Goal: Task Accomplishment & Management: Complete application form

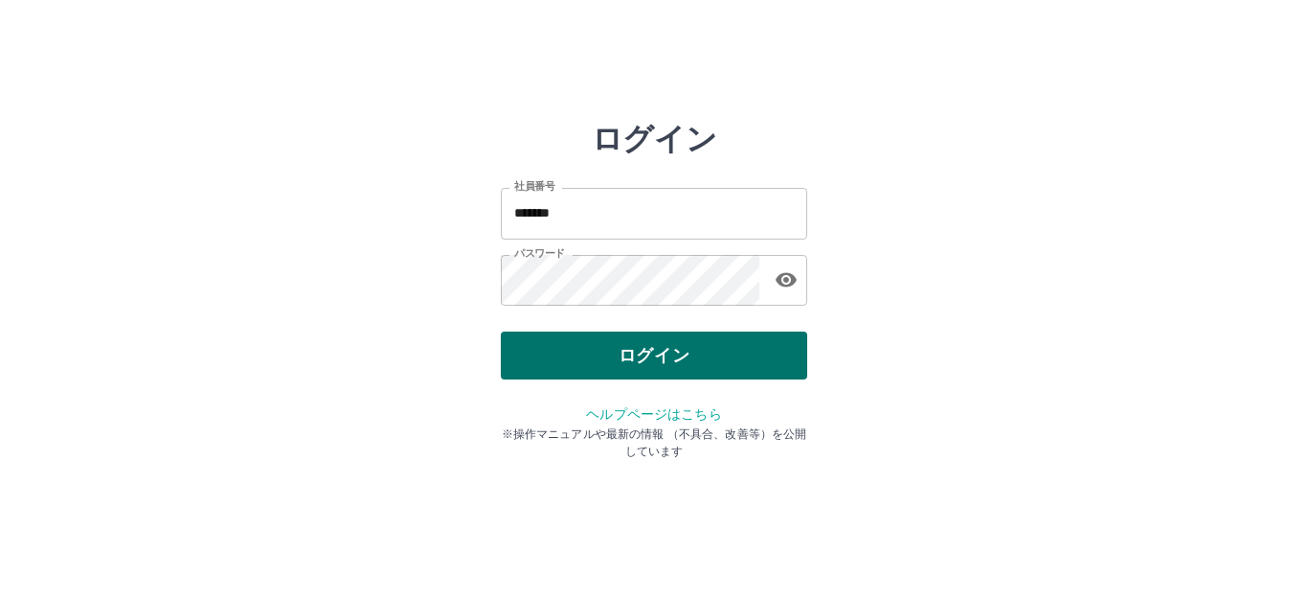
click at [690, 349] on button "ログイン" at bounding box center [654, 355] width 306 height 48
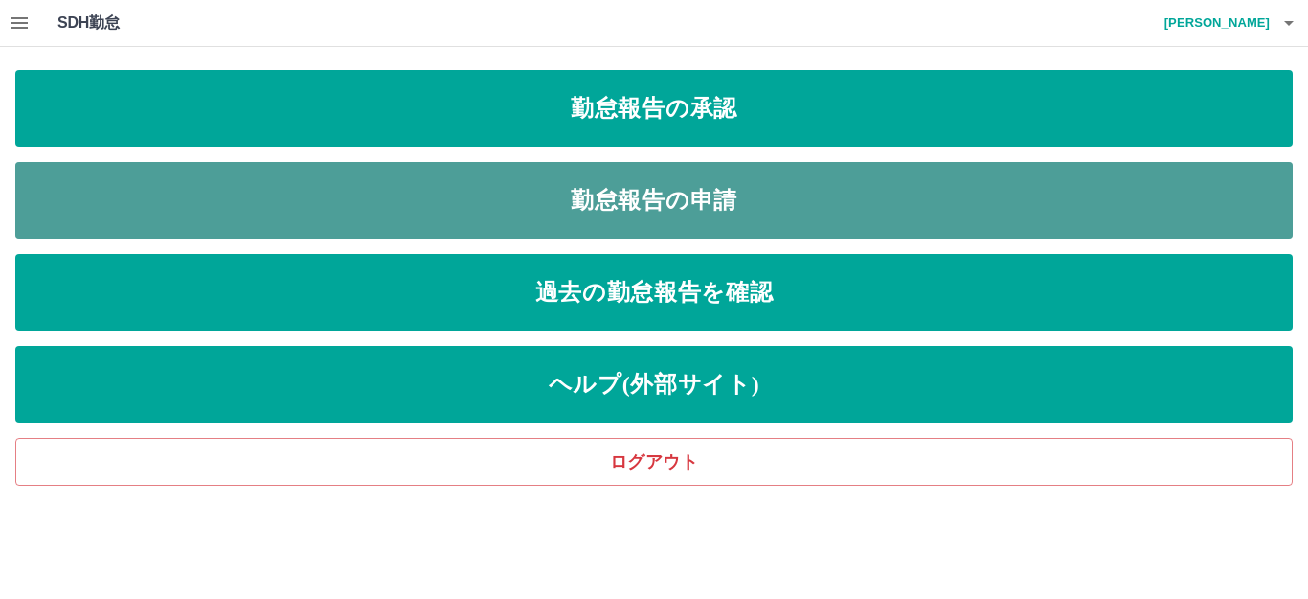
click at [705, 179] on link "勤怠報告の申請" at bounding box center [654, 200] width 1278 height 77
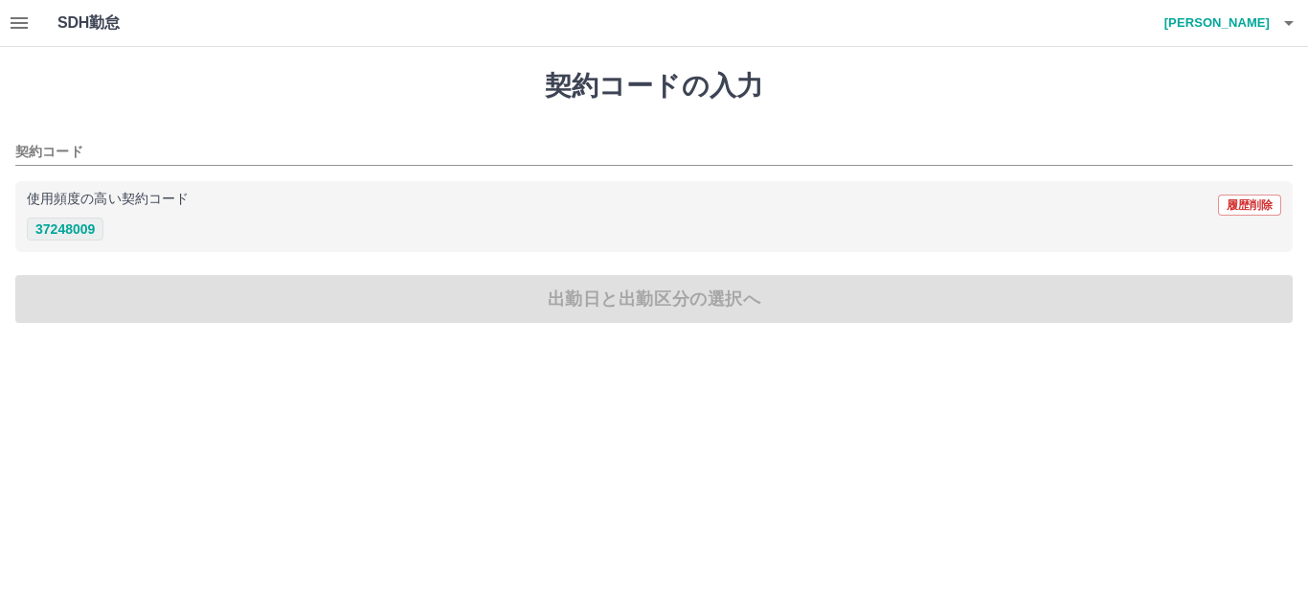
click at [76, 231] on button "37248009" at bounding box center [65, 228] width 77 height 23
type input "********"
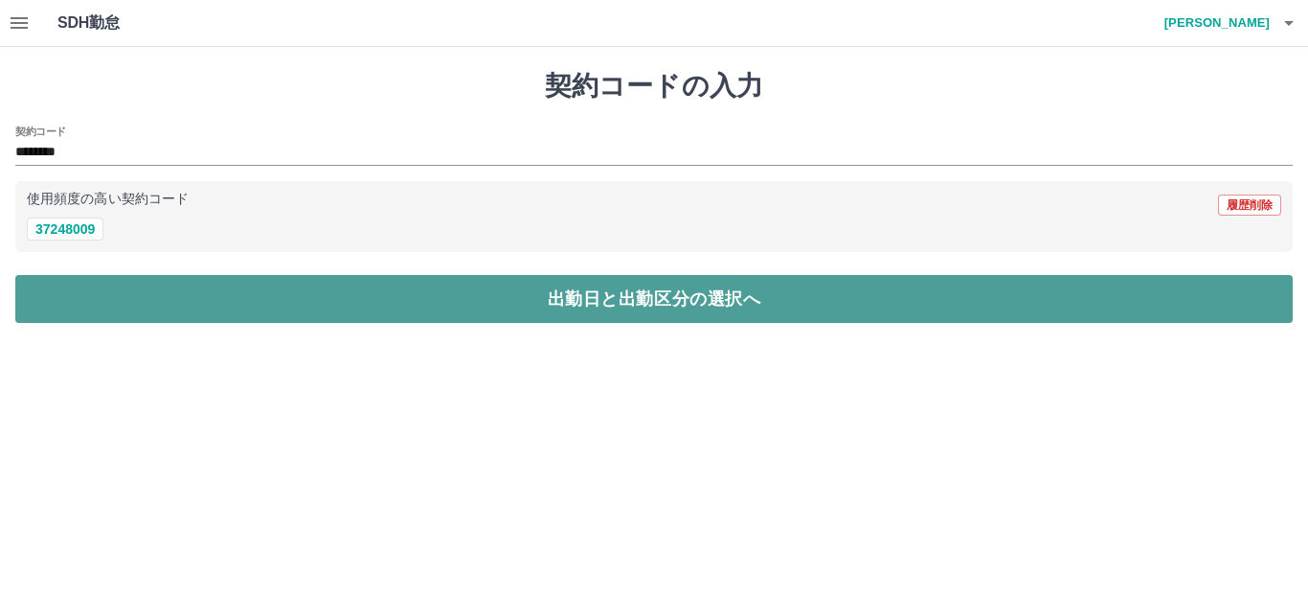
click at [134, 291] on button "出勤日と出勤区分の選択へ" at bounding box center [654, 299] width 1278 height 48
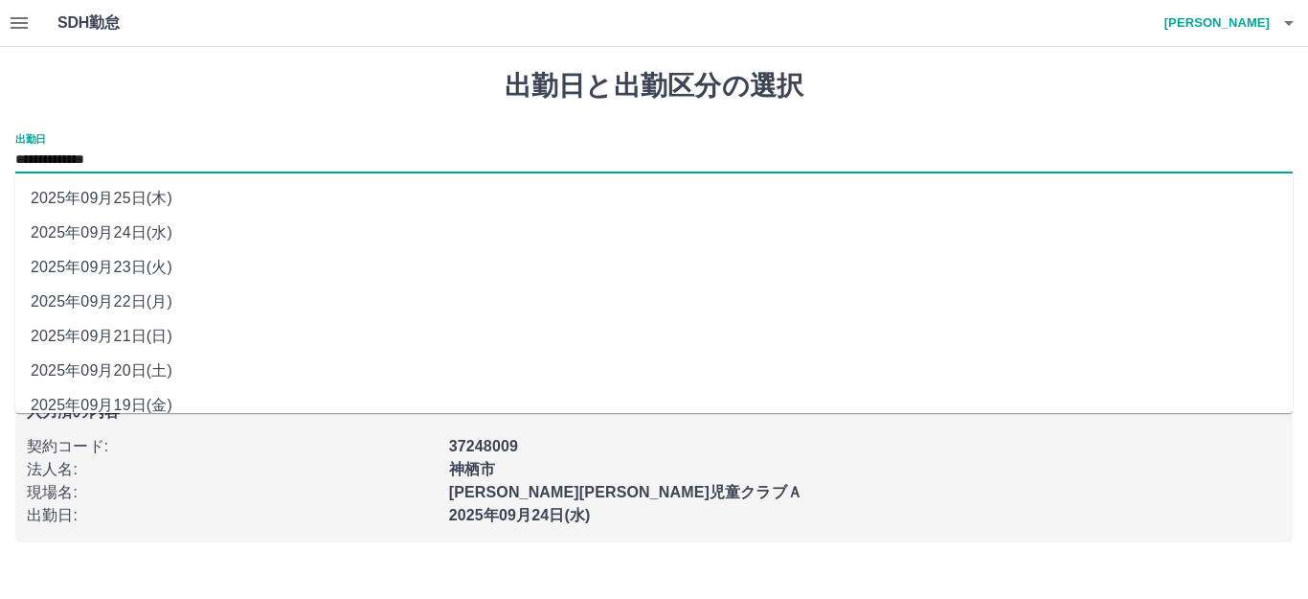
click at [159, 156] on input "**********" at bounding box center [654, 160] width 1278 height 24
click at [138, 345] on li "2025年09月21日(日)" at bounding box center [654, 336] width 1278 height 34
type input "**********"
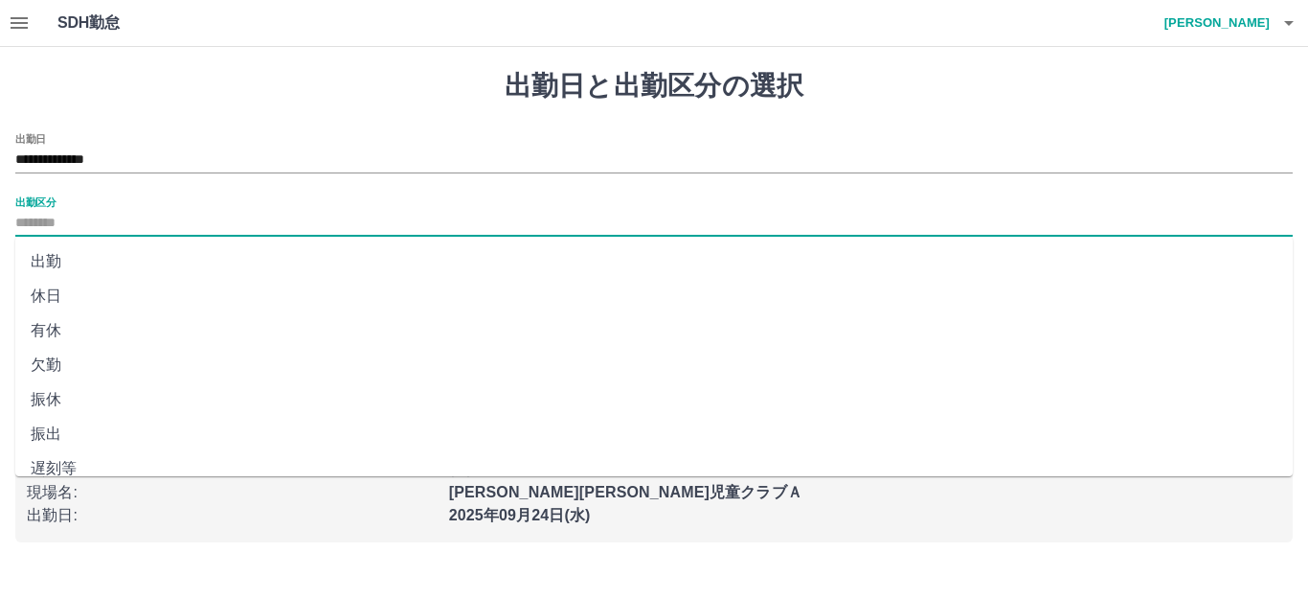
click at [92, 233] on input "出勤区分" at bounding box center [654, 224] width 1278 height 24
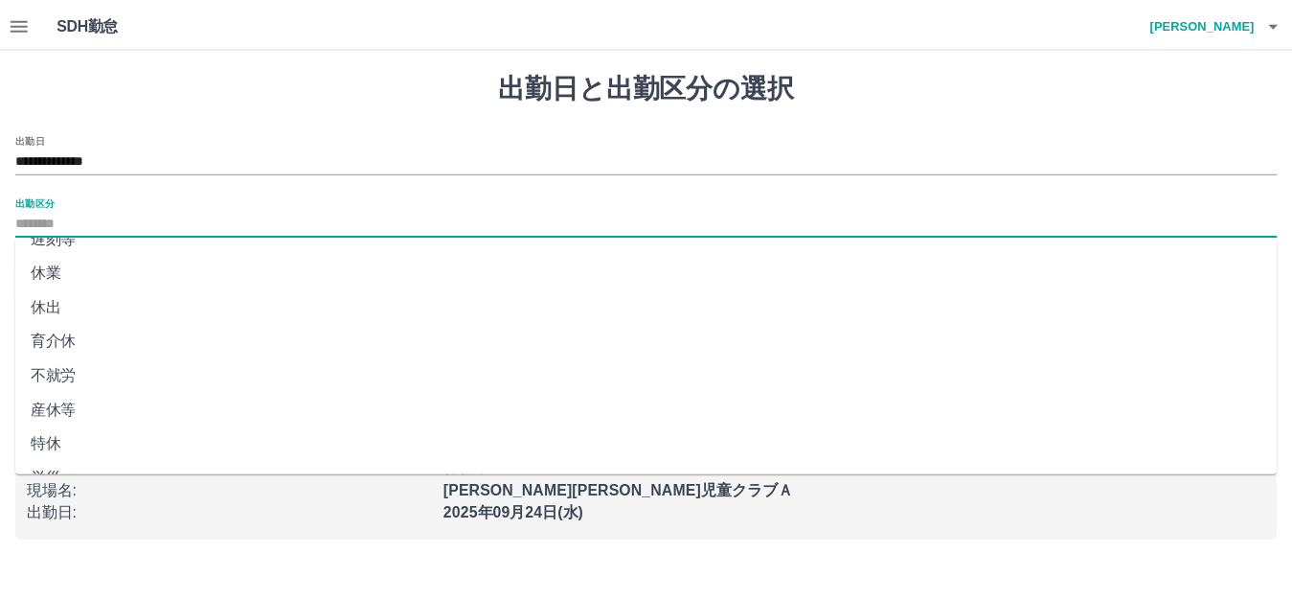
scroll to position [396, 0]
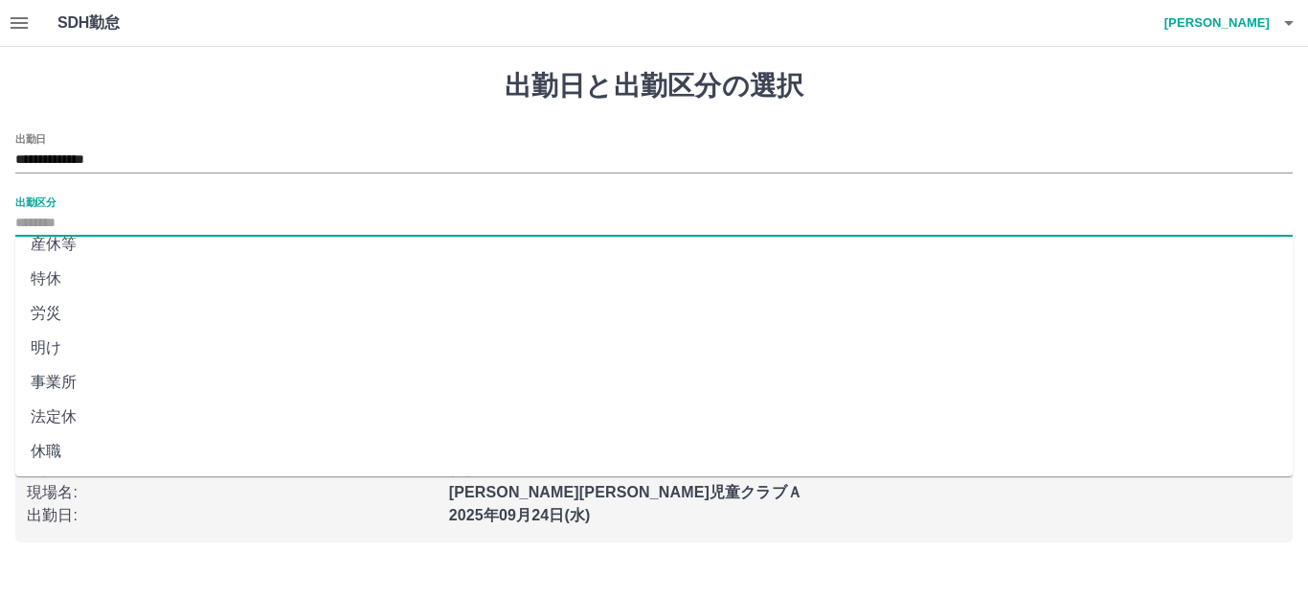
click at [65, 415] on li "法定休" at bounding box center [654, 416] width 1278 height 34
type input "***"
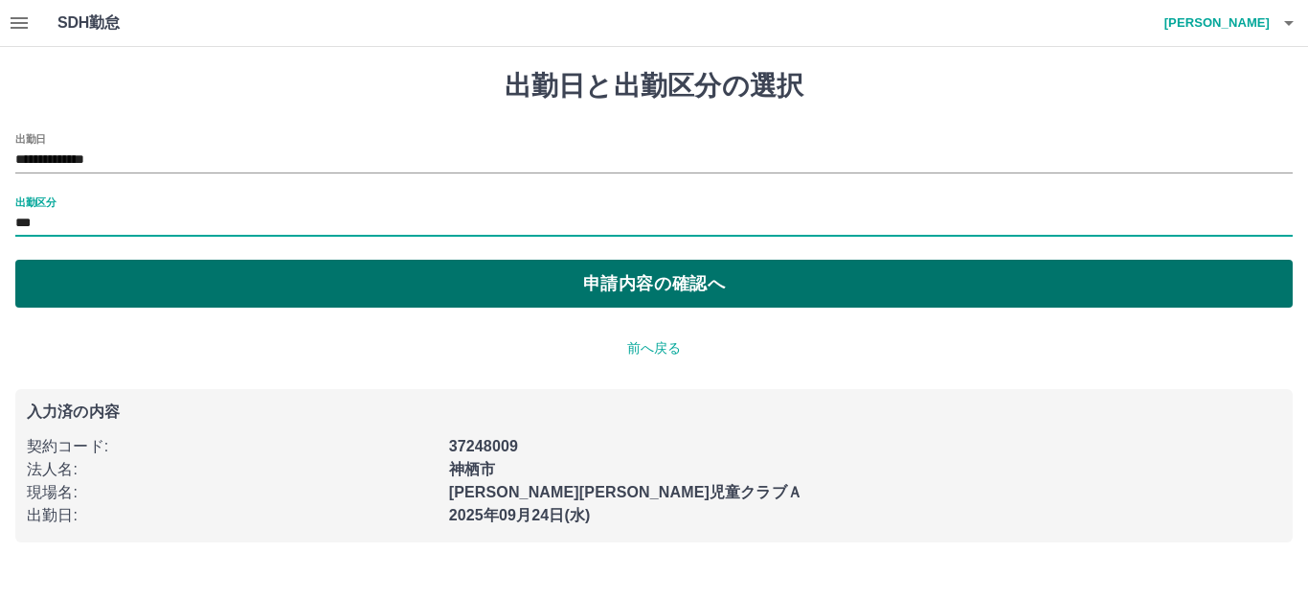
click at [215, 292] on button "申請内容の確認へ" at bounding box center [654, 284] width 1278 height 48
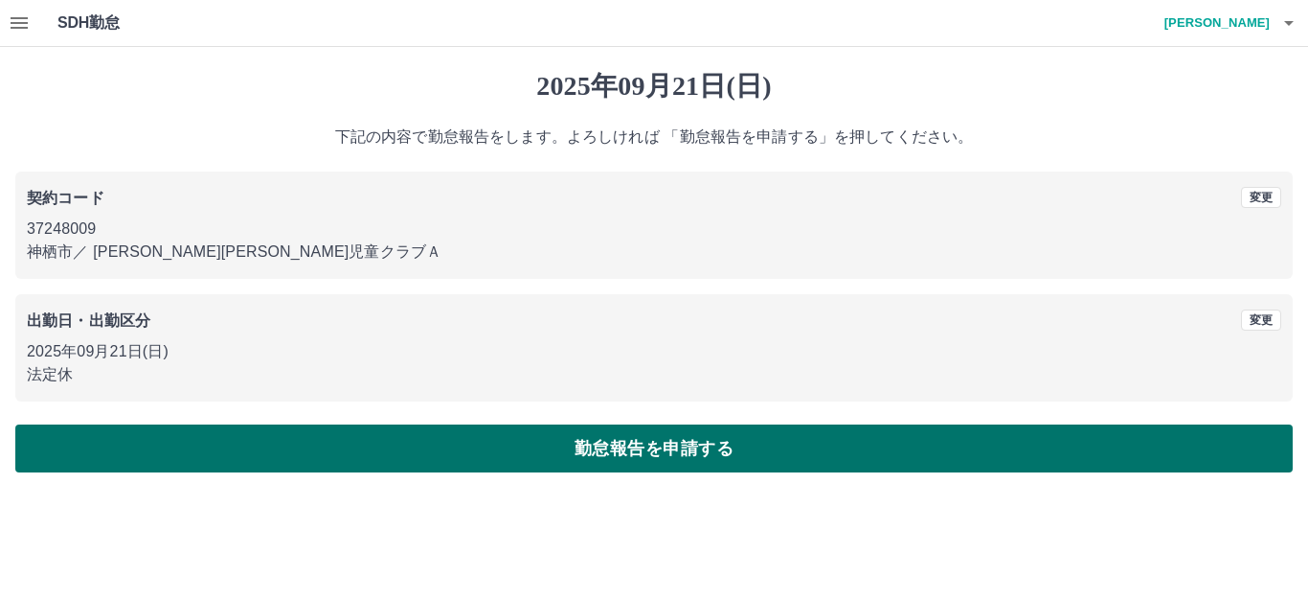
click at [551, 450] on button "勤怠報告を申請する" at bounding box center [654, 448] width 1278 height 48
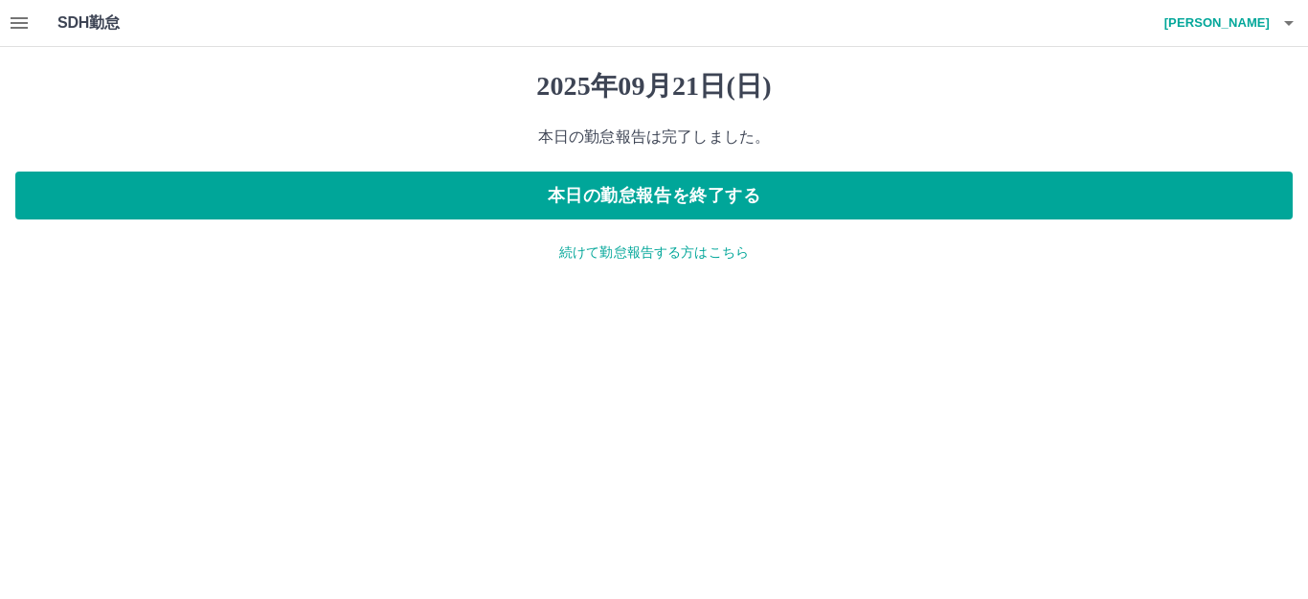
click at [696, 248] on p "続けて勤怠報告する方はこちら" at bounding box center [654, 252] width 1278 height 20
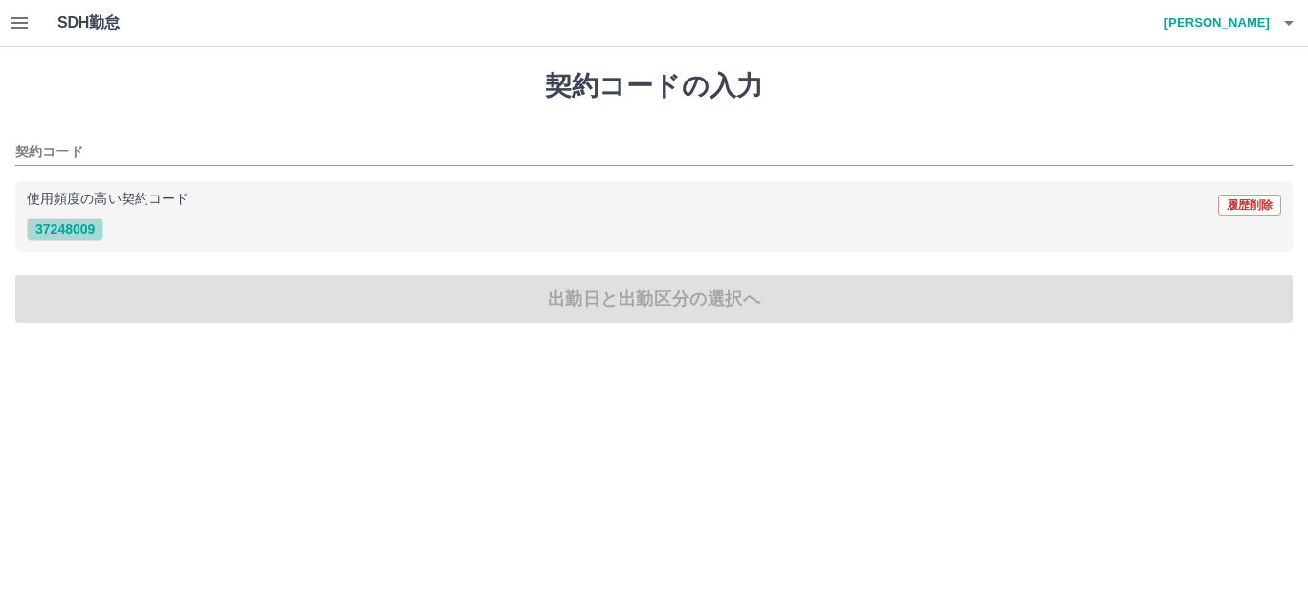
click at [84, 232] on button "37248009" at bounding box center [65, 228] width 77 height 23
type input "********"
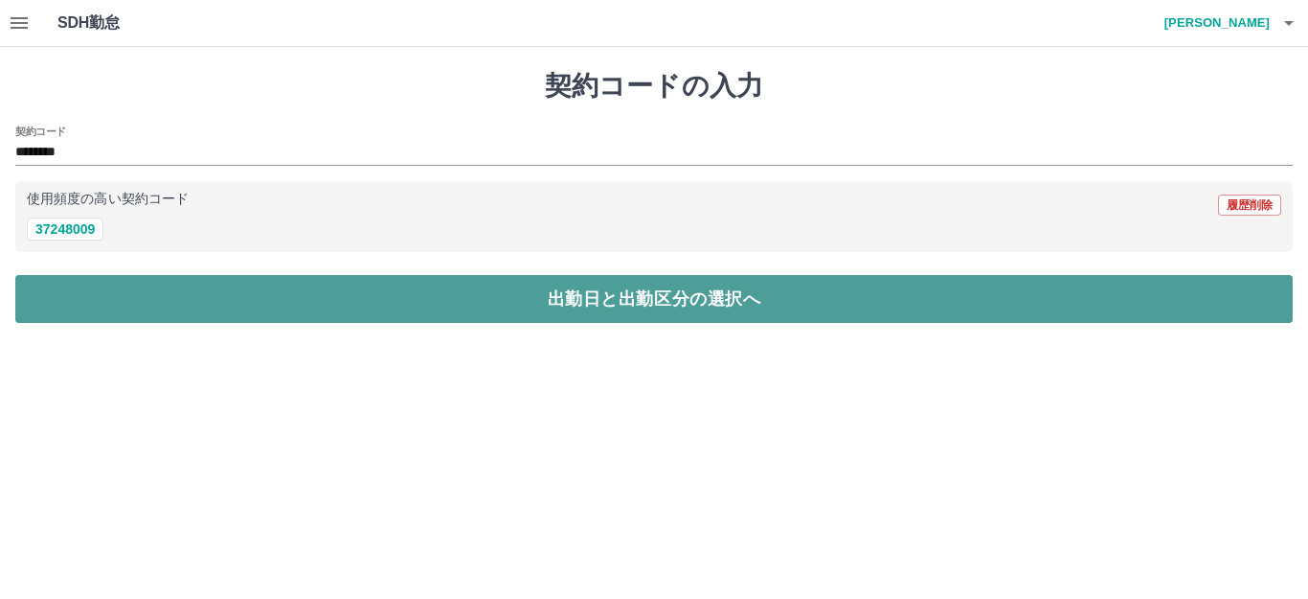
click at [129, 293] on button "出勤日と出勤区分の選択へ" at bounding box center [654, 299] width 1278 height 48
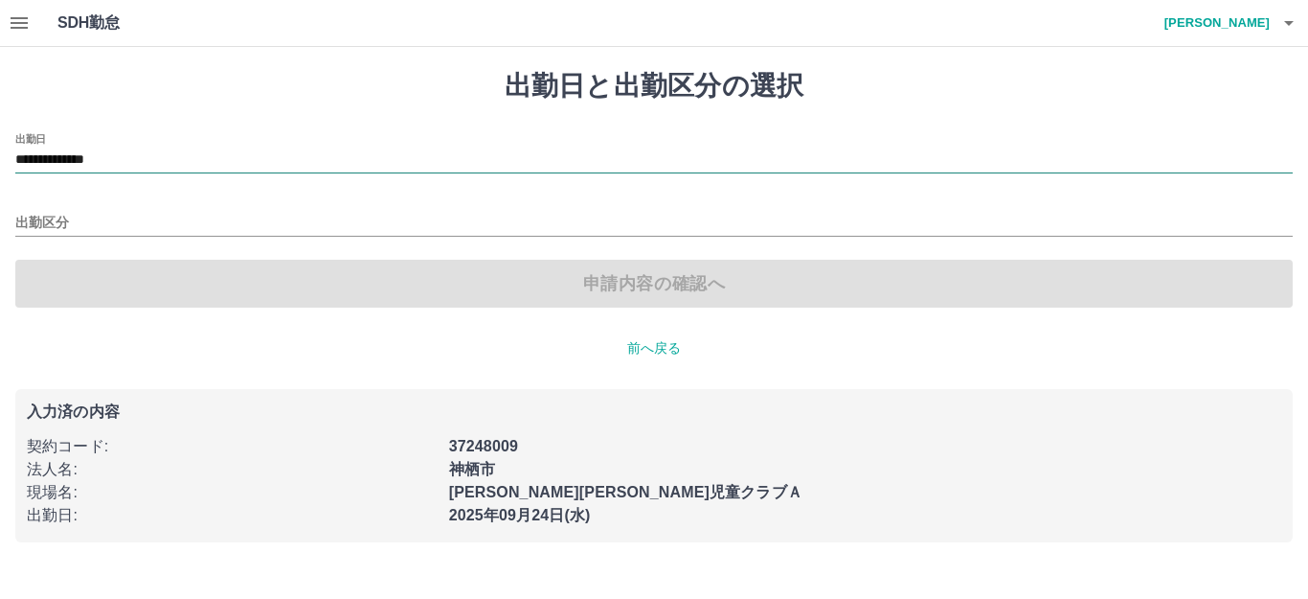
click at [162, 151] on input "**********" at bounding box center [654, 160] width 1278 height 24
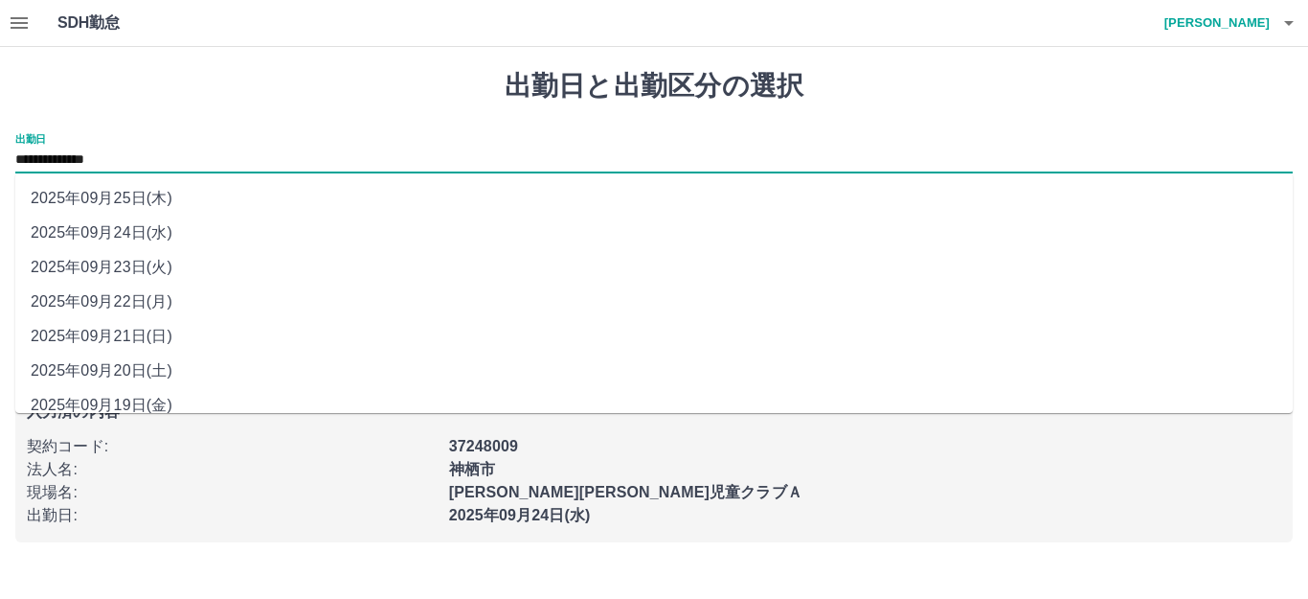
click at [153, 304] on li "2025年09月22日(月)" at bounding box center [654, 301] width 1278 height 34
type input "**********"
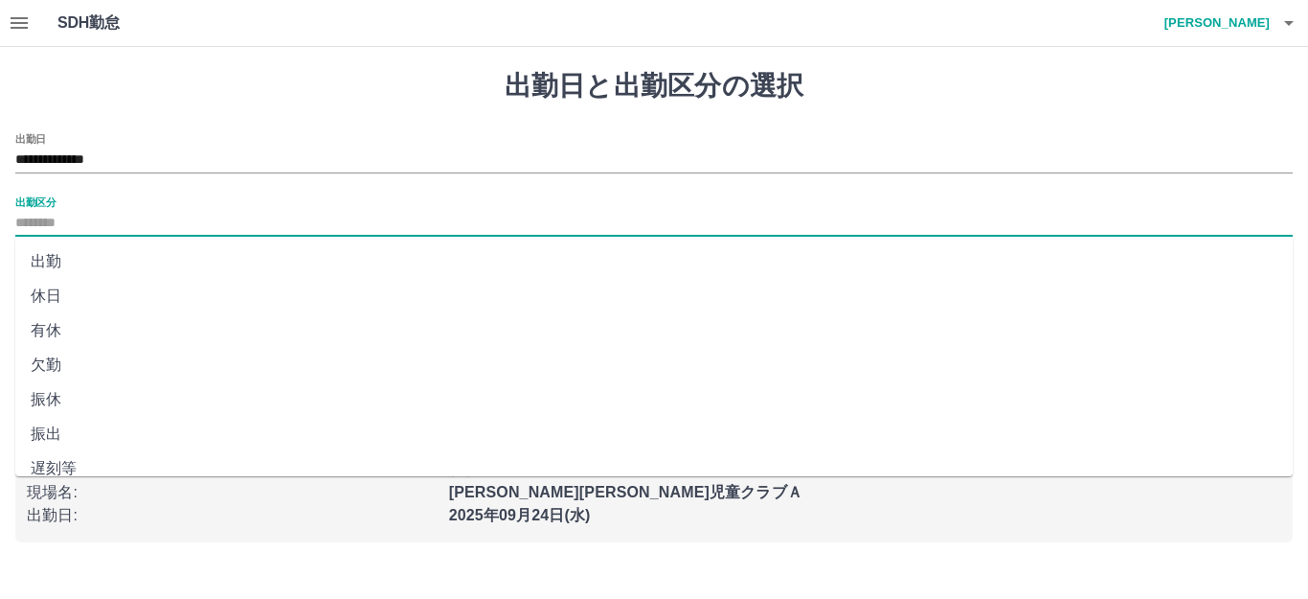
click at [102, 227] on input "出勤区分" at bounding box center [654, 224] width 1278 height 24
click at [60, 270] on li "出勤" at bounding box center [654, 261] width 1278 height 34
type input "**"
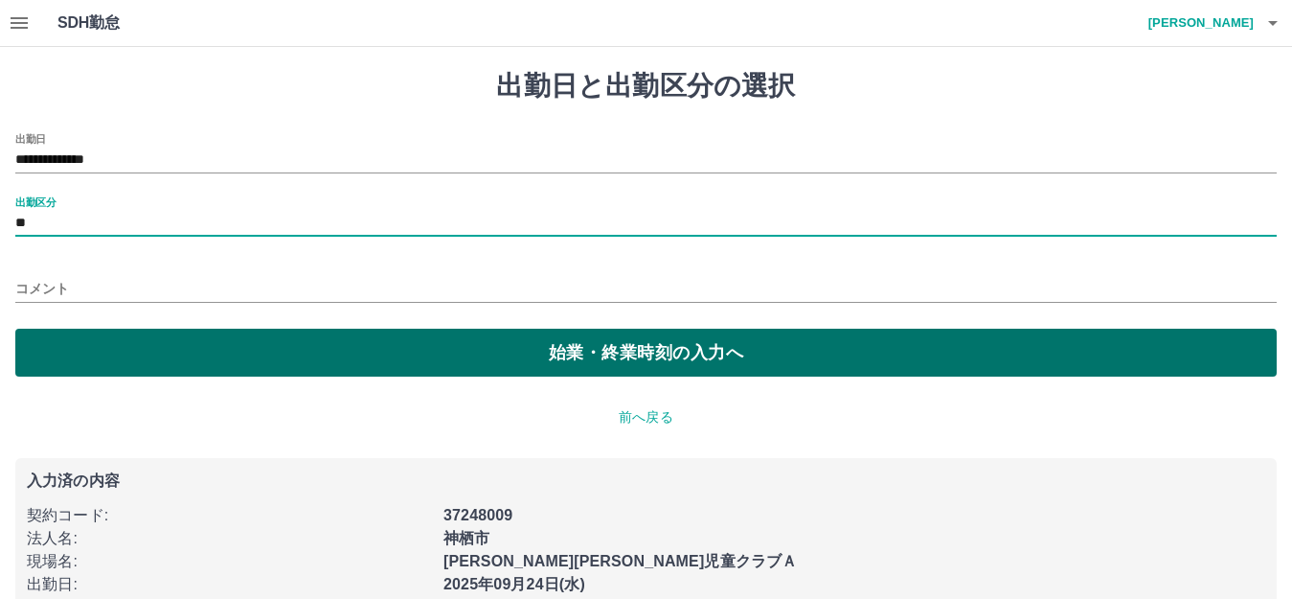
click at [154, 358] on button "始業・終業時刻の入力へ" at bounding box center [645, 352] width 1261 height 48
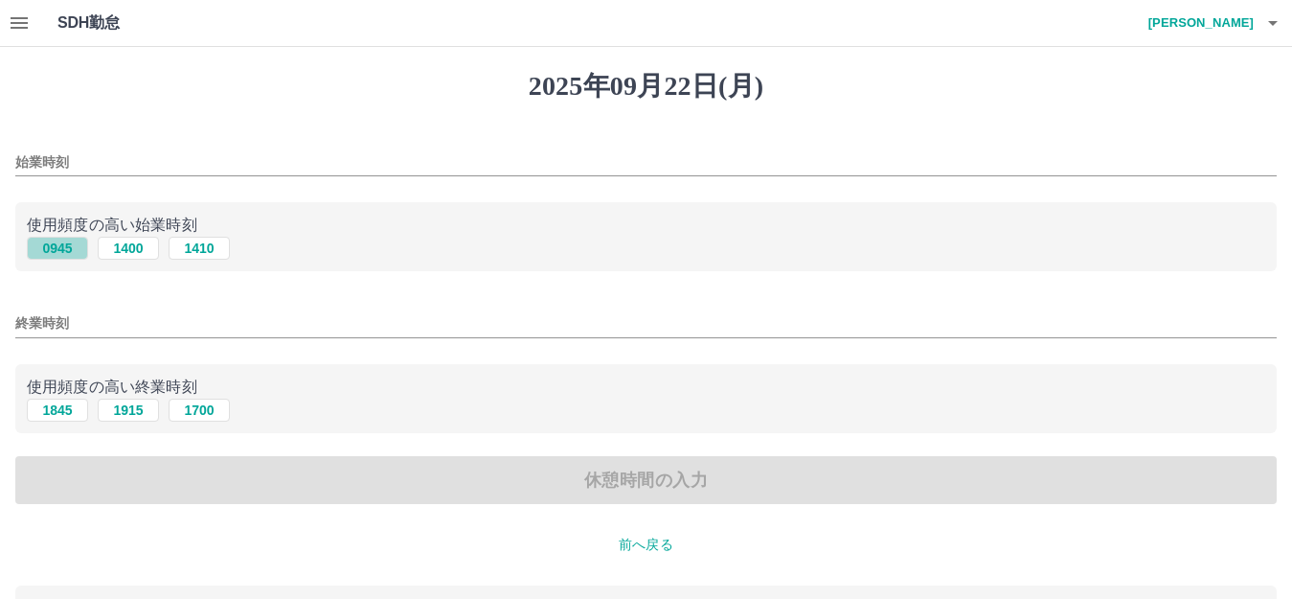
click at [73, 253] on button "0945" at bounding box center [57, 248] width 61 height 23
type input "****"
click at [73, 414] on button "1845" at bounding box center [57, 409] width 61 height 23
type input "****"
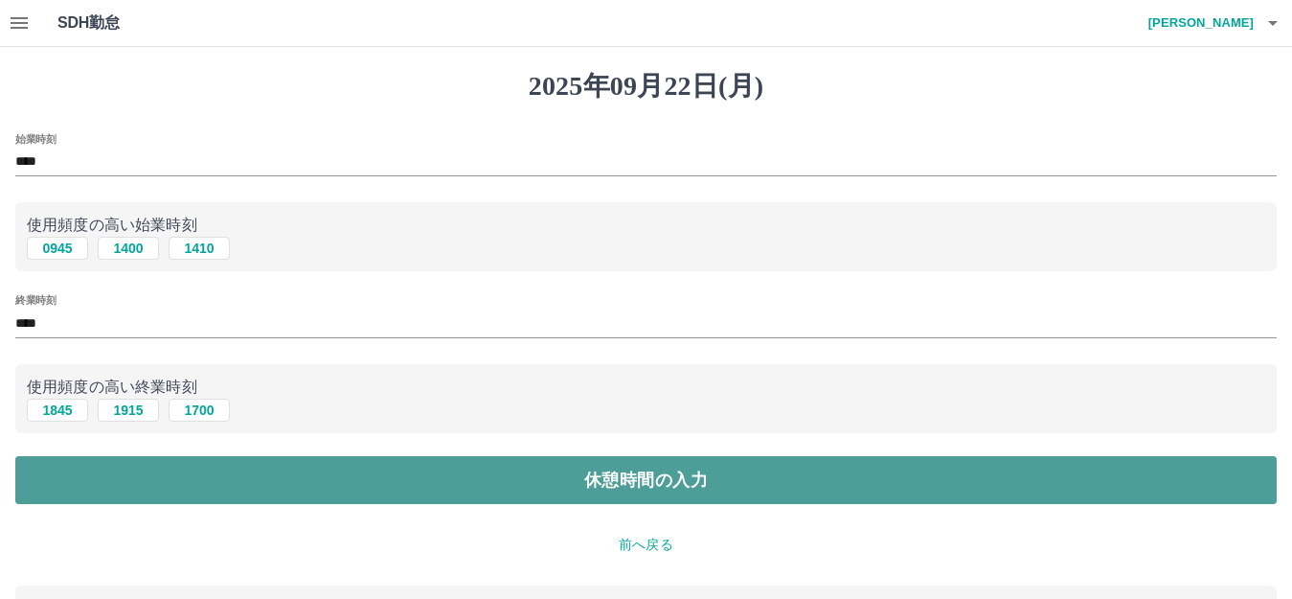
click at [222, 483] on button "休憩時間の入力" at bounding box center [645, 480] width 1261 height 48
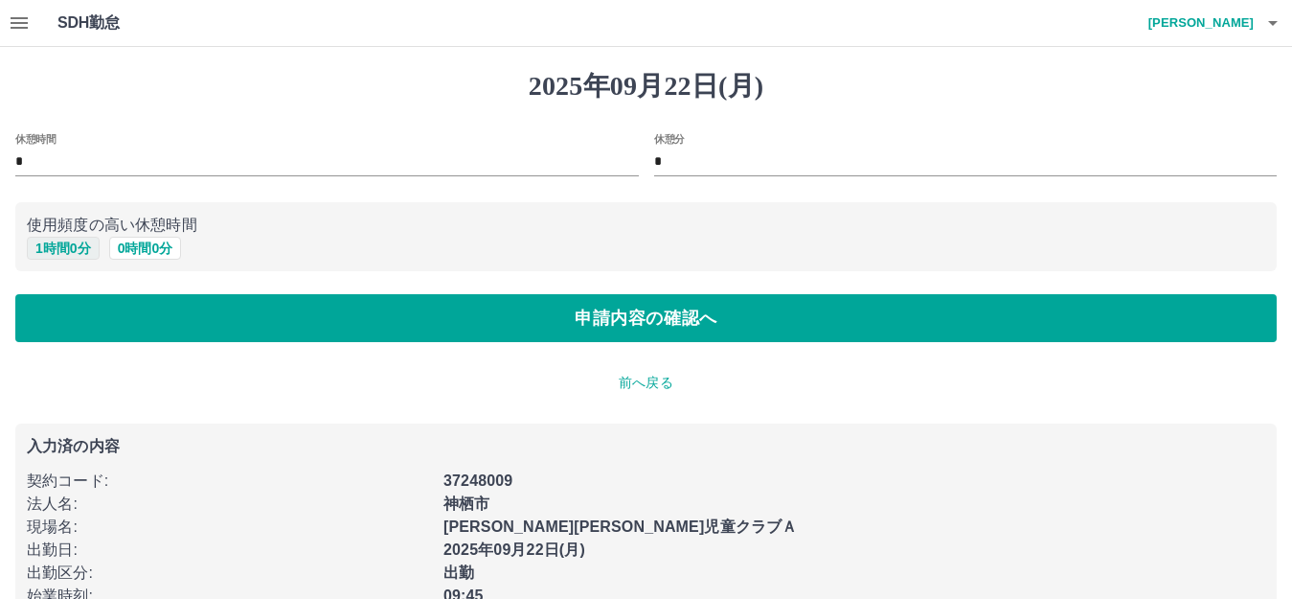
click at [77, 249] on button "1 時間 0 分" at bounding box center [63, 248] width 73 height 23
type input "*"
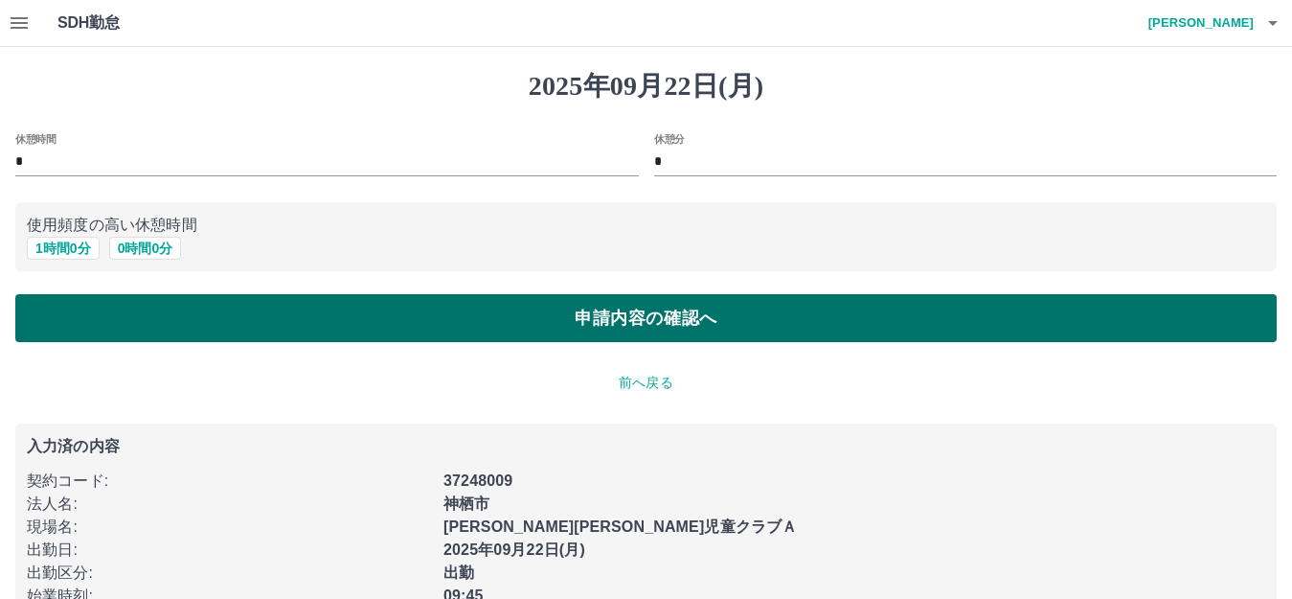
click at [205, 332] on button "申請内容の確認へ" at bounding box center [645, 318] width 1261 height 48
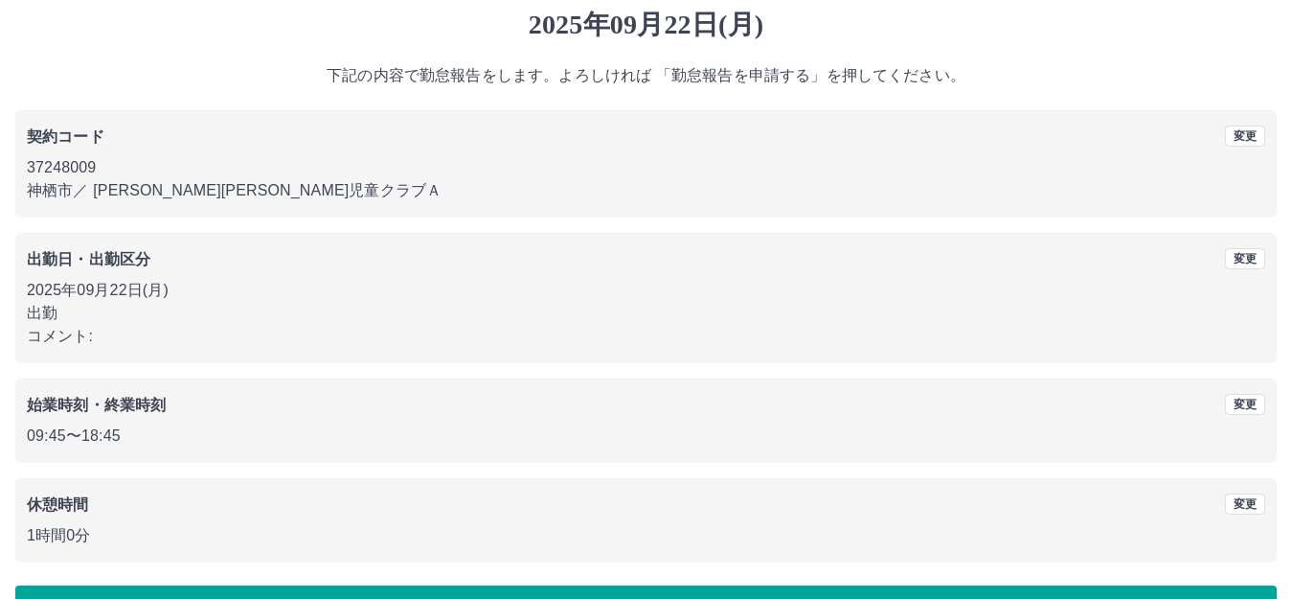
scroll to position [119, 0]
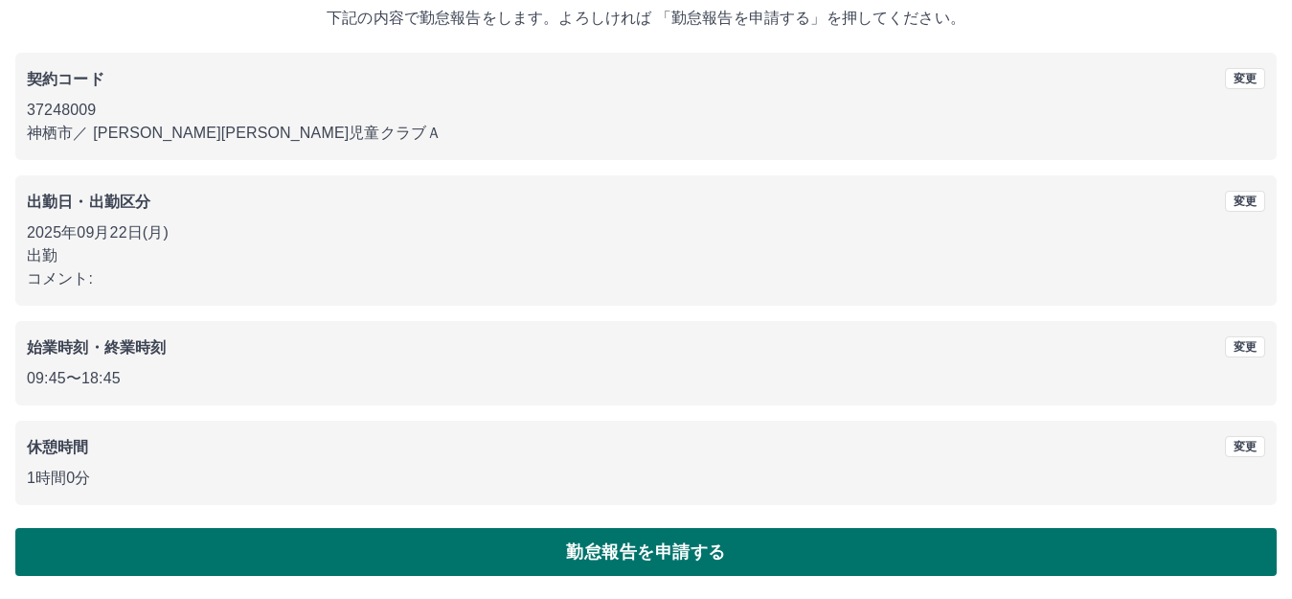
click at [701, 544] on button "勤怠報告を申請する" at bounding box center [645, 552] width 1261 height 48
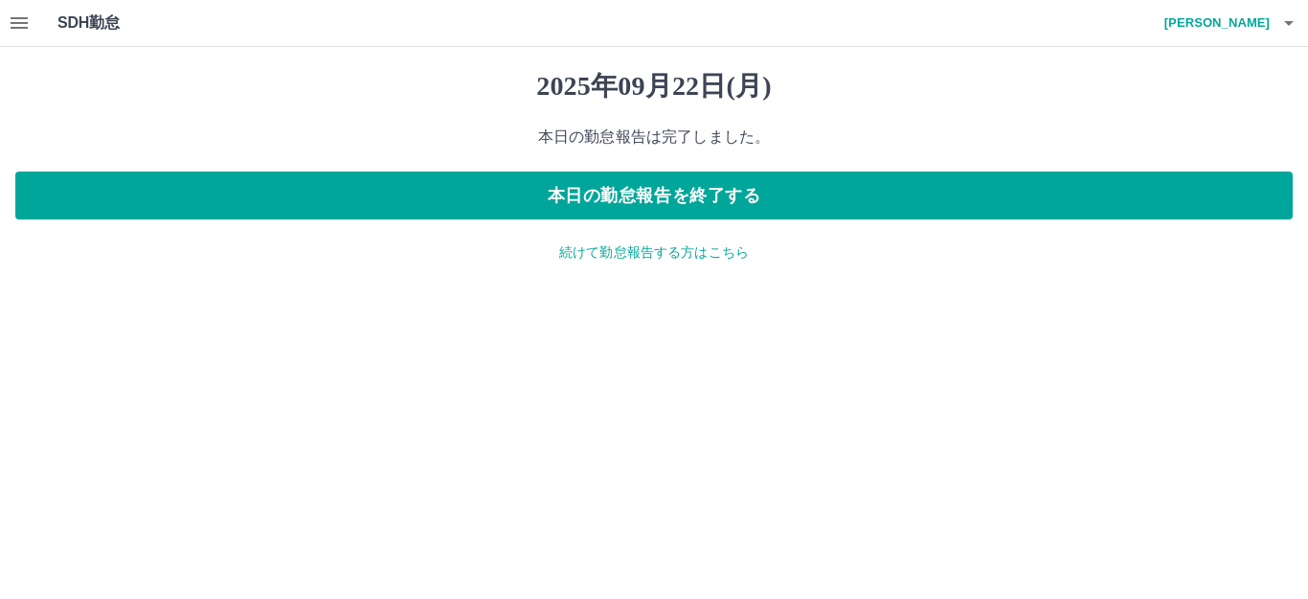
click at [700, 256] on p "続けて勤怠報告する方はこちら" at bounding box center [654, 252] width 1278 height 20
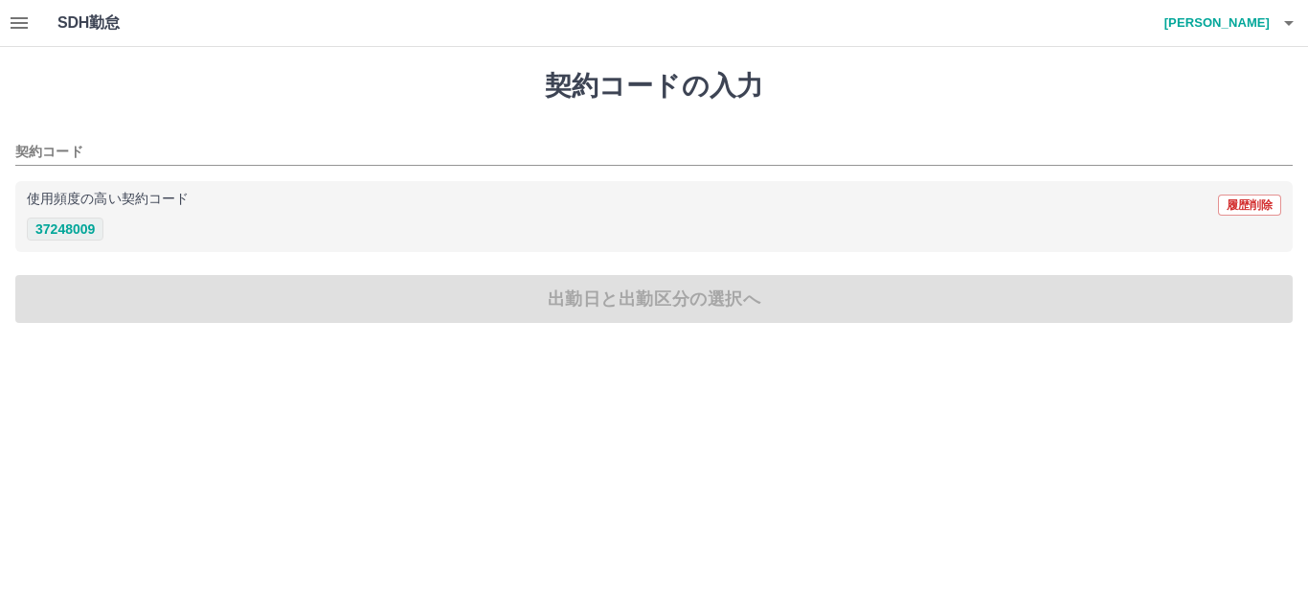
click at [57, 224] on button "37248009" at bounding box center [65, 228] width 77 height 23
type input "********"
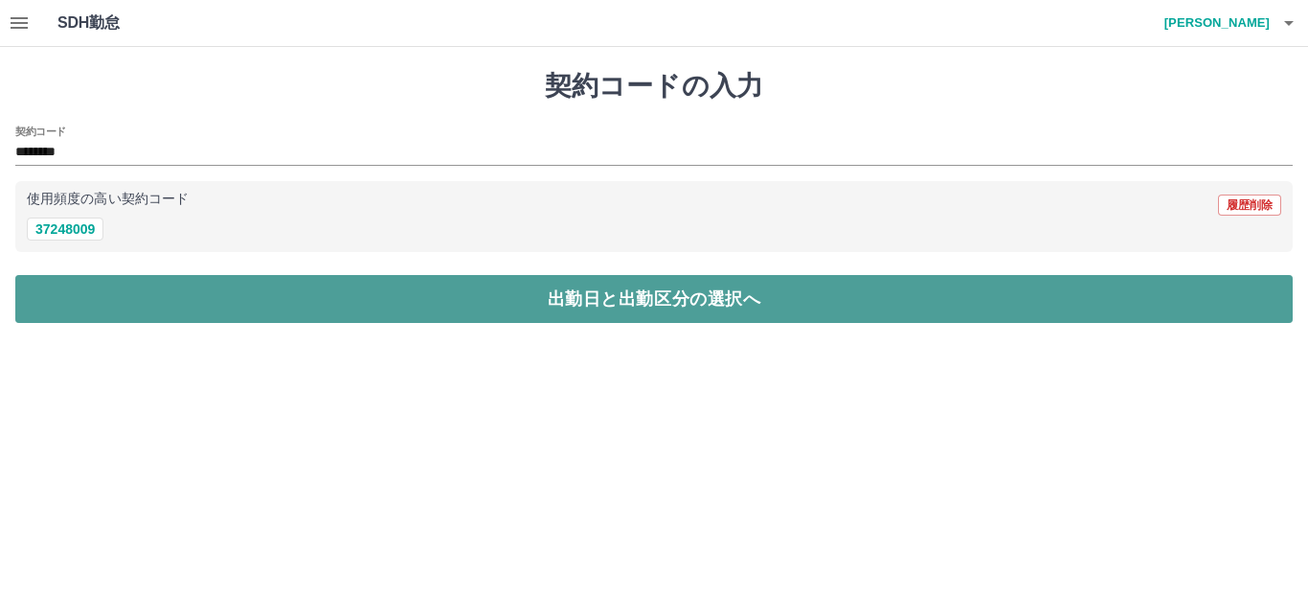
click at [196, 294] on button "出勤日と出勤区分の選択へ" at bounding box center [654, 299] width 1278 height 48
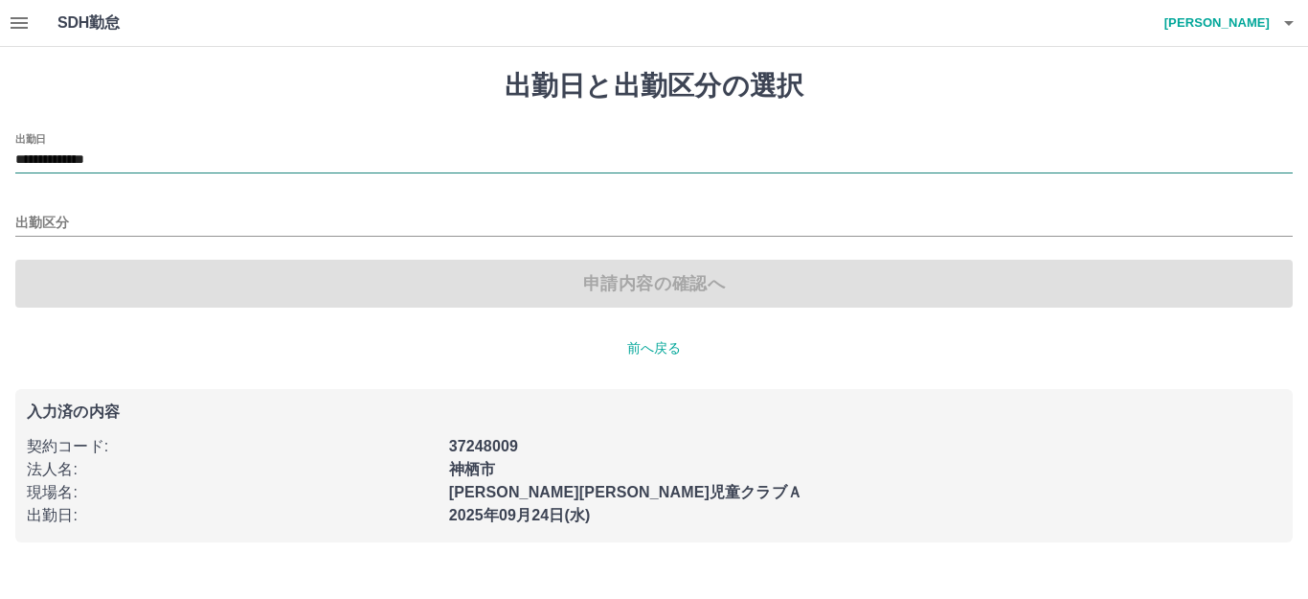
click at [168, 149] on input "**********" at bounding box center [654, 160] width 1278 height 24
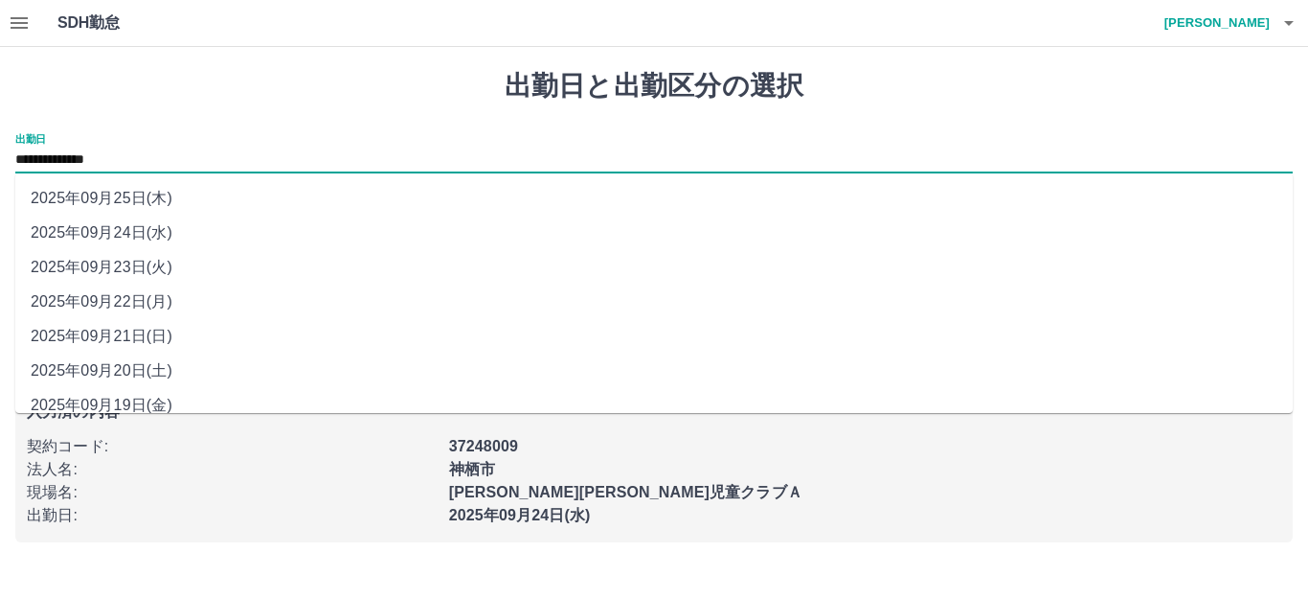
click at [135, 259] on li "2025年09月23日(火)" at bounding box center [654, 267] width 1278 height 34
type input "**********"
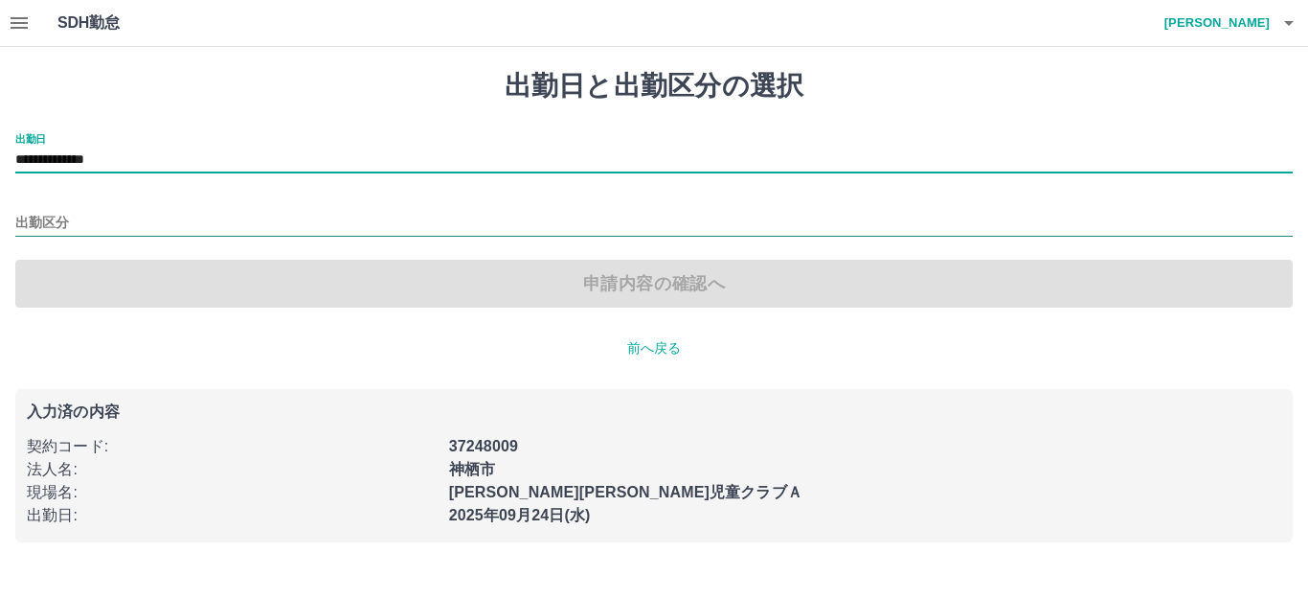
click at [75, 219] on input "出勤区分" at bounding box center [654, 224] width 1278 height 24
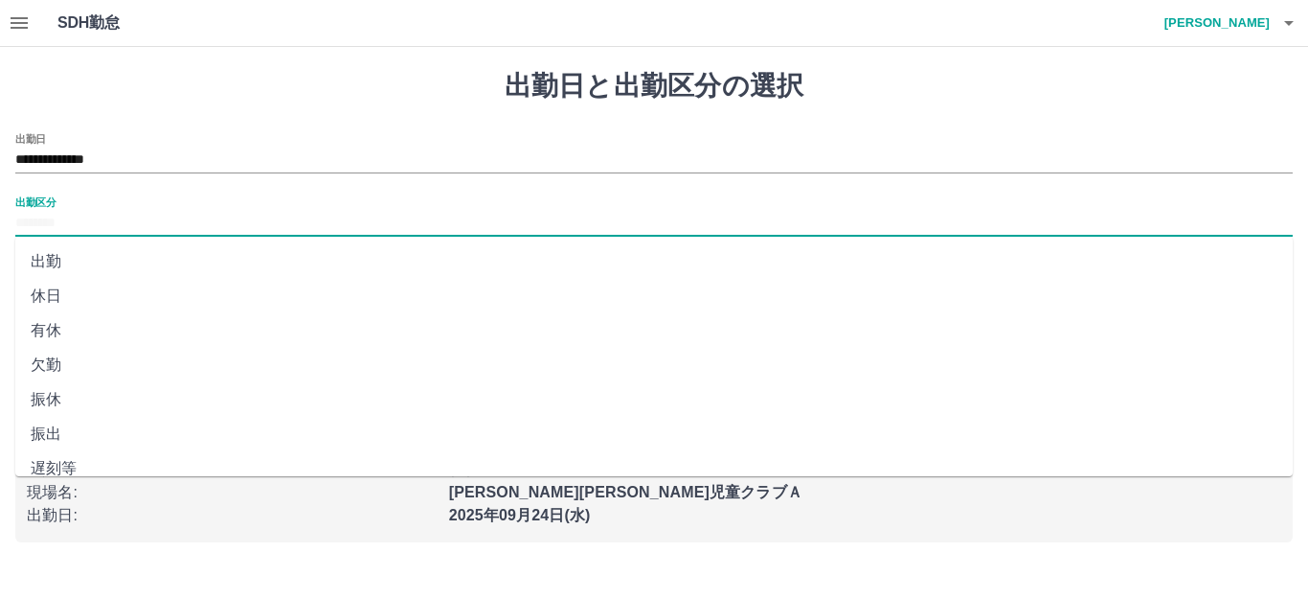
click at [75, 296] on li "休日" at bounding box center [654, 296] width 1278 height 34
type input "**"
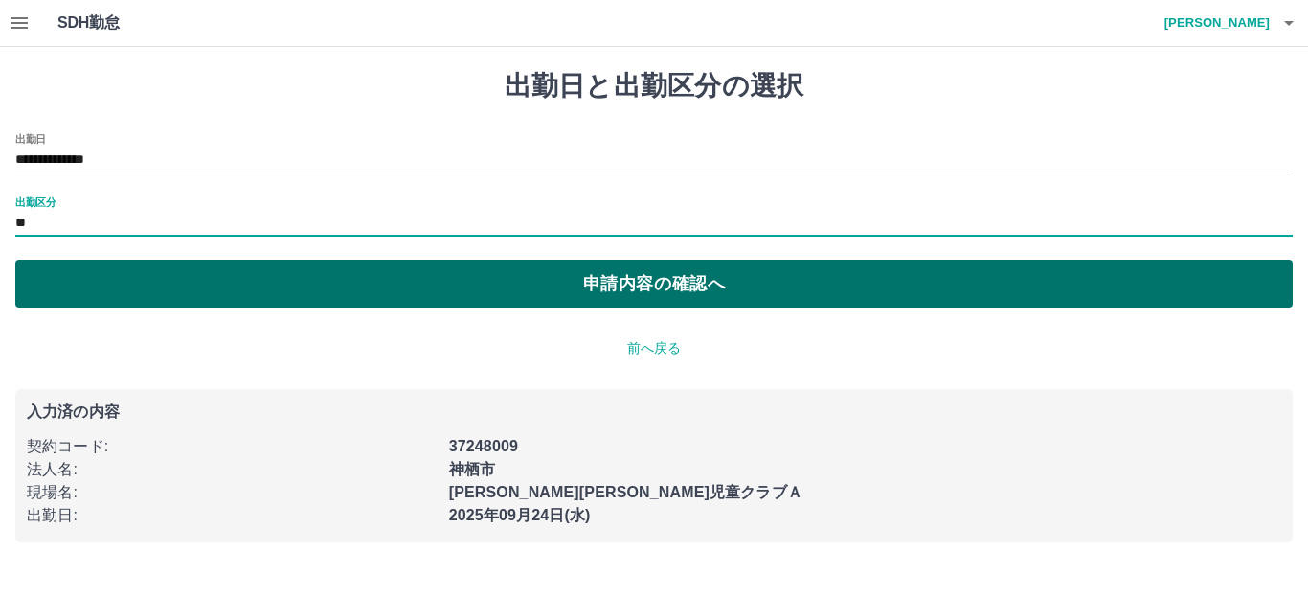
click at [279, 289] on button "申請内容の確認へ" at bounding box center [654, 284] width 1278 height 48
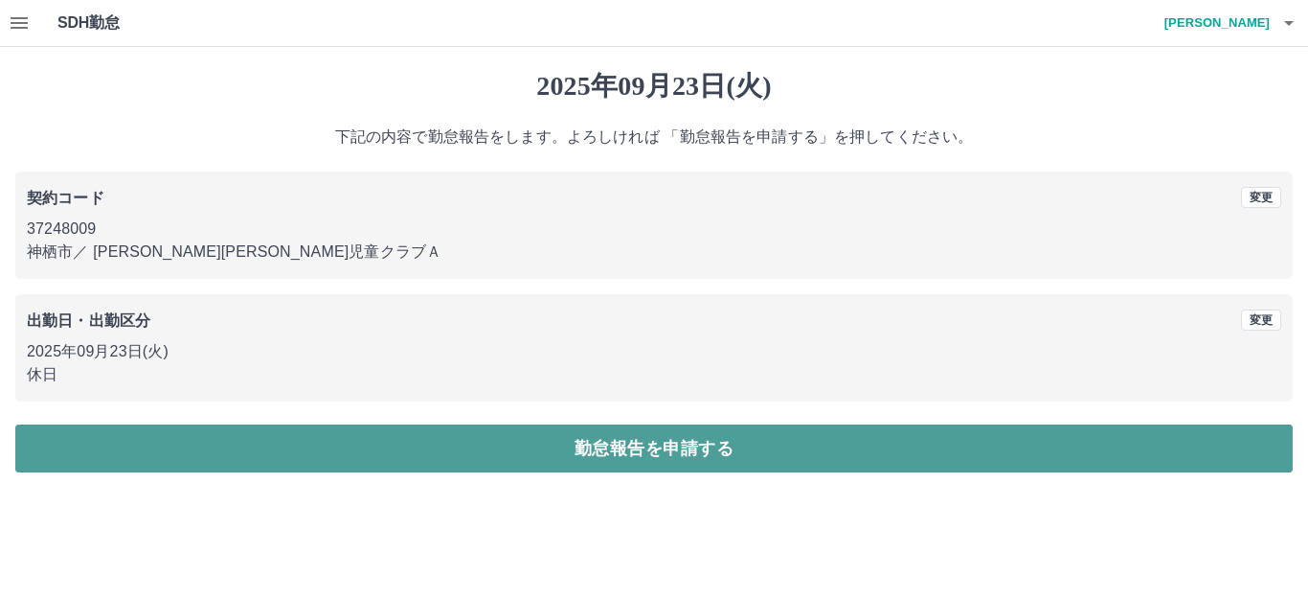
click at [687, 447] on button "勤怠報告を申請する" at bounding box center [654, 448] width 1278 height 48
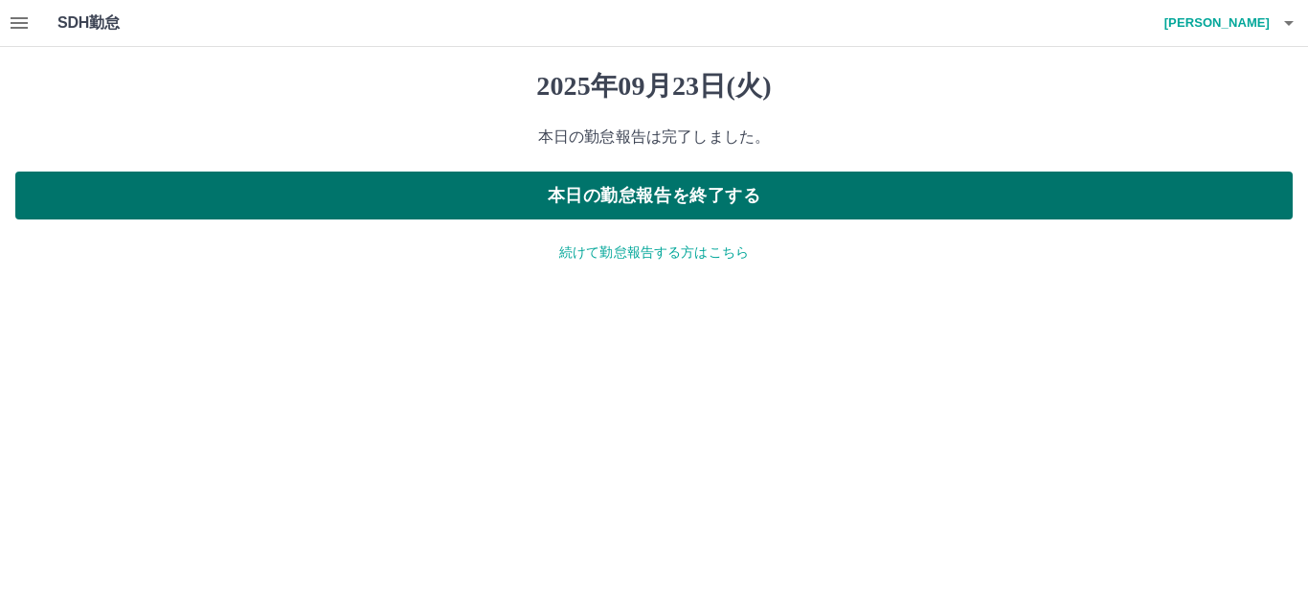
click at [699, 206] on button "本日の勤怠報告を終了する" at bounding box center [654, 195] width 1278 height 48
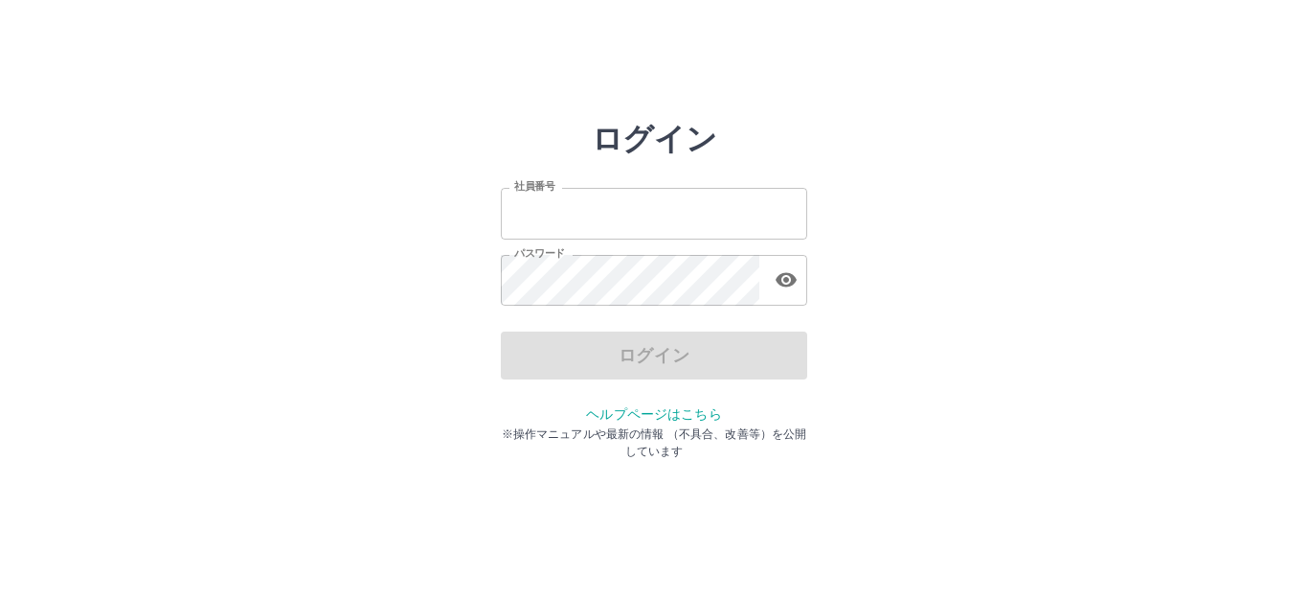
type input "*******"
click at [718, 348] on div "ログイン" at bounding box center [654, 355] width 306 height 48
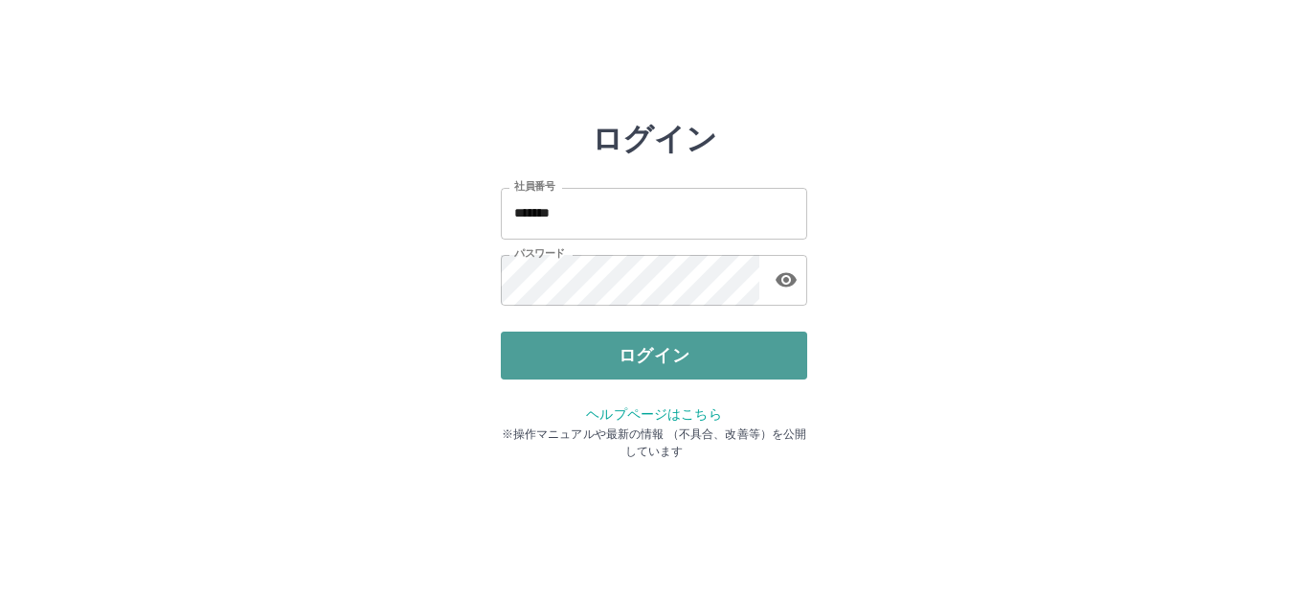
click at [632, 369] on button "ログイン" at bounding box center [654, 355] width 306 height 48
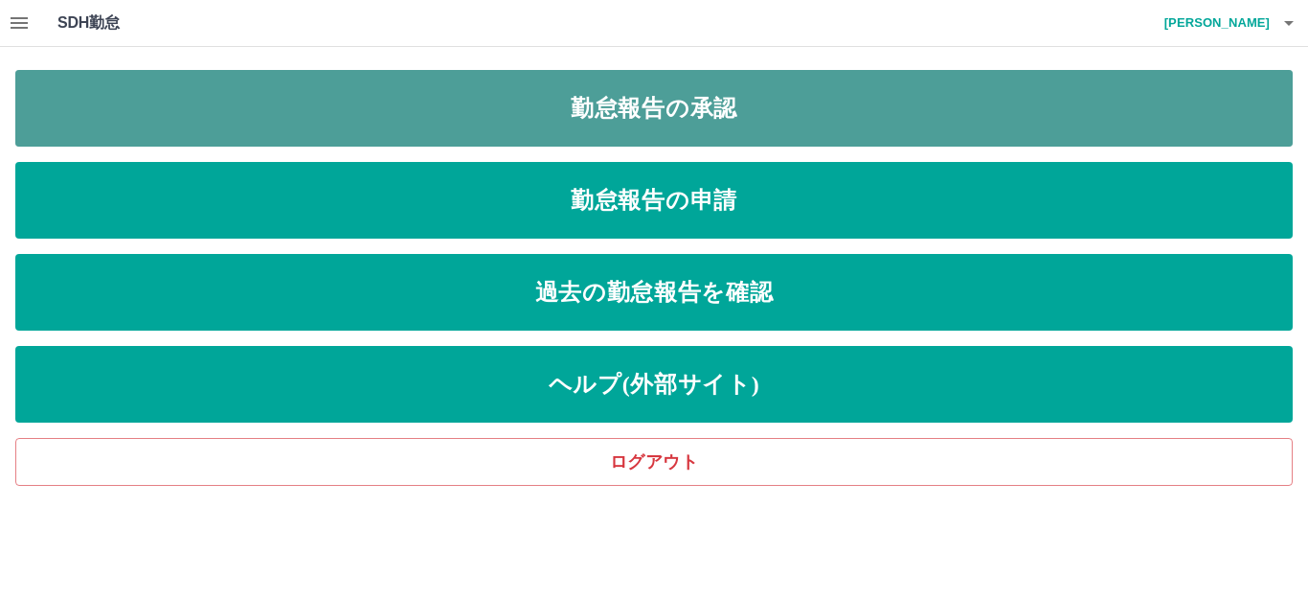
click at [664, 110] on link "勤怠報告の承認" at bounding box center [654, 108] width 1278 height 77
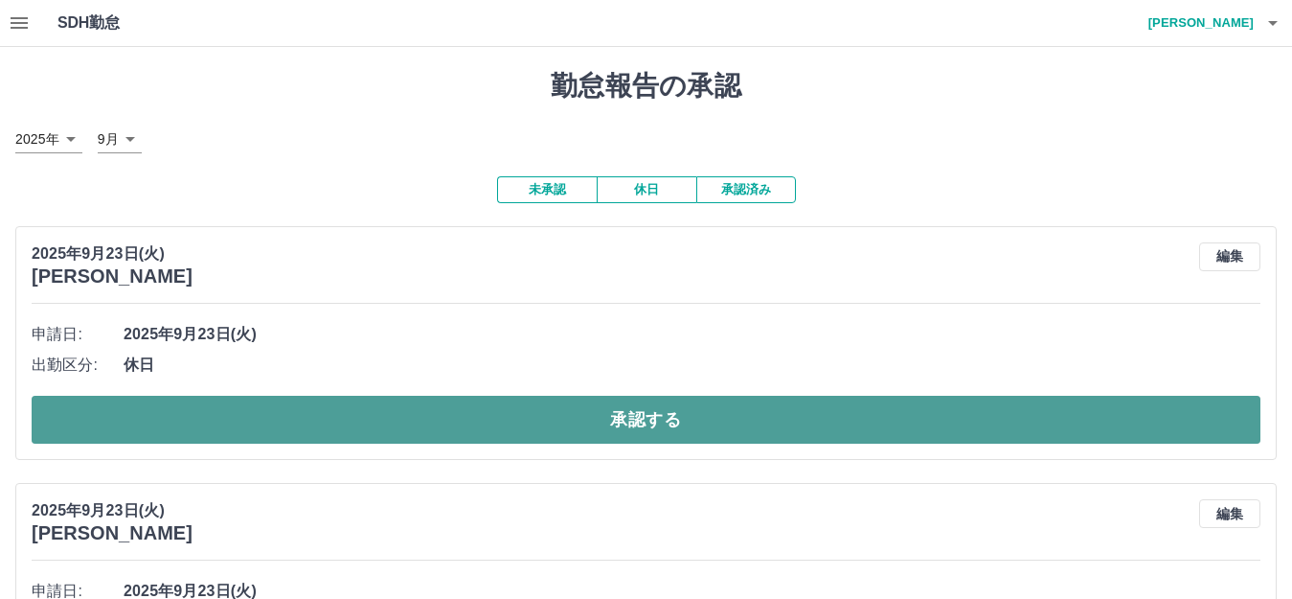
click at [646, 411] on button "承認する" at bounding box center [646, 420] width 1229 height 48
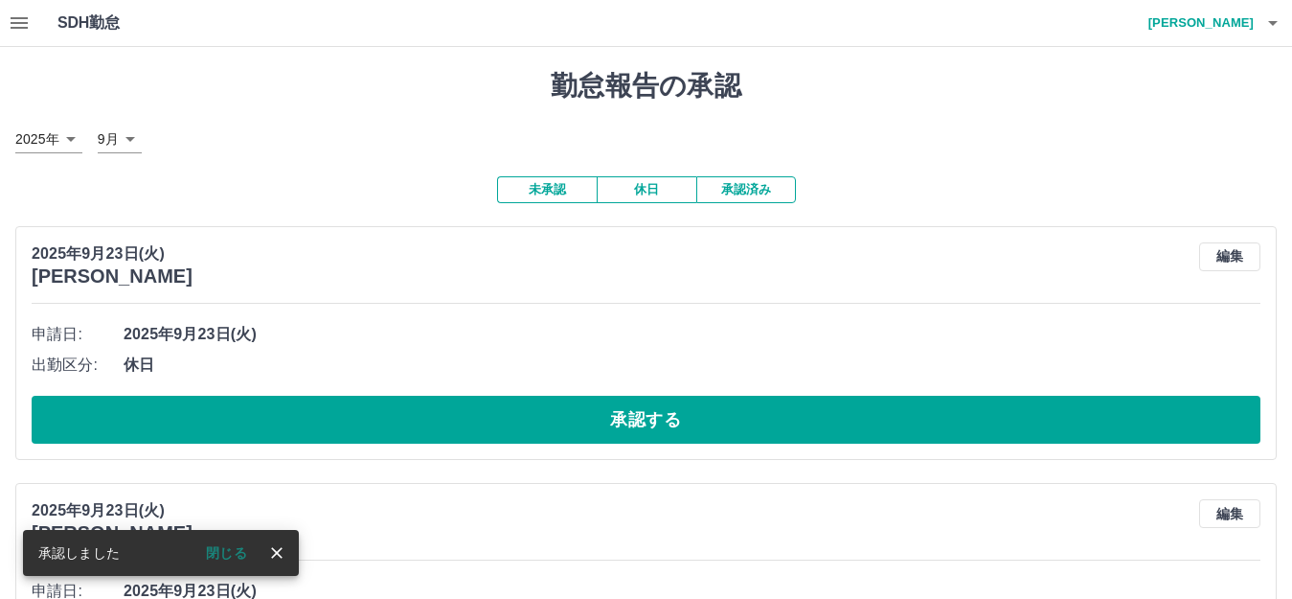
click at [646, 411] on button "承認する" at bounding box center [646, 420] width 1229 height 48
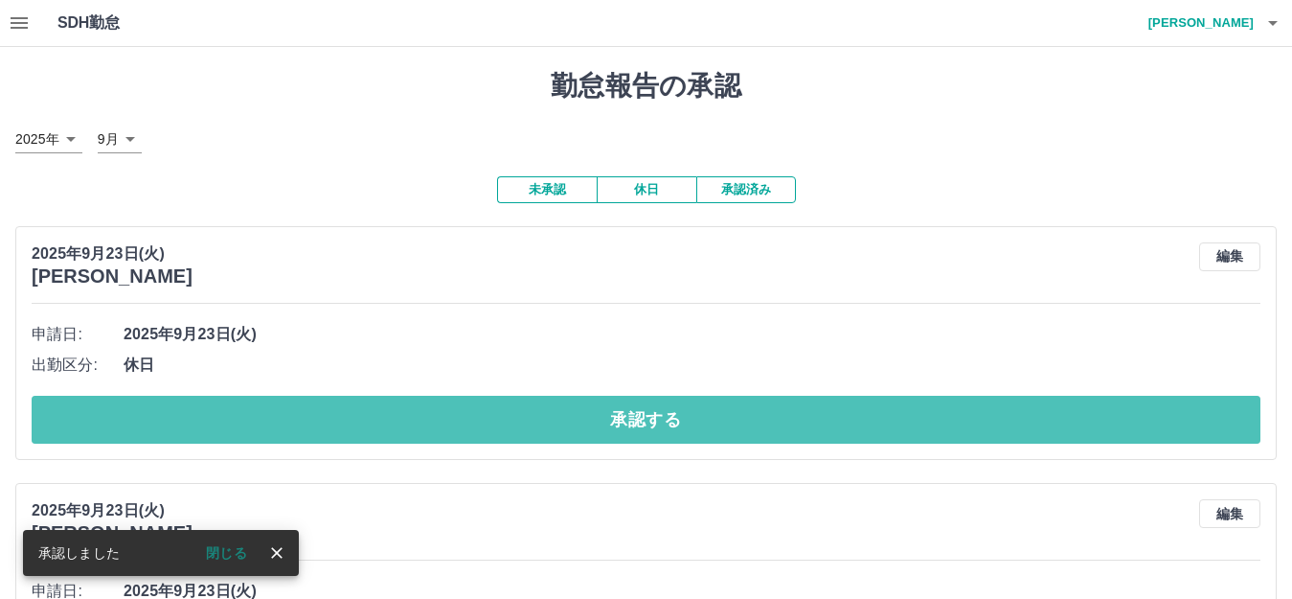
click at [646, 411] on button "承認する" at bounding box center [646, 420] width 1229 height 48
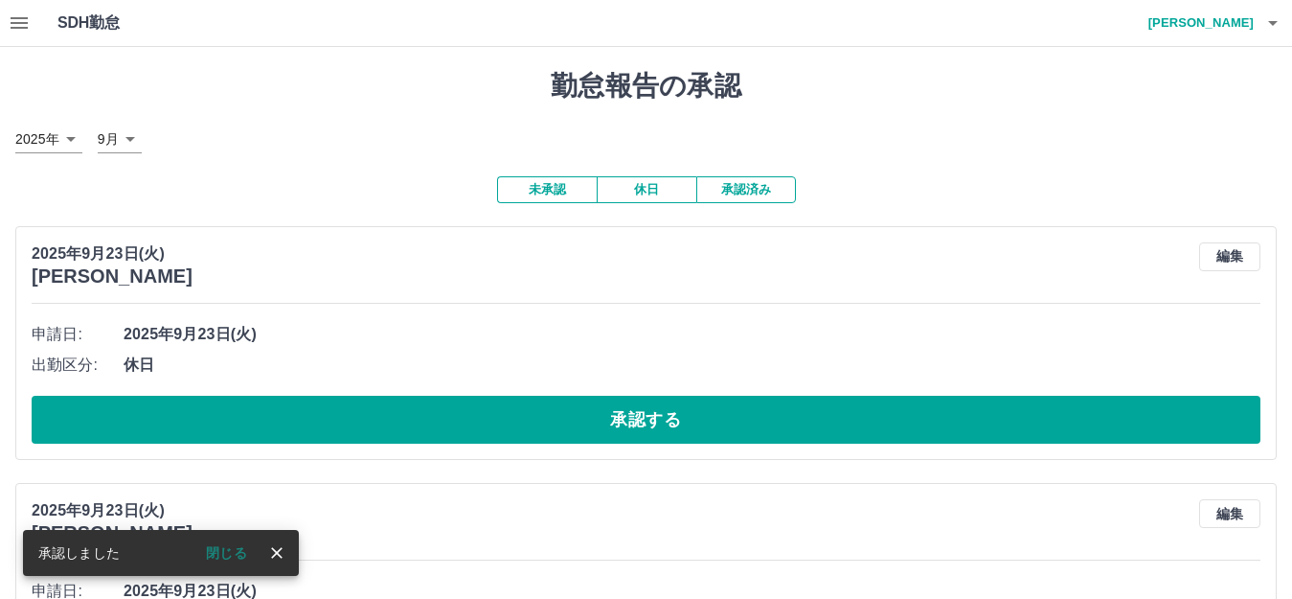
click at [646, 411] on button "承認する" at bounding box center [646, 420] width 1229 height 48
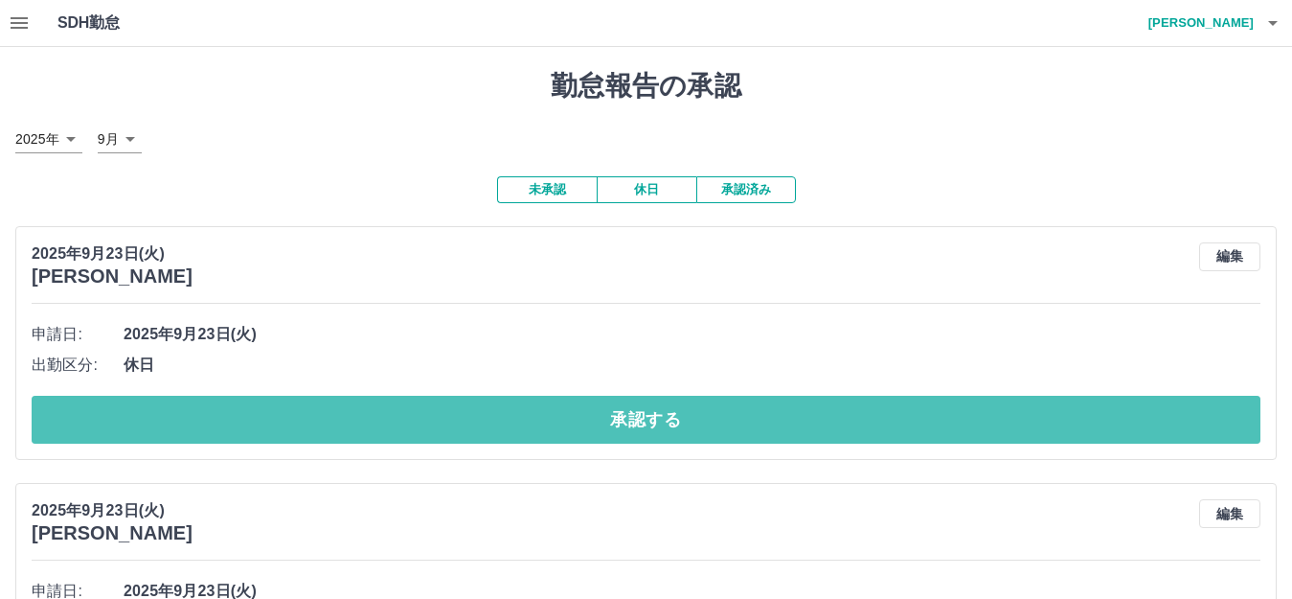
click at [646, 411] on button "承認する" at bounding box center [646, 420] width 1229 height 48
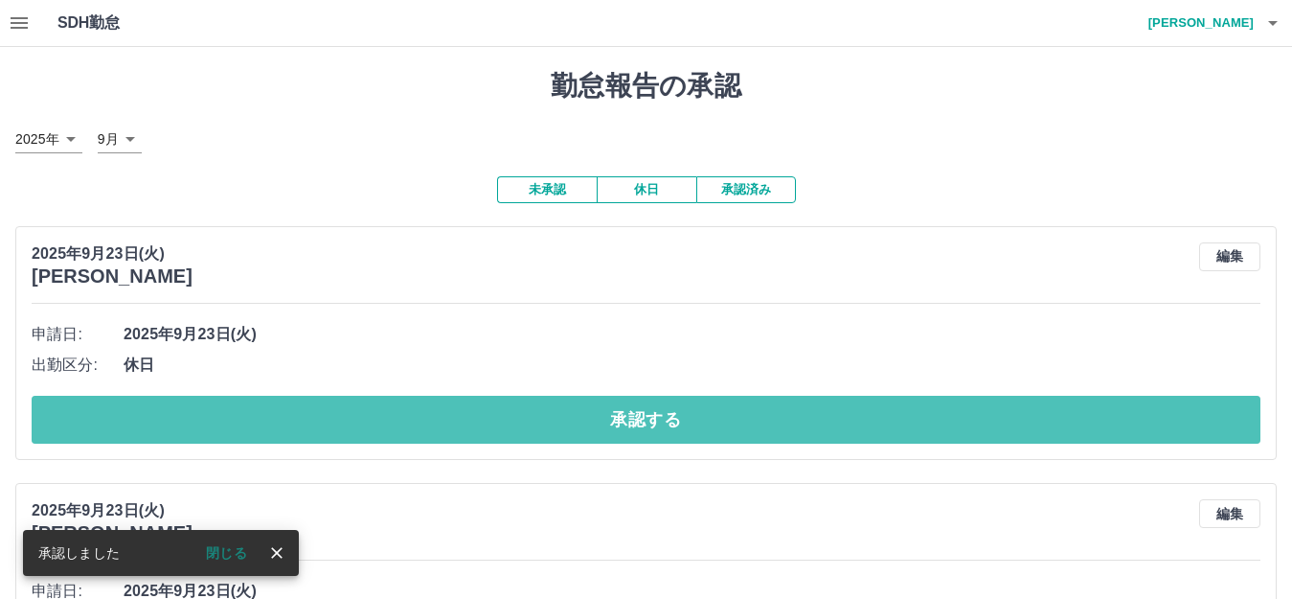
click at [646, 411] on button "承認する" at bounding box center [646, 420] width 1229 height 48
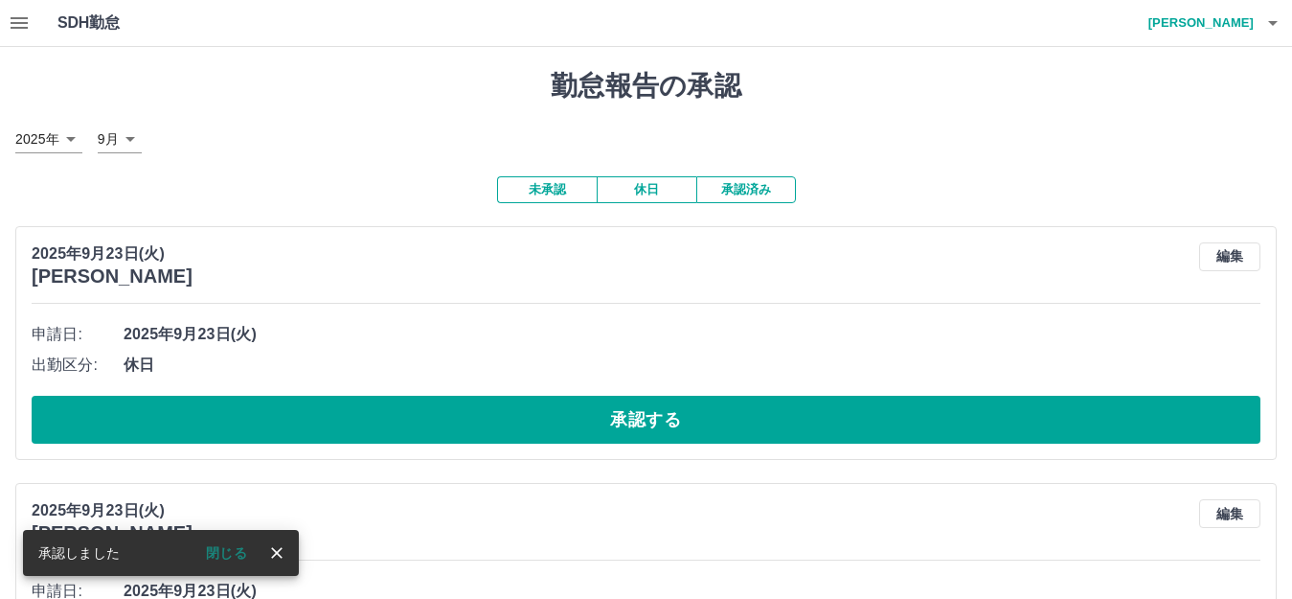
click at [646, 411] on button "承認する" at bounding box center [646, 420] width 1229 height 48
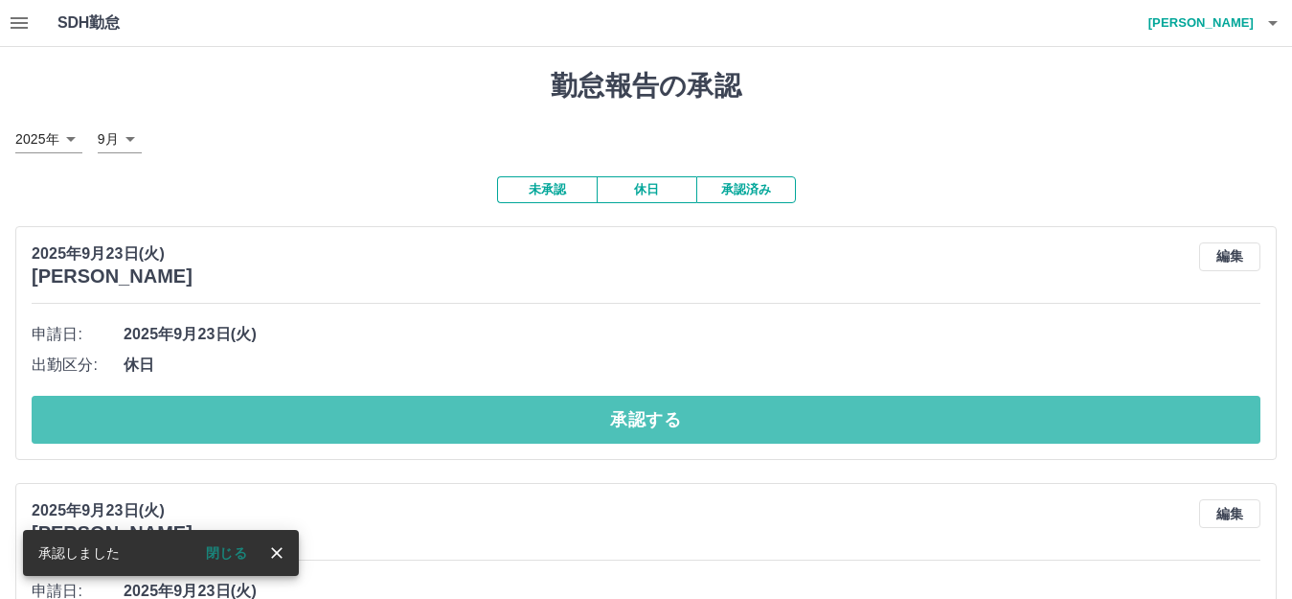
click at [646, 411] on button "承認する" at bounding box center [646, 420] width 1229 height 48
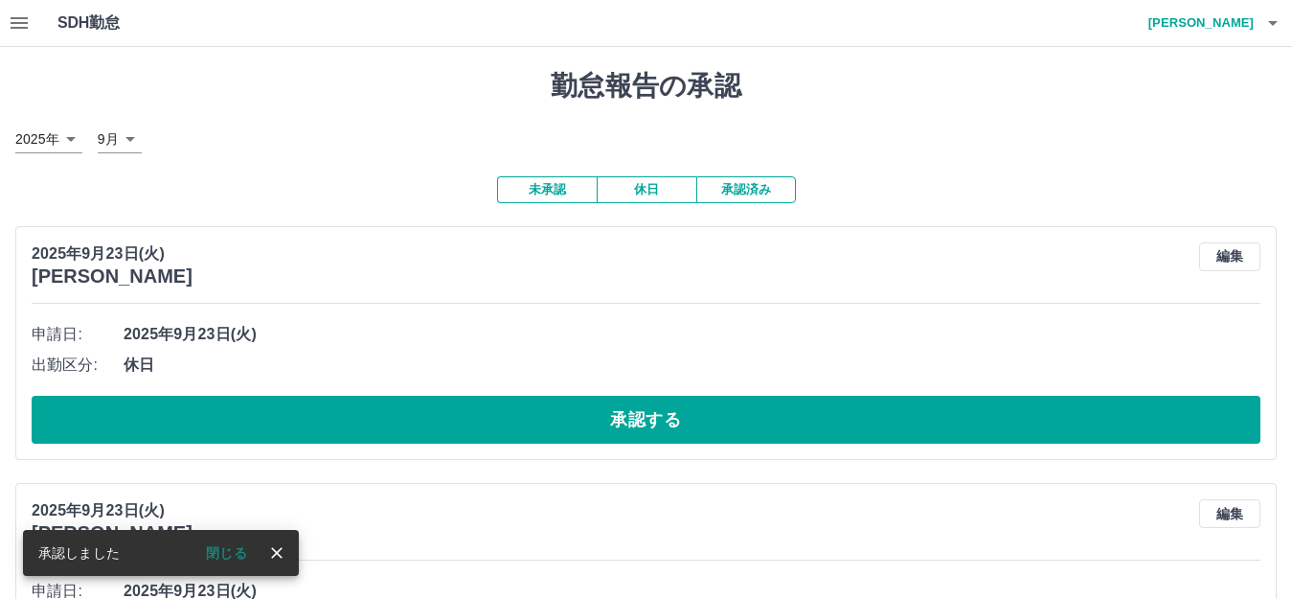
click at [646, 411] on button "承認する" at bounding box center [646, 420] width 1229 height 48
click at [646, 412] on button "承認する" at bounding box center [646, 420] width 1229 height 48
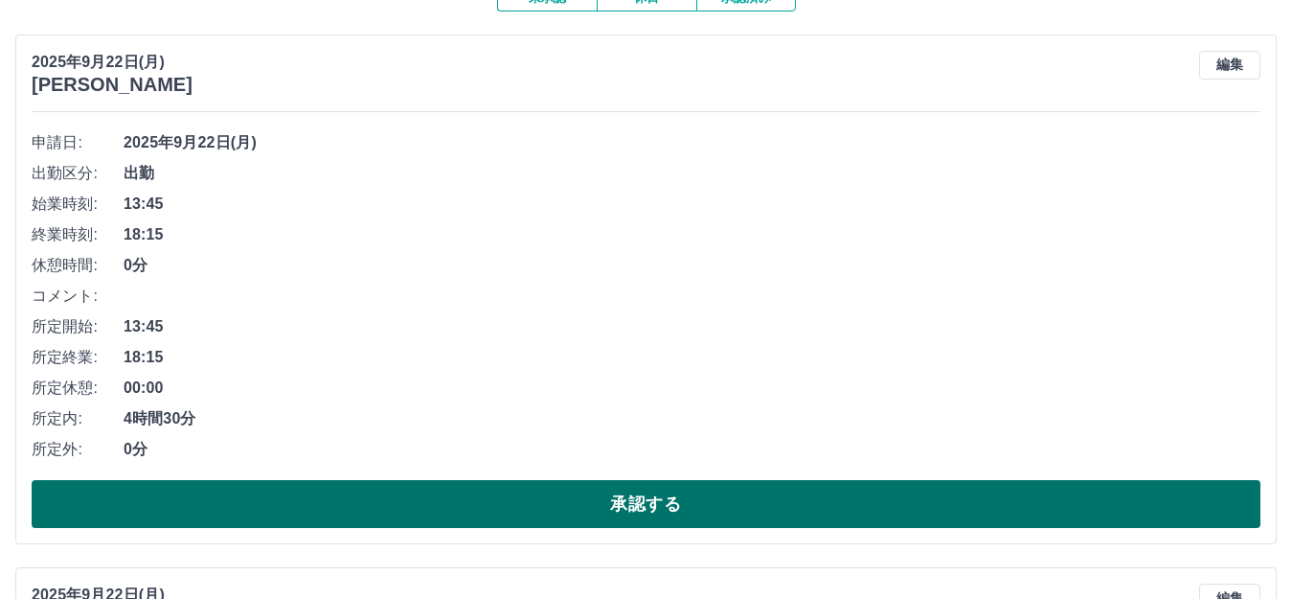
click at [687, 505] on button "承認する" at bounding box center [646, 504] width 1229 height 48
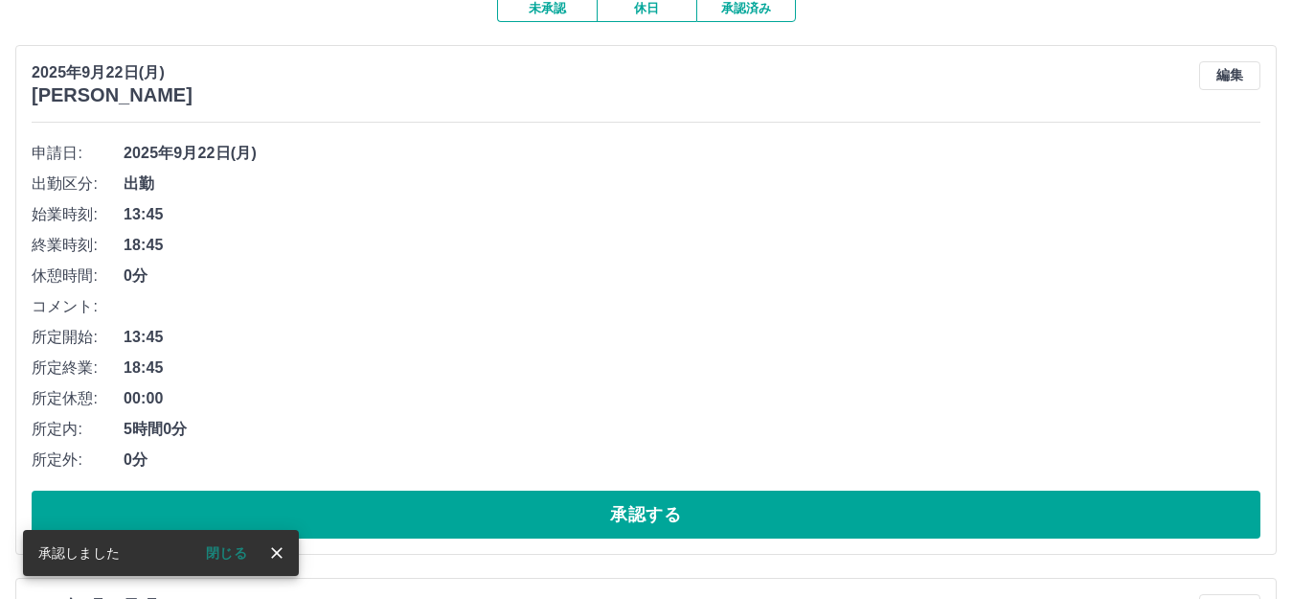
scroll to position [287, 0]
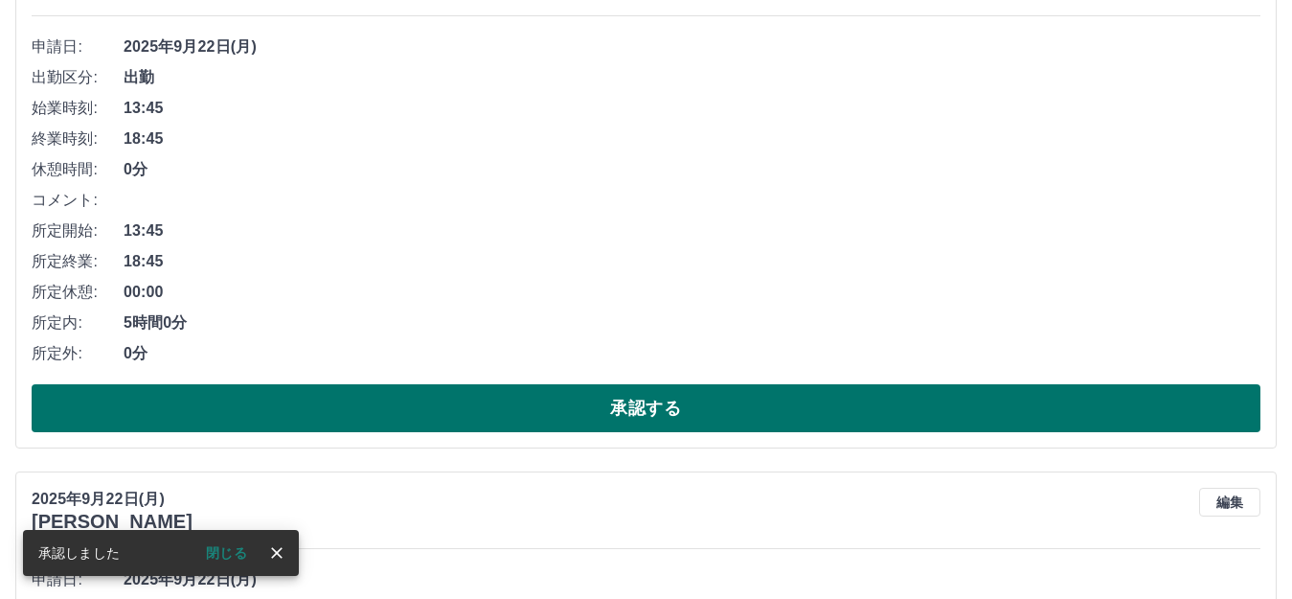
click at [675, 411] on button "承認する" at bounding box center [646, 408] width 1229 height 48
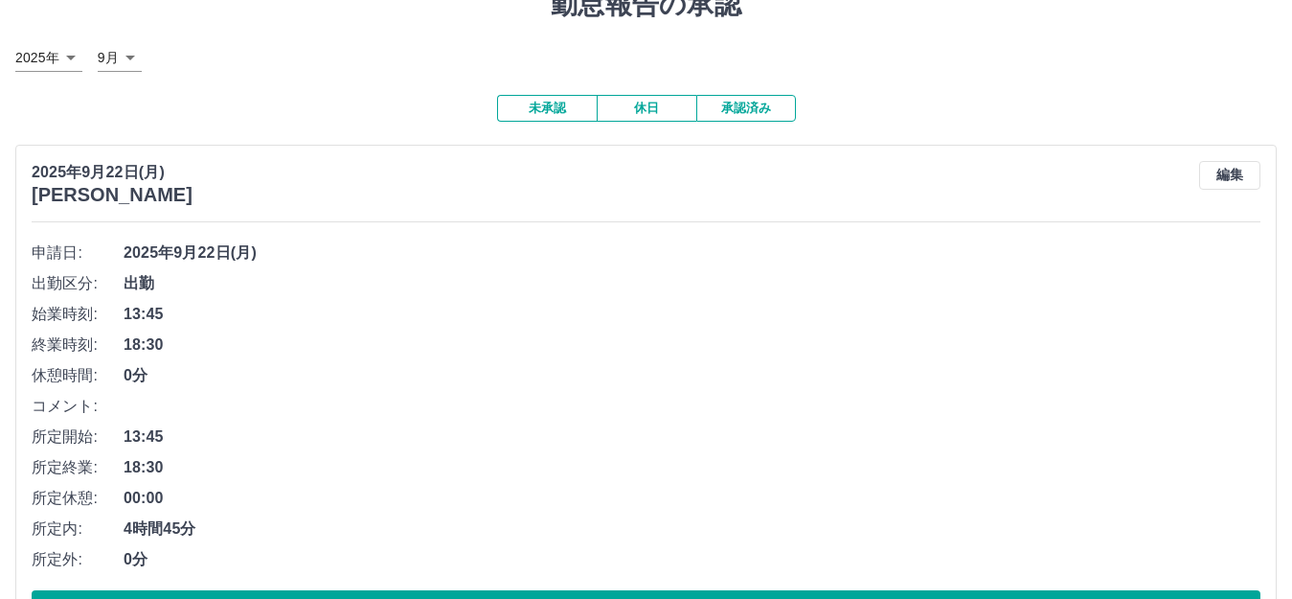
scroll to position [192, 0]
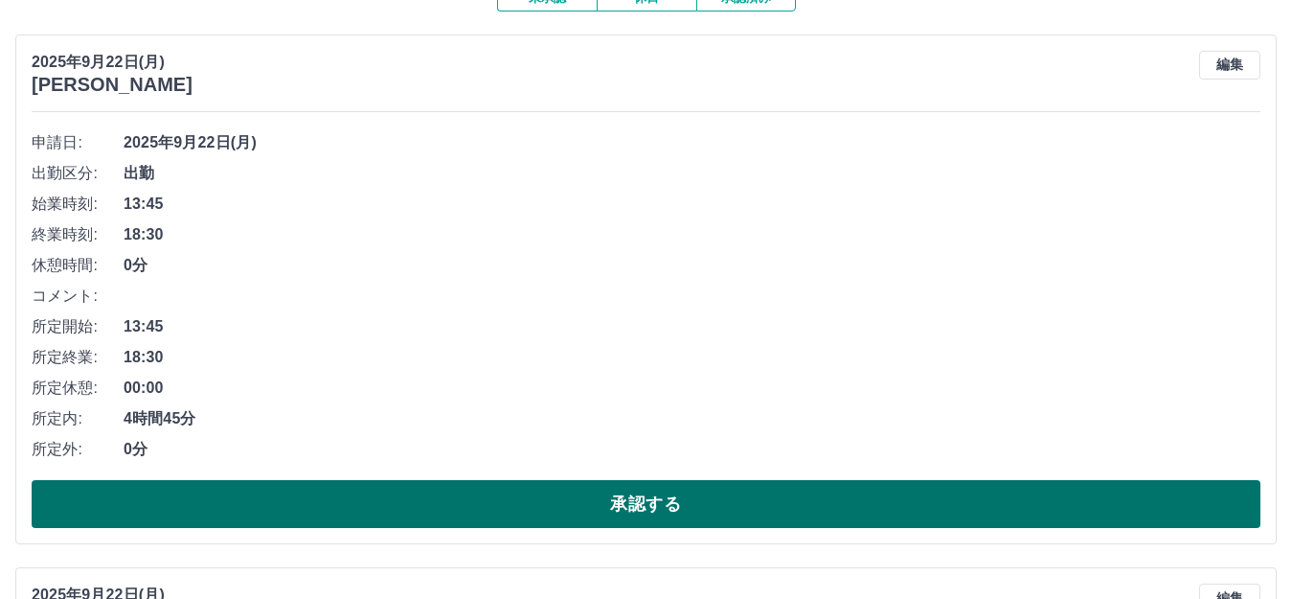
click at [668, 492] on button "承認する" at bounding box center [646, 504] width 1229 height 48
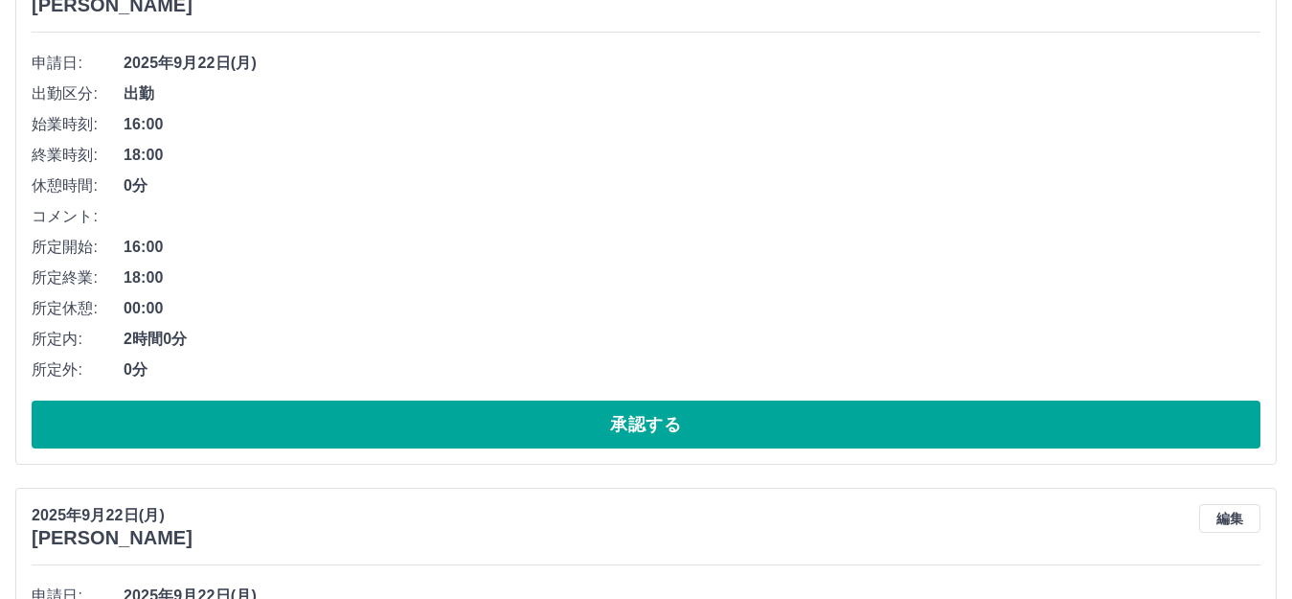
scroll to position [287, 0]
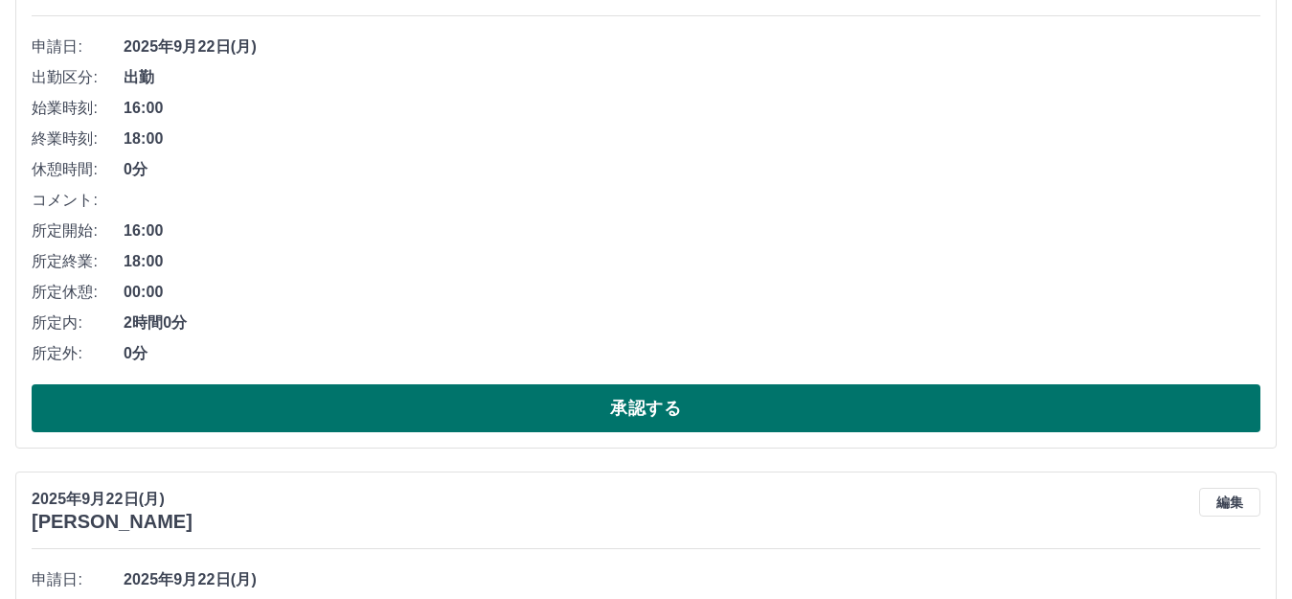
click at [669, 417] on button "承認する" at bounding box center [646, 408] width 1229 height 48
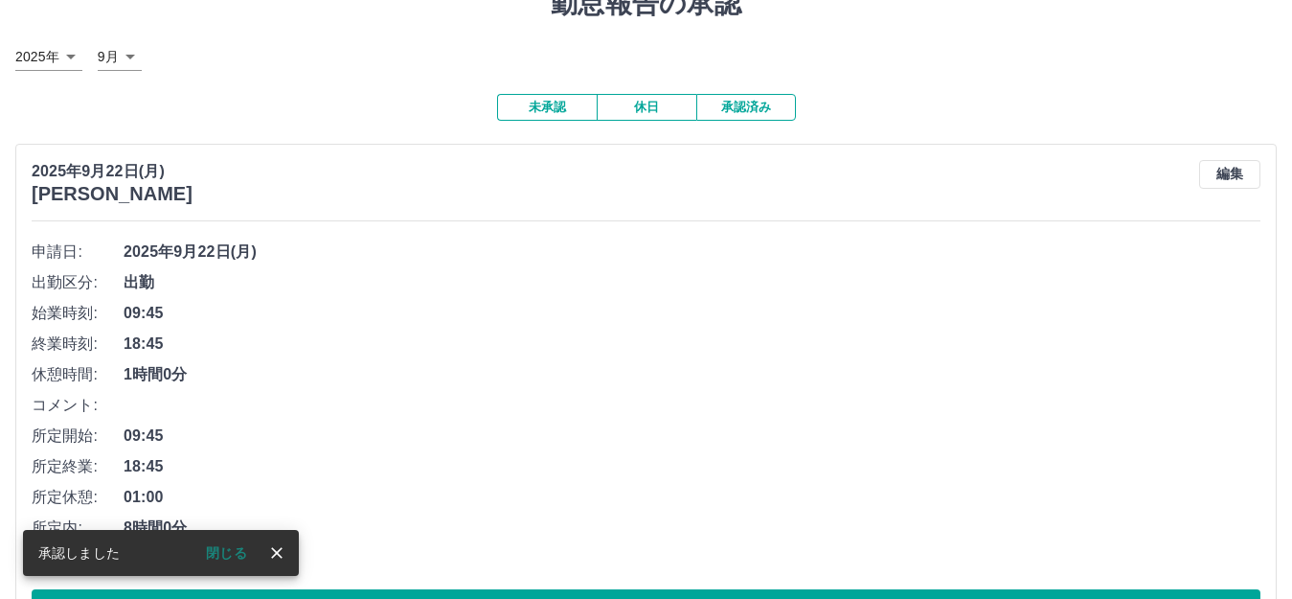
scroll to position [192, 0]
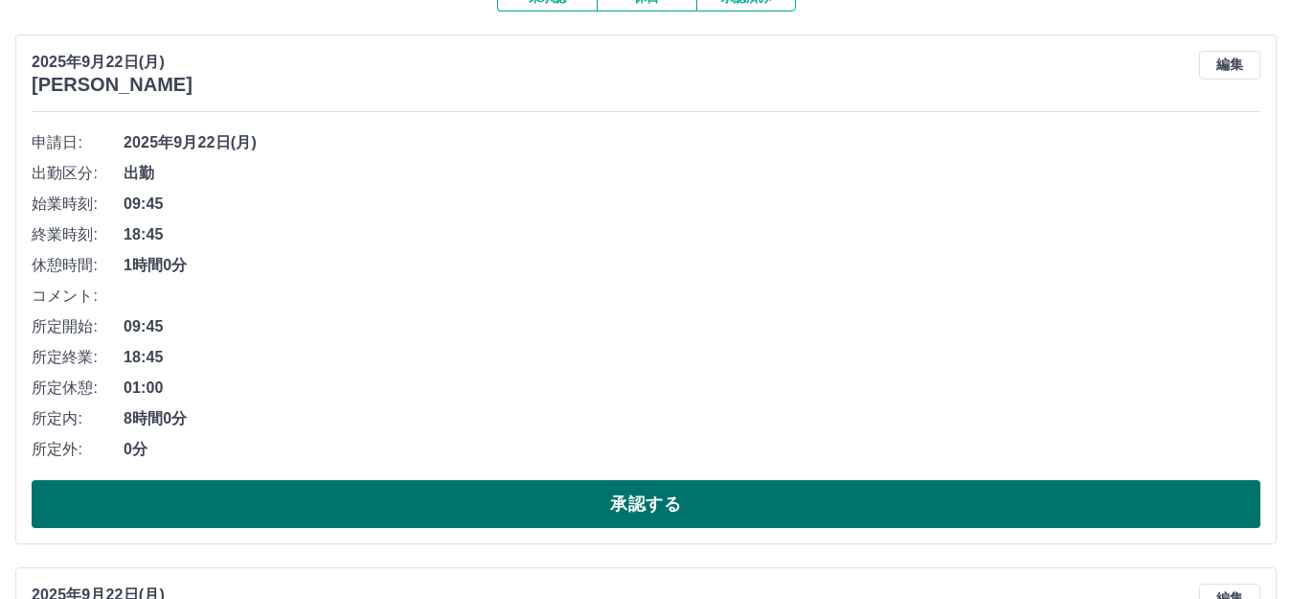
click at [714, 504] on button "承認する" at bounding box center [646, 504] width 1229 height 48
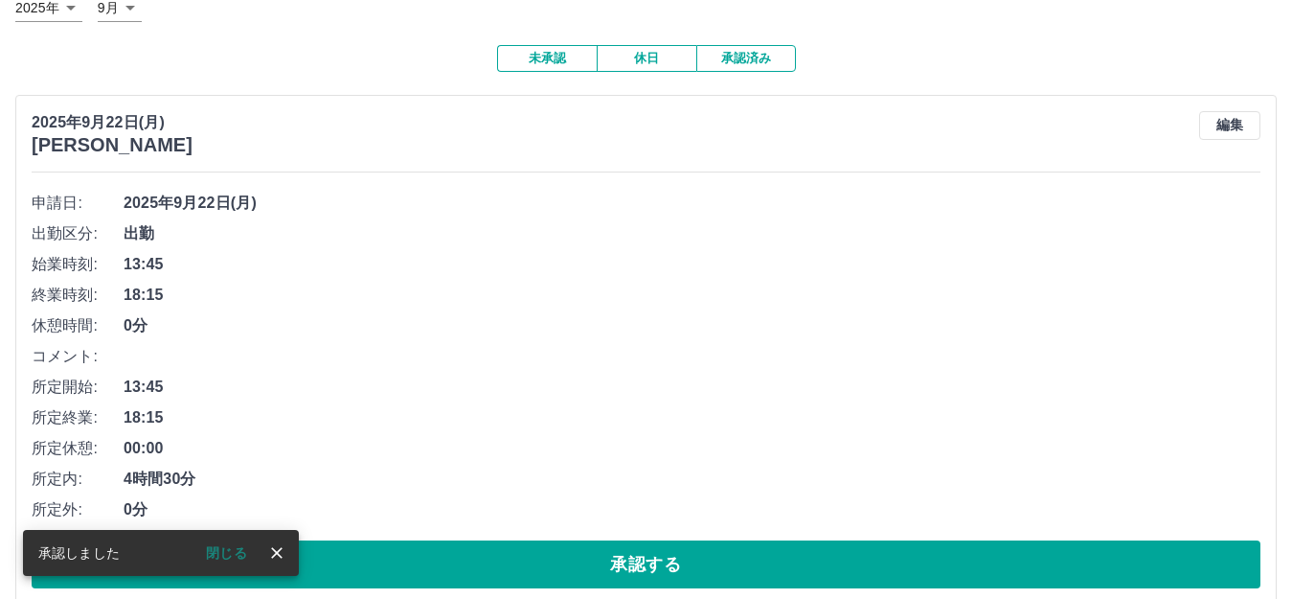
scroll to position [287, 0]
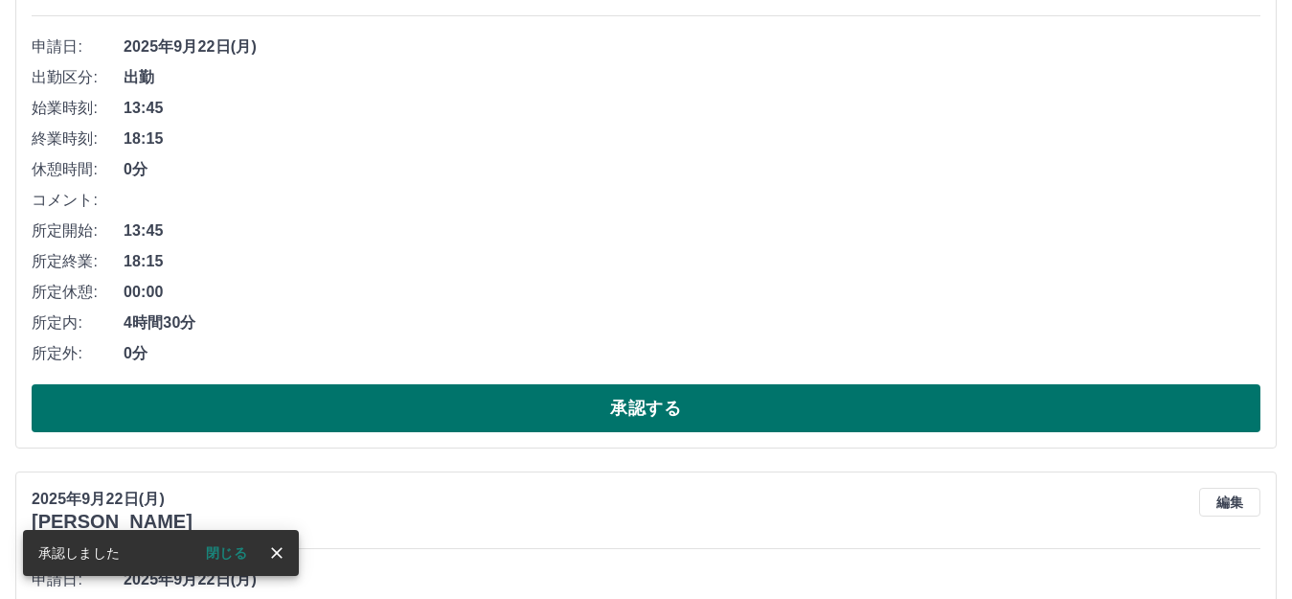
click at [704, 386] on button "承認する" at bounding box center [646, 408] width 1229 height 48
click at [692, 414] on button "承認する" at bounding box center [646, 408] width 1229 height 48
click at [664, 410] on button "承認する" at bounding box center [646, 408] width 1229 height 48
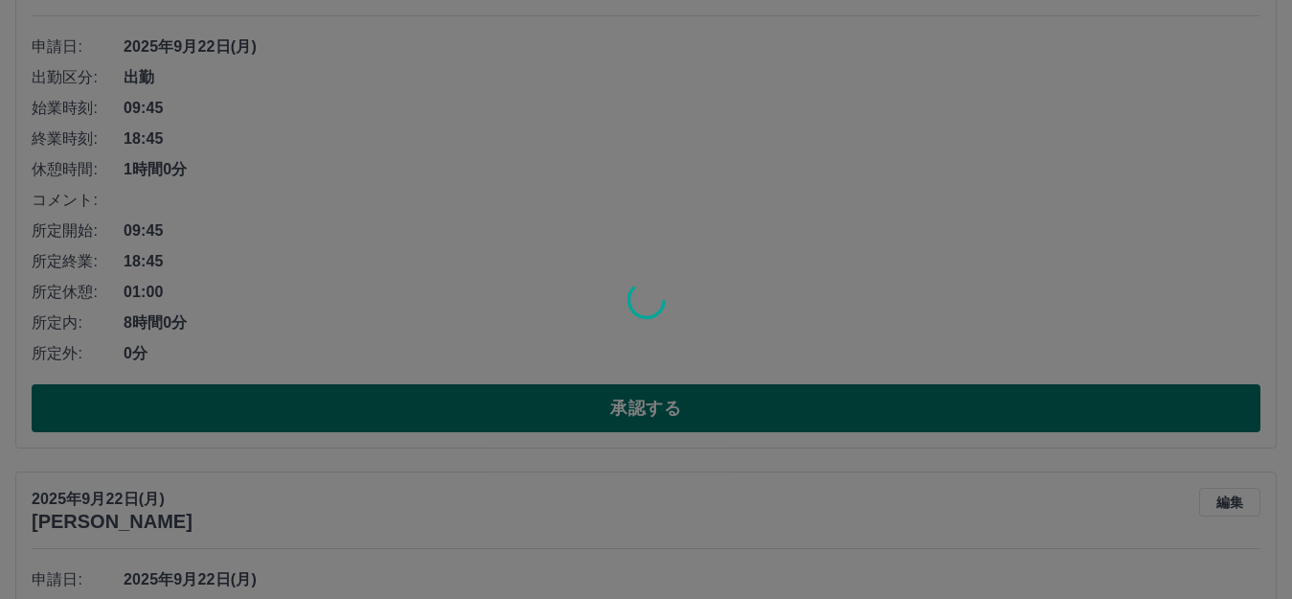
scroll to position [0, 0]
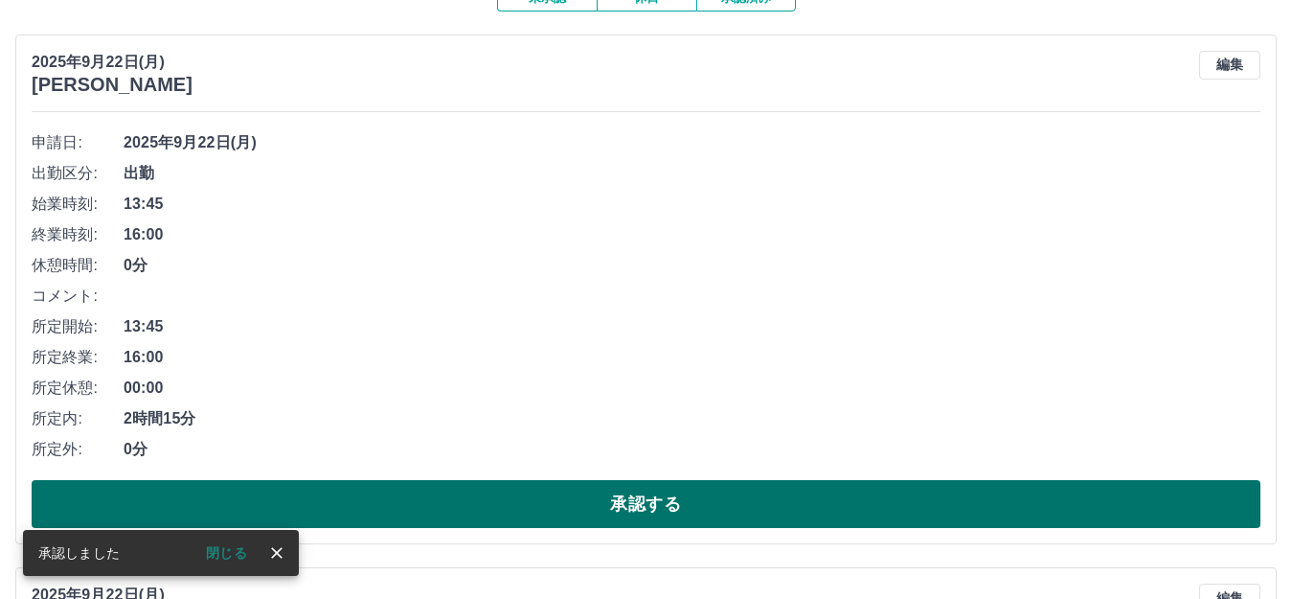
drag, startPoint x: 686, startPoint y: 494, endPoint x: 684, endPoint y: 482, distance: 12.6
click at [686, 495] on button "承認する" at bounding box center [646, 504] width 1229 height 48
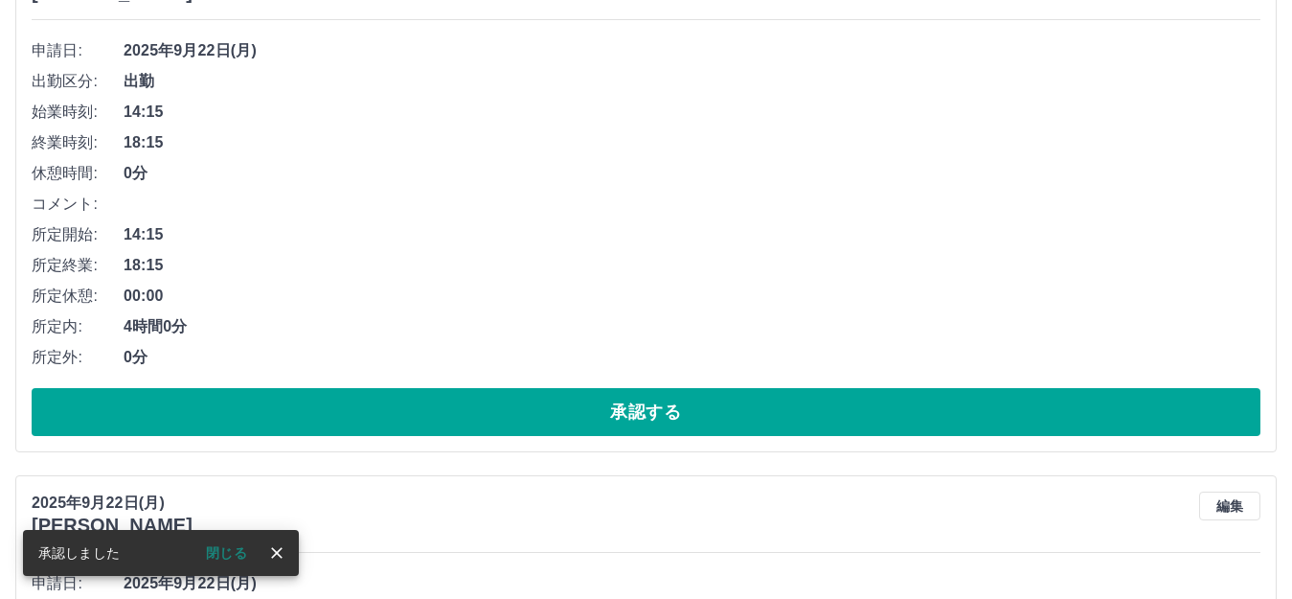
scroll to position [287, 0]
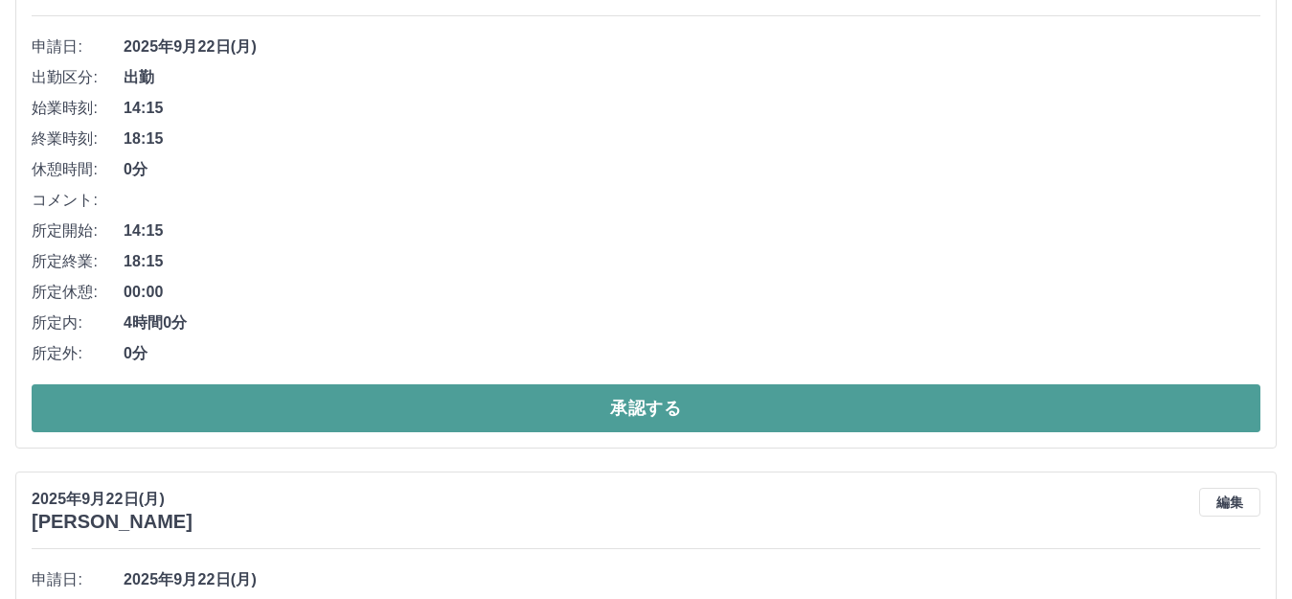
click at [677, 419] on button "承認する" at bounding box center [646, 408] width 1229 height 48
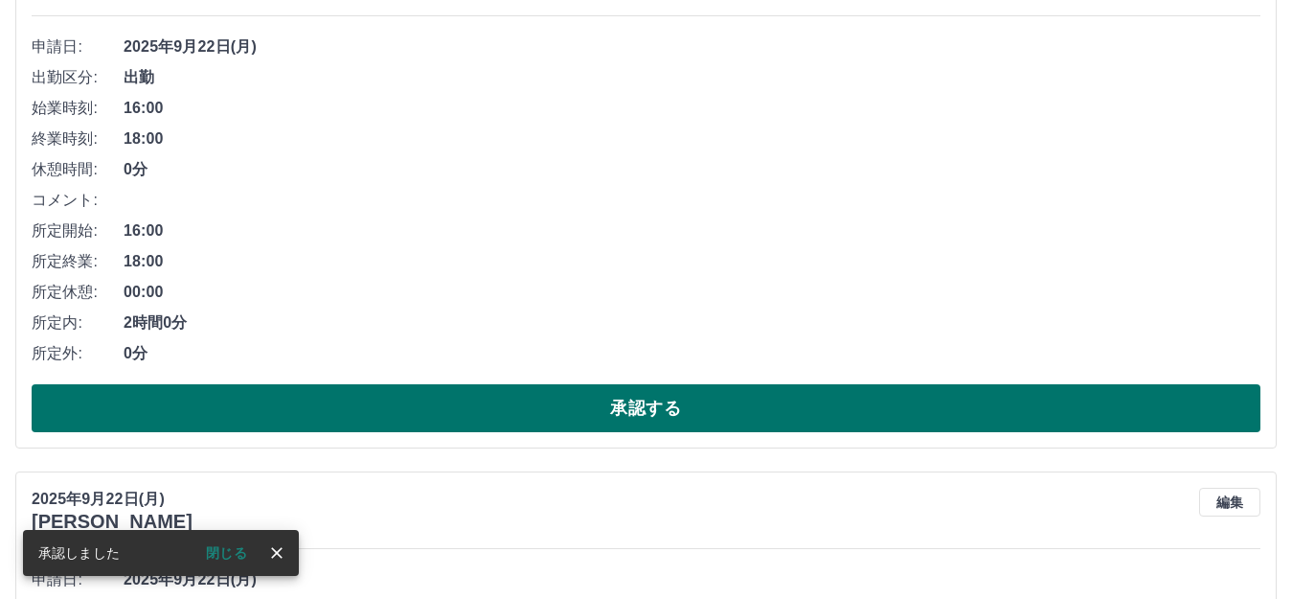
click at [684, 411] on button "承認する" at bounding box center [646, 408] width 1229 height 48
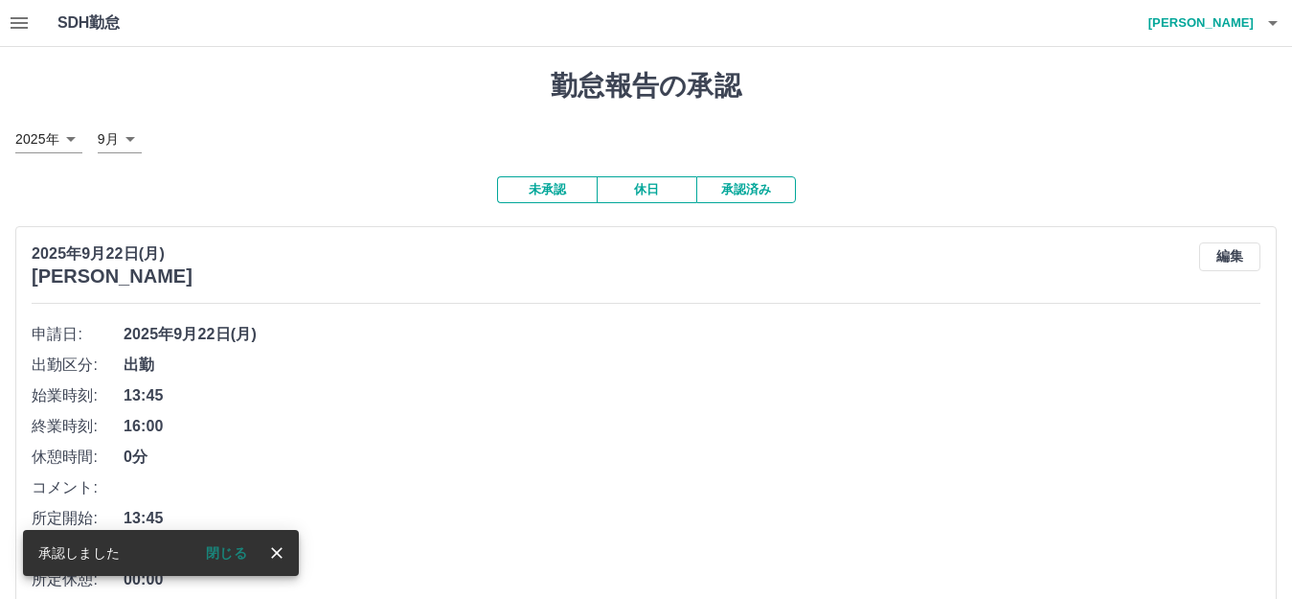
scroll to position [192, 0]
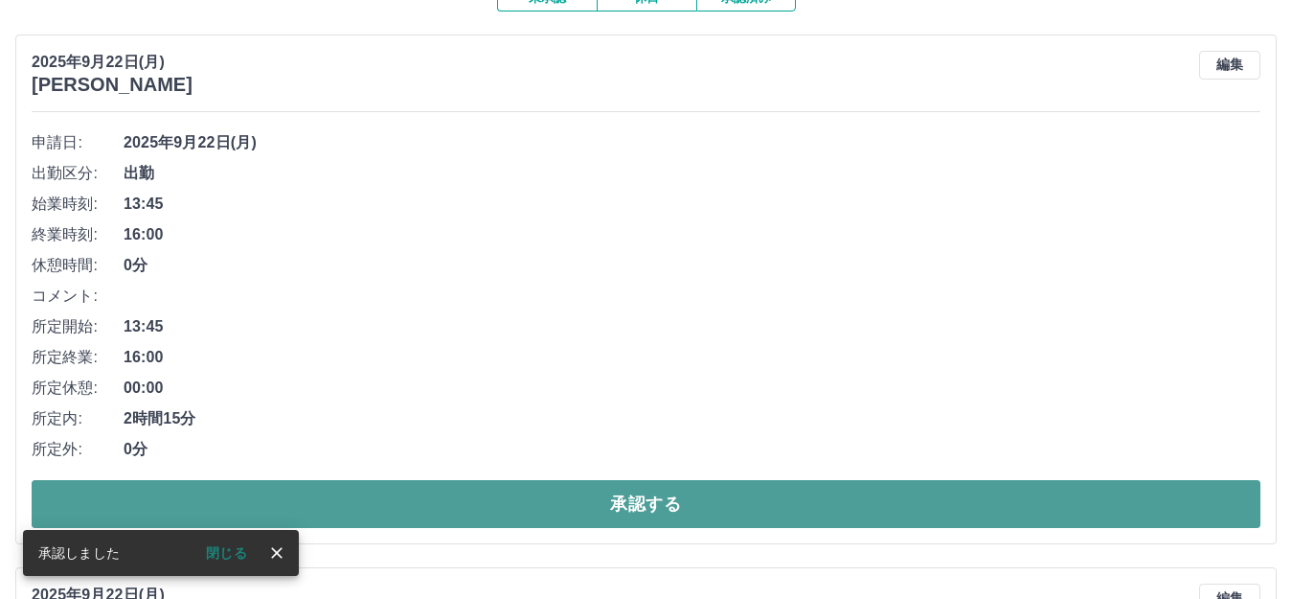
click at [737, 497] on button "承認する" at bounding box center [646, 504] width 1229 height 48
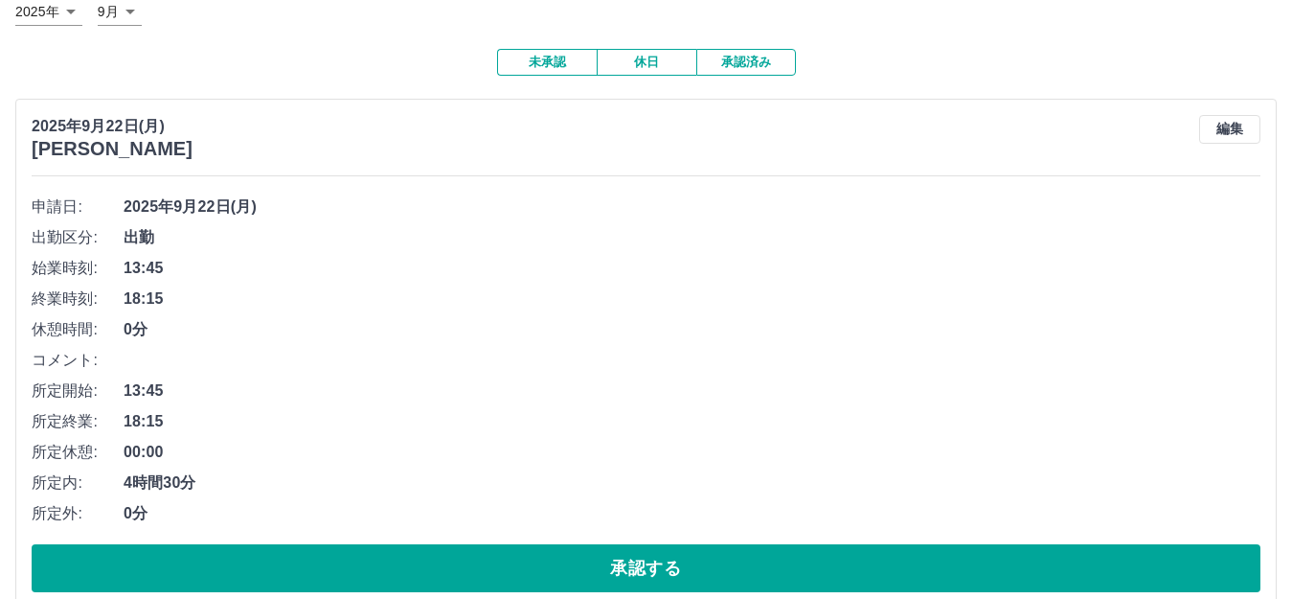
scroll to position [287, 0]
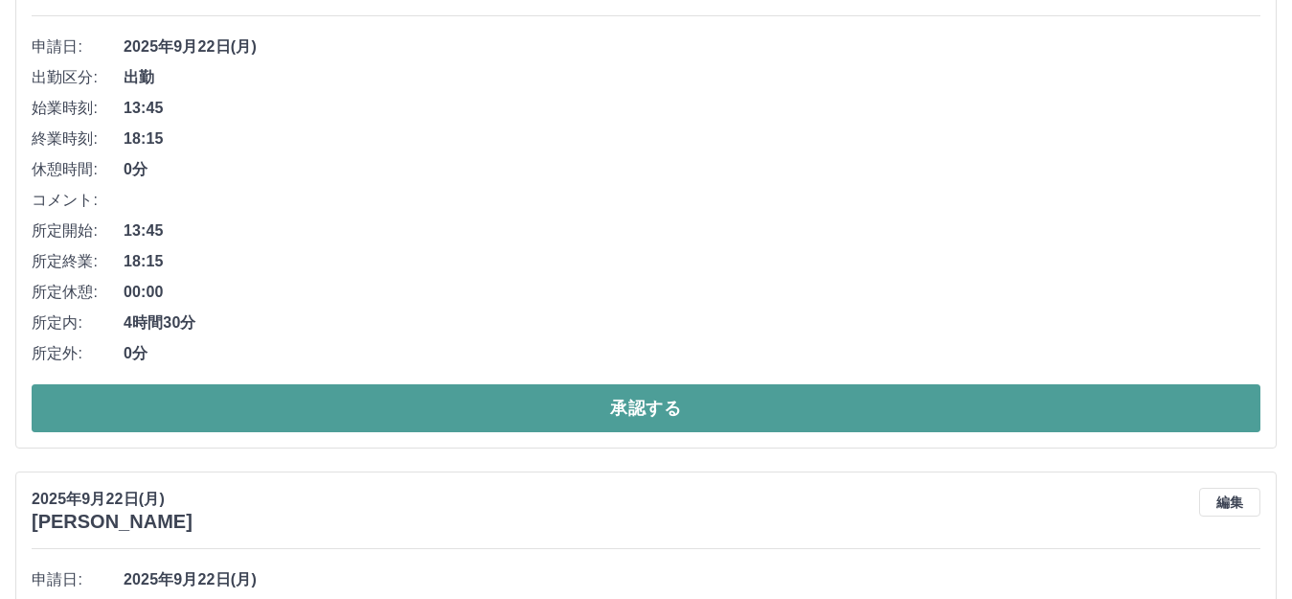
click at [724, 395] on button "承認する" at bounding box center [646, 408] width 1229 height 48
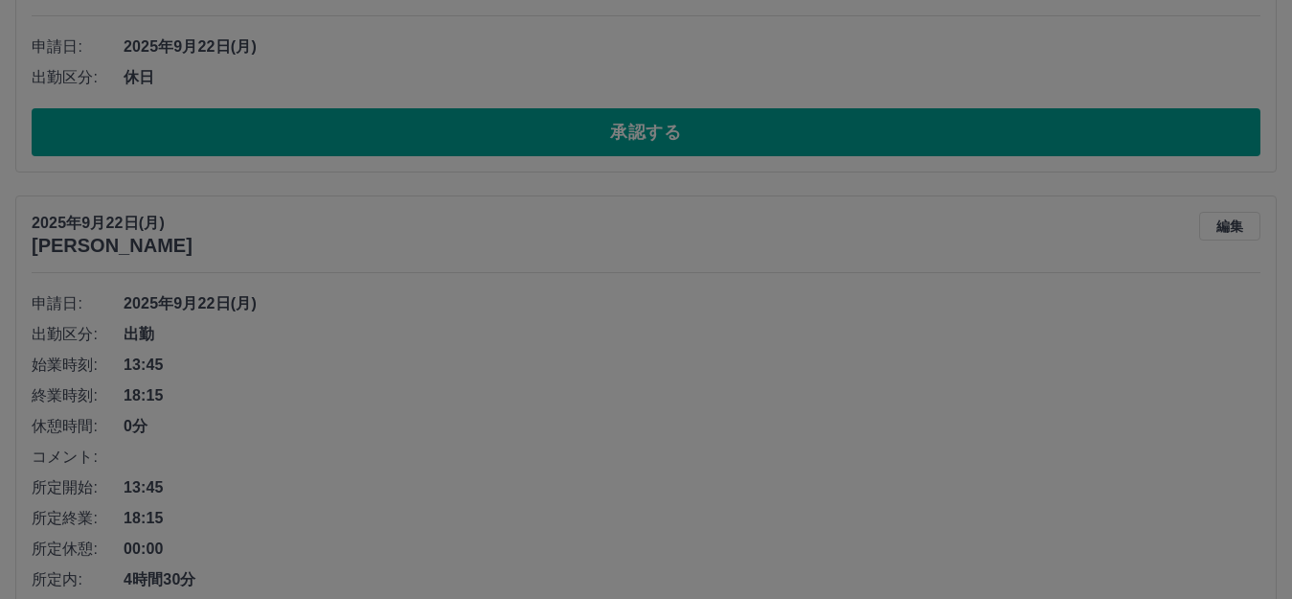
scroll to position [0, 0]
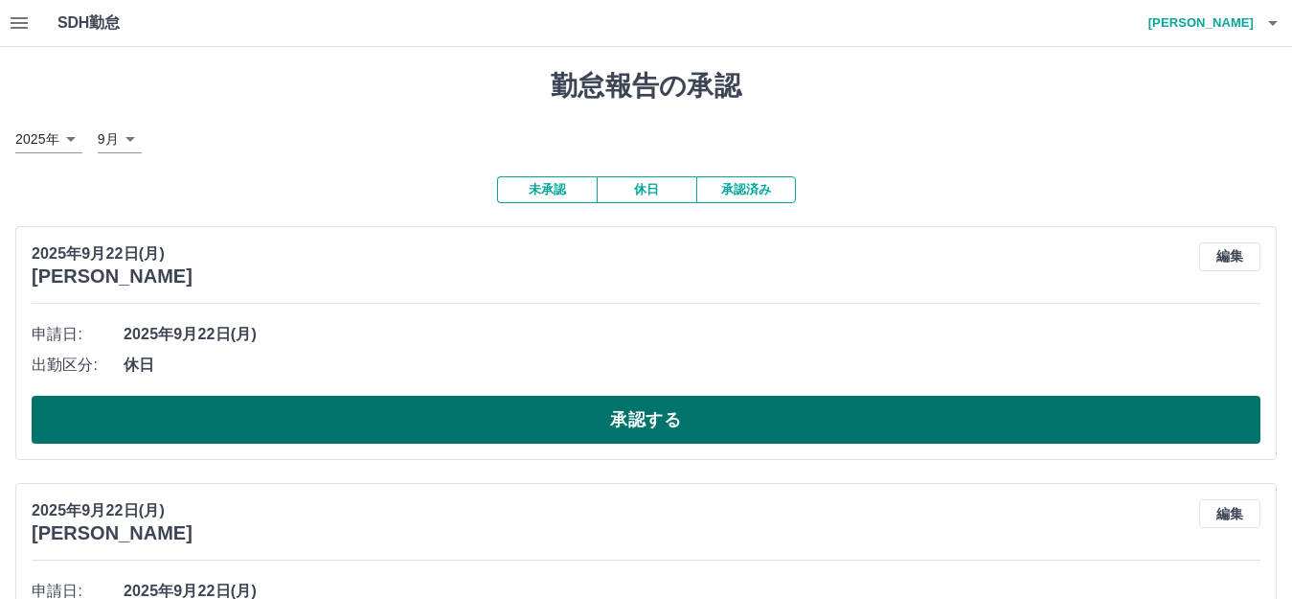
click at [721, 413] on button "承認する" at bounding box center [646, 420] width 1229 height 48
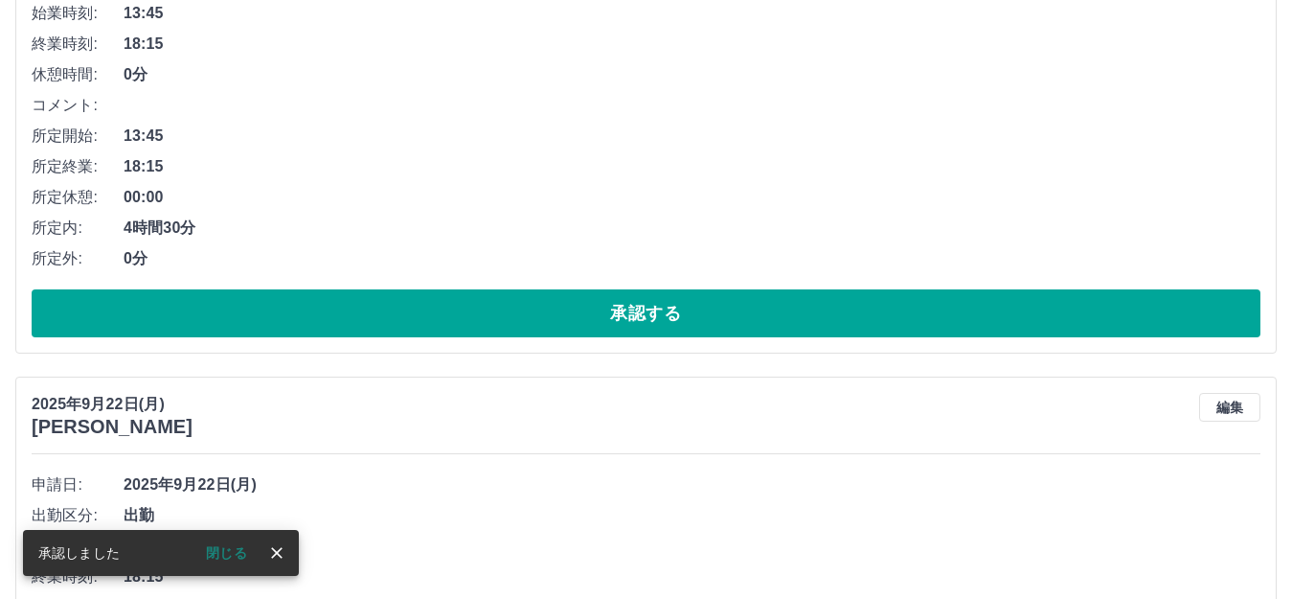
scroll to position [383, 0]
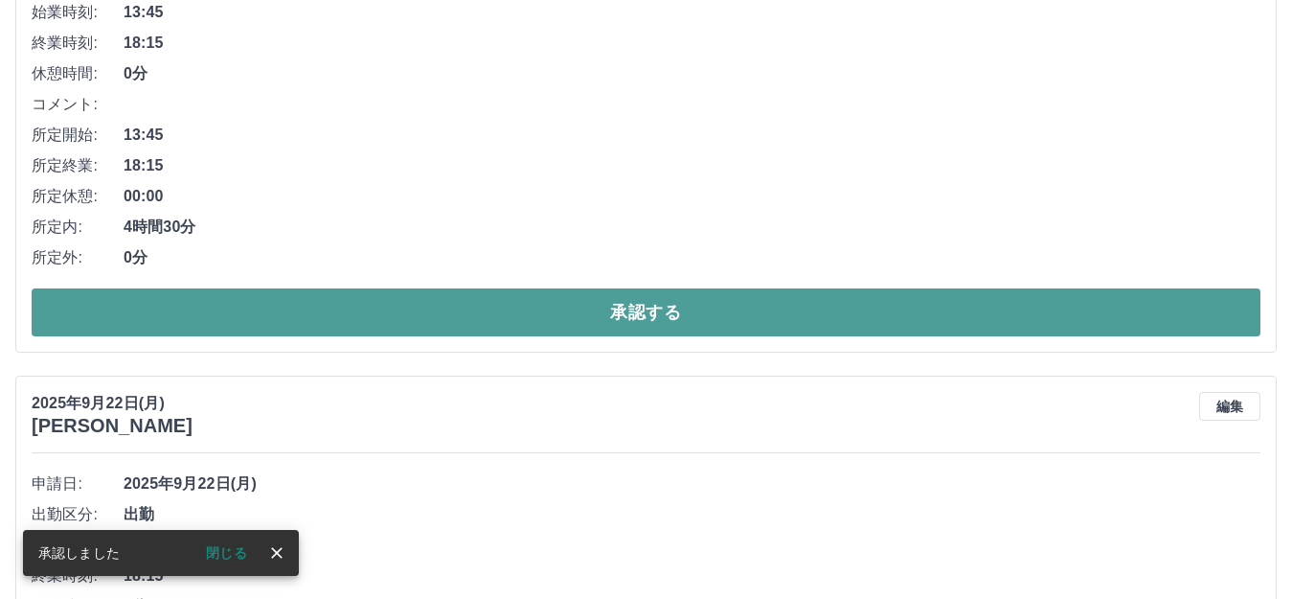
click at [720, 330] on button "承認する" at bounding box center [646, 312] width 1229 height 48
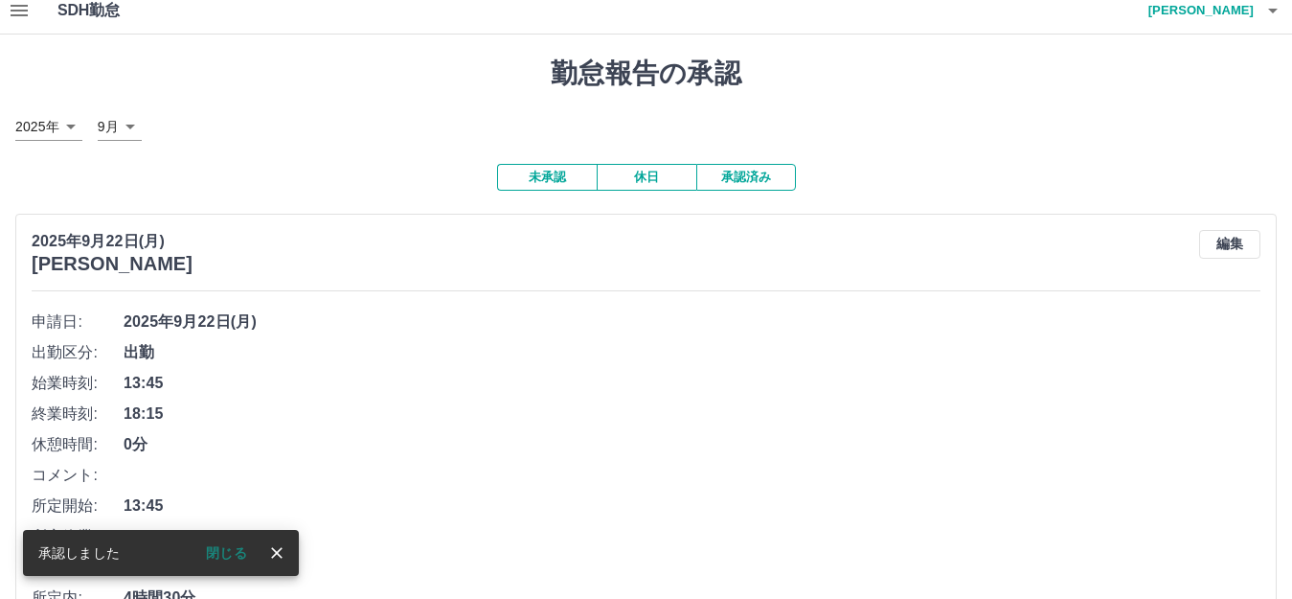
scroll to position [287, 0]
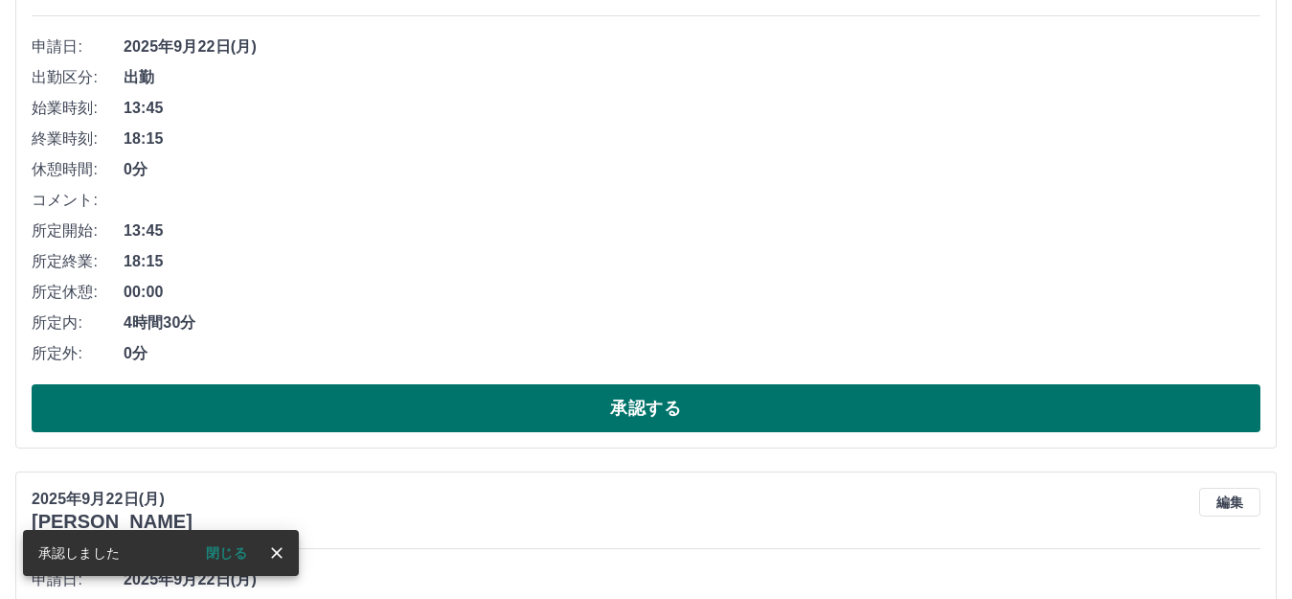
click at [710, 400] on button "承認する" at bounding box center [646, 408] width 1229 height 48
click at [699, 402] on button "承認する" at bounding box center [646, 408] width 1229 height 48
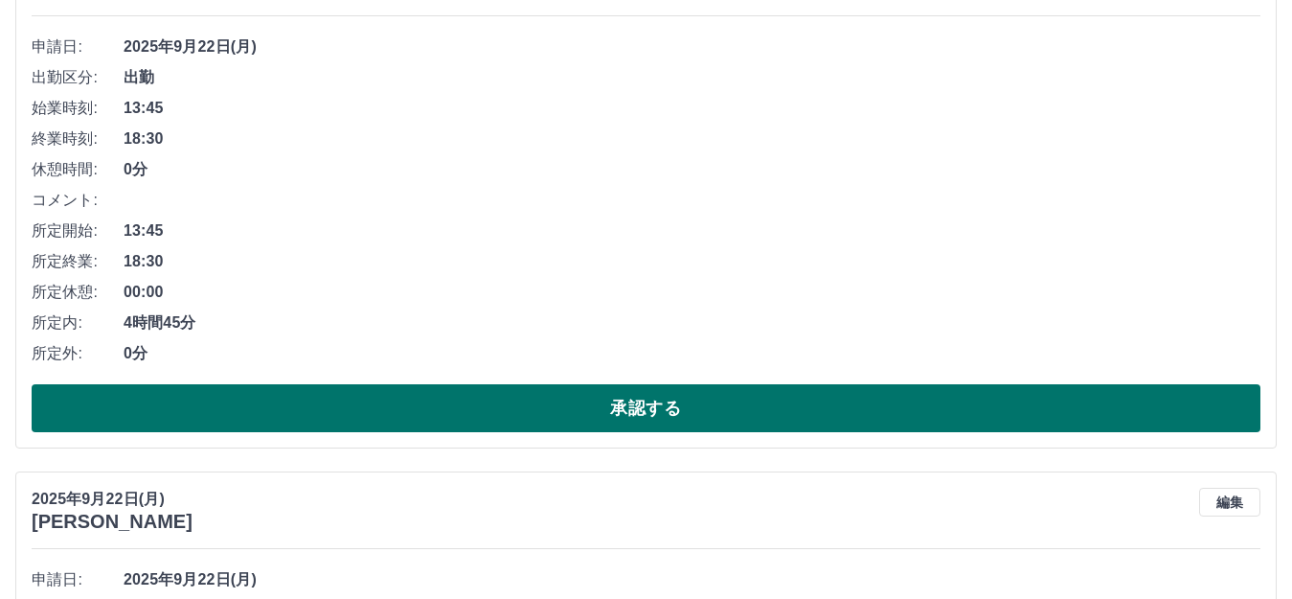
click at [622, 398] on button "承認する" at bounding box center [646, 408] width 1229 height 48
click at [647, 411] on button "承認する" at bounding box center [646, 408] width 1229 height 48
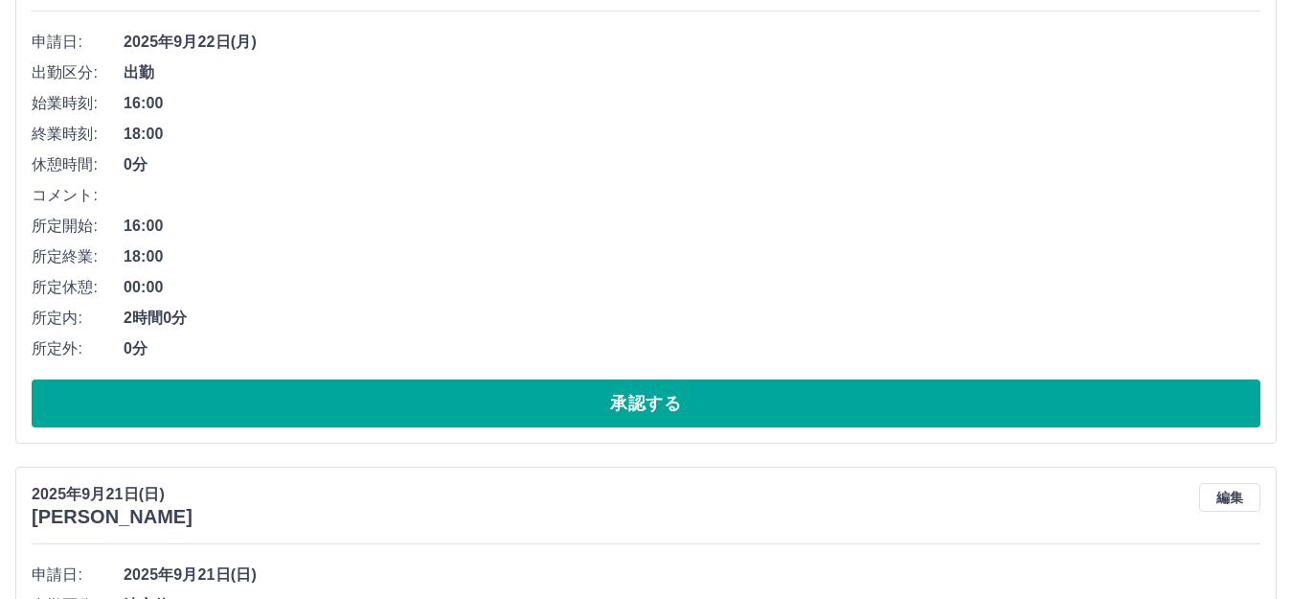
scroll to position [383, 0]
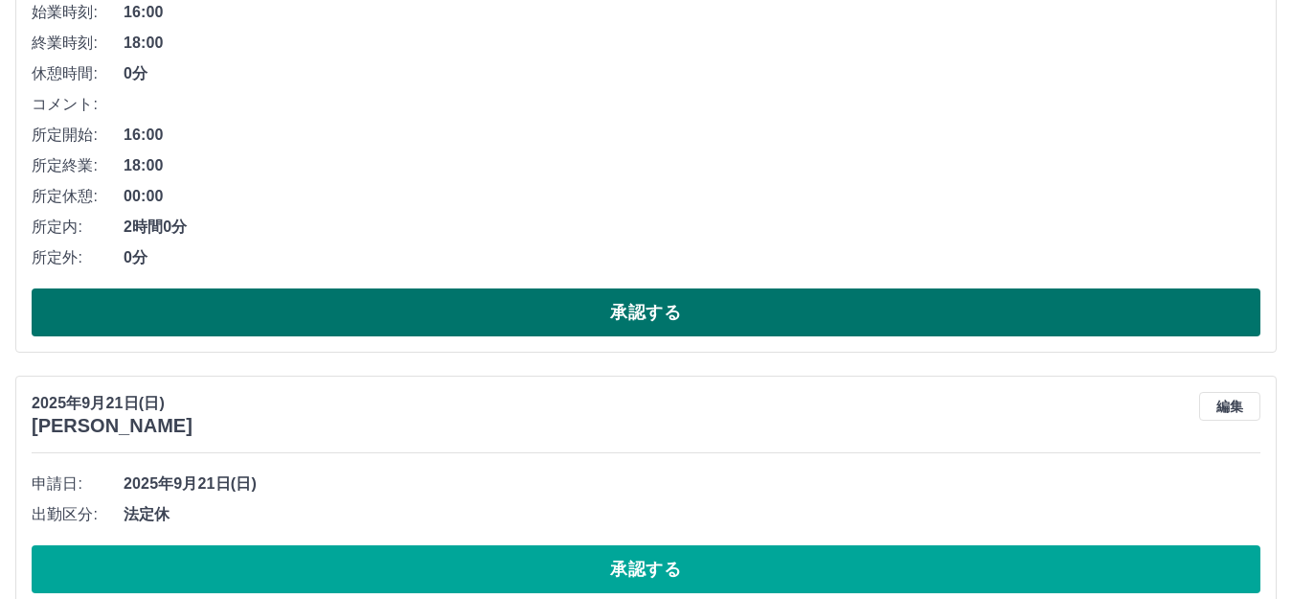
click at [652, 321] on button "承認する" at bounding box center [646, 312] width 1229 height 48
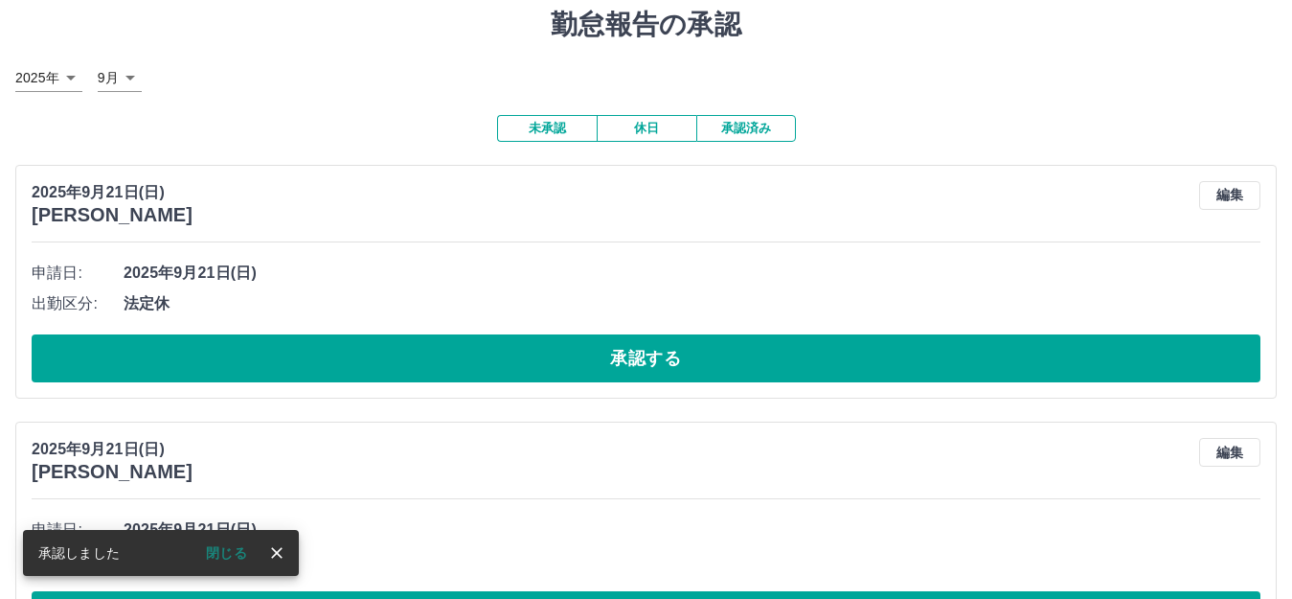
scroll to position [96, 0]
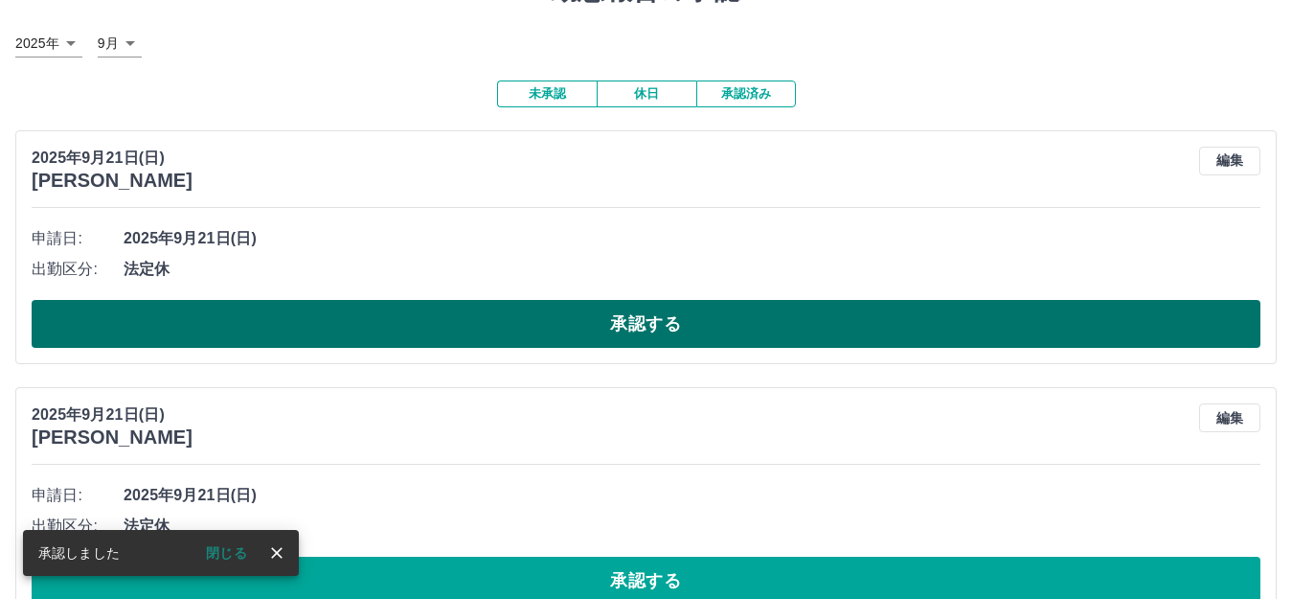
click at [623, 329] on button "承認する" at bounding box center [646, 324] width 1229 height 48
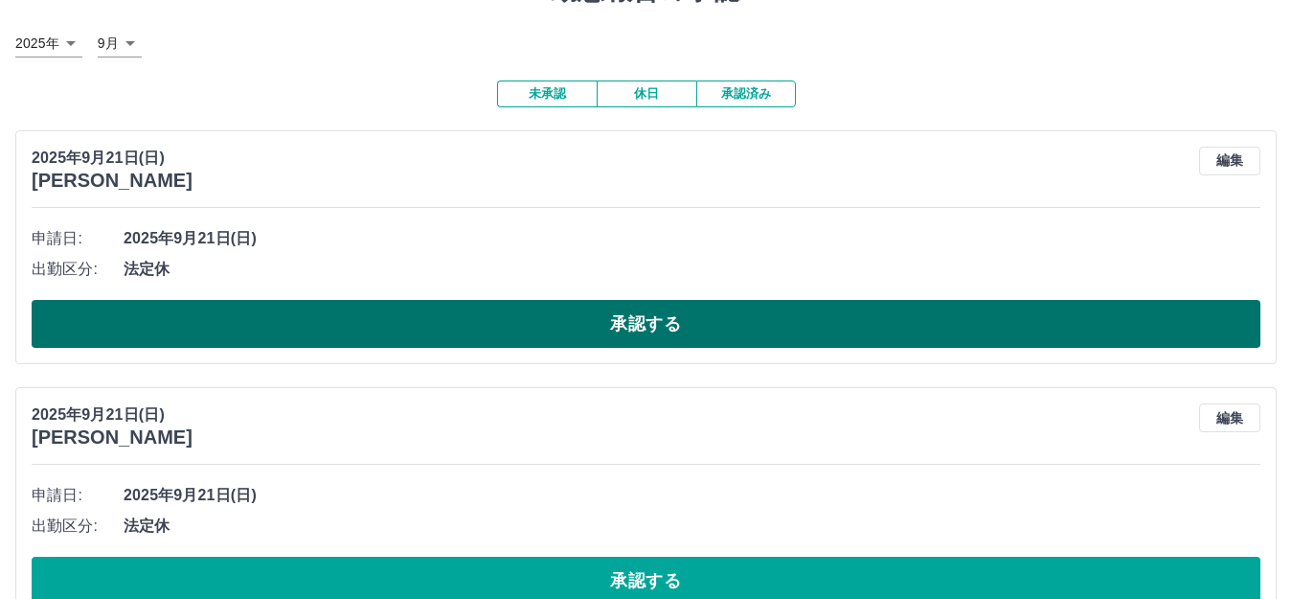
click at [624, 329] on button "承認する" at bounding box center [646, 324] width 1229 height 48
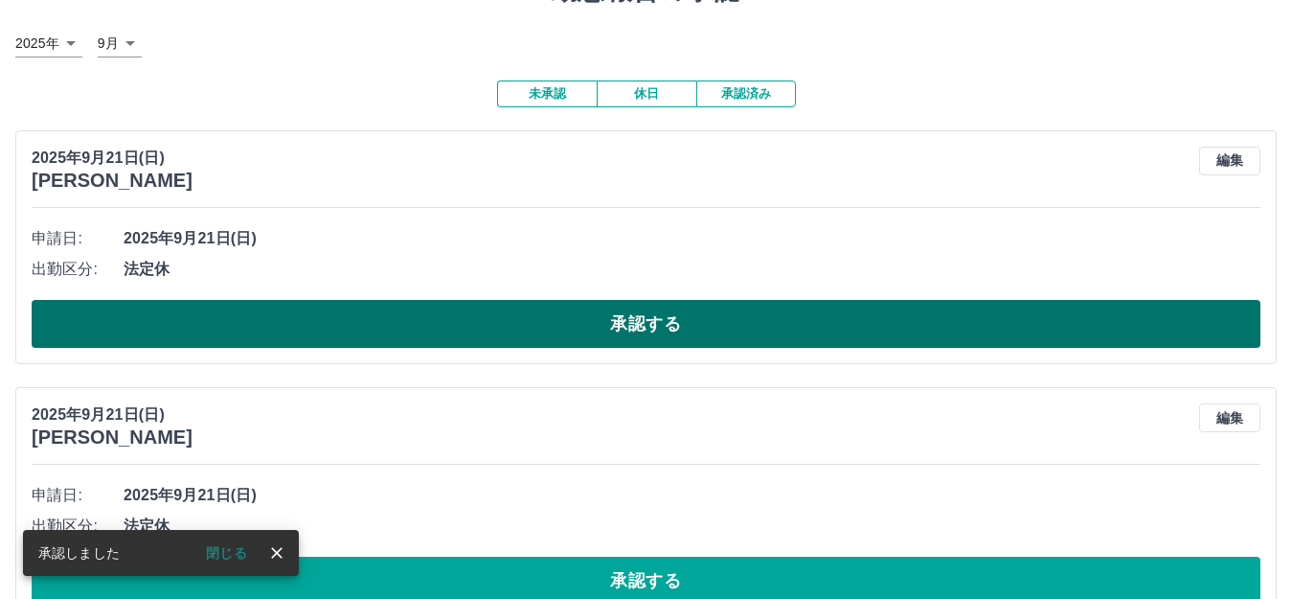
click at [625, 320] on button "承認する" at bounding box center [646, 324] width 1229 height 48
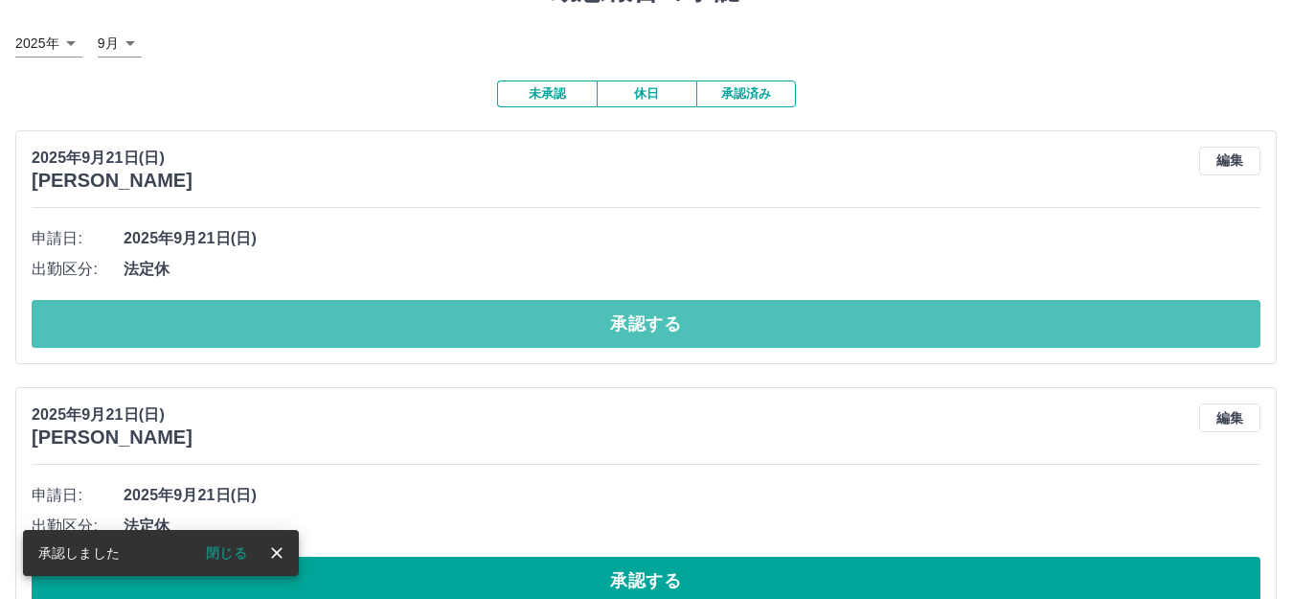
click at [625, 320] on button "承認する" at bounding box center [646, 324] width 1229 height 48
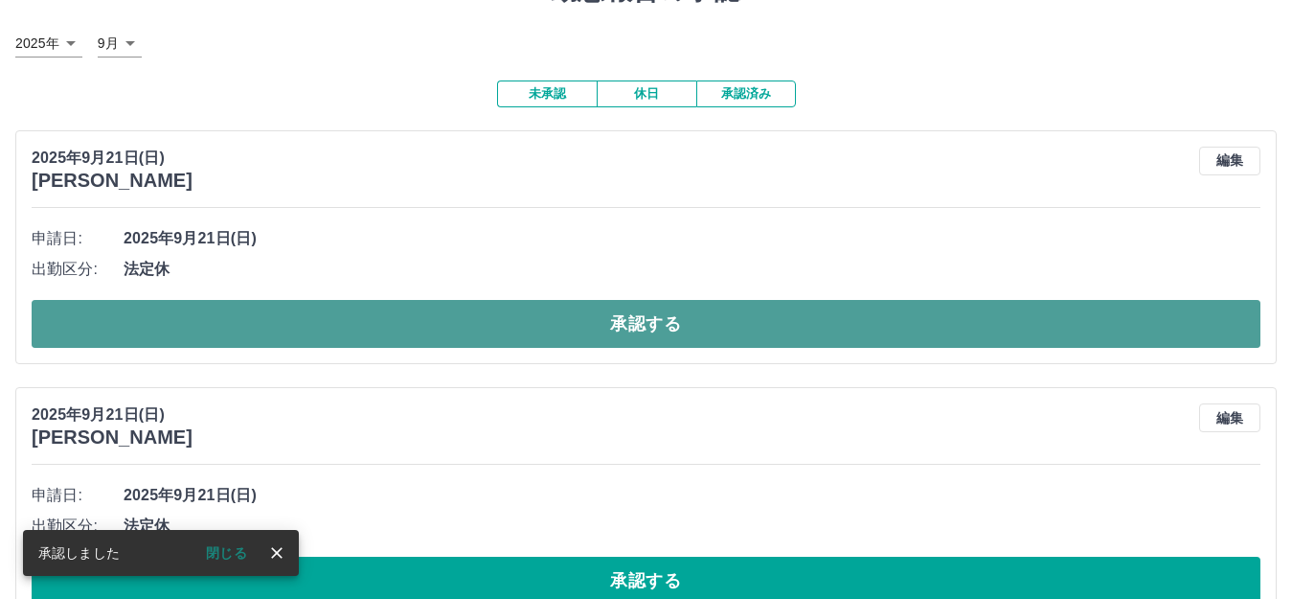
click at [625, 321] on button "承認する" at bounding box center [646, 324] width 1229 height 48
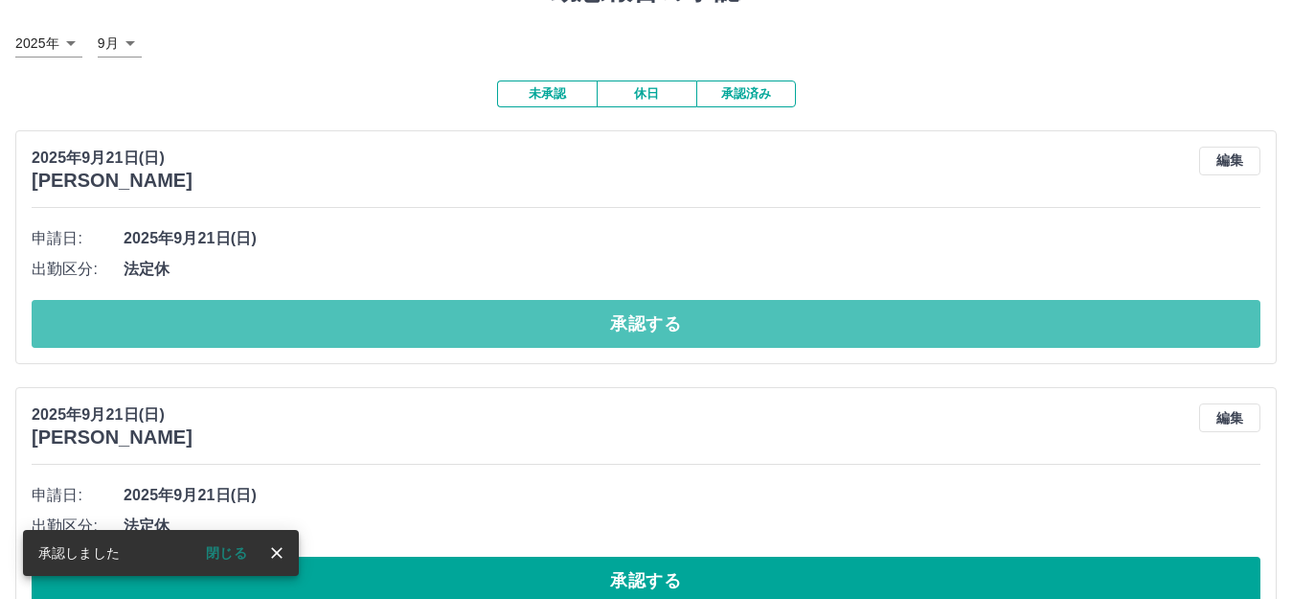
click at [625, 321] on button "承認する" at bounding box center [646, 324] width 1229 height 48
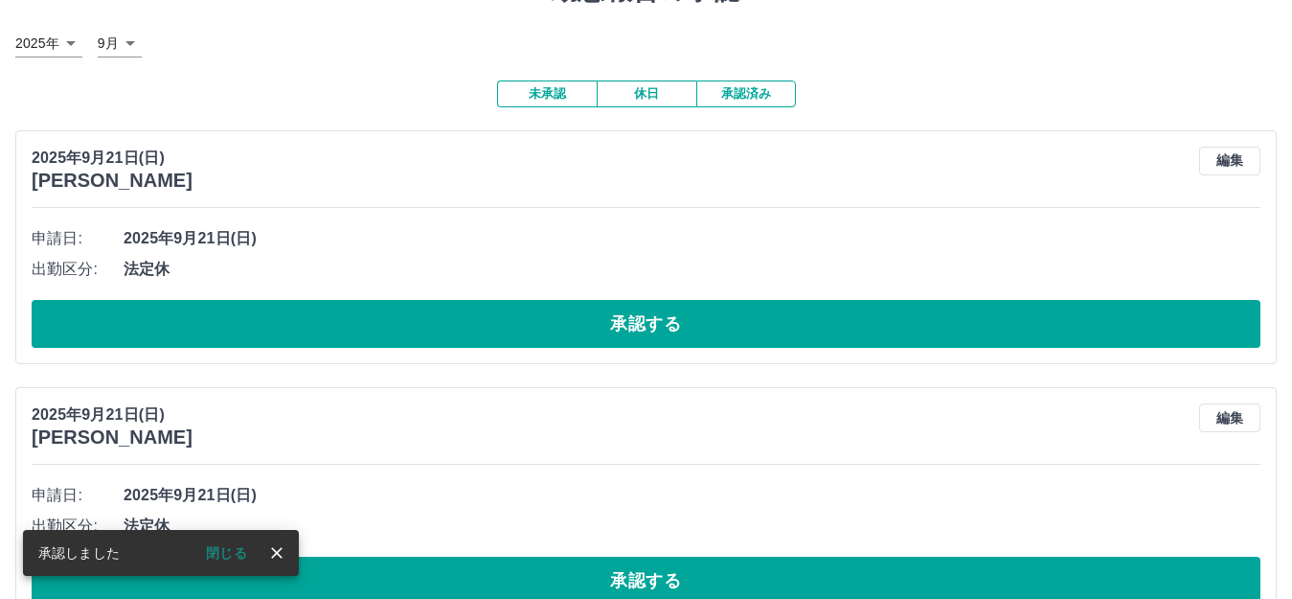
click at [625, 321] on button "承認する" at bounding box center [646, 324] width 1229 height 48
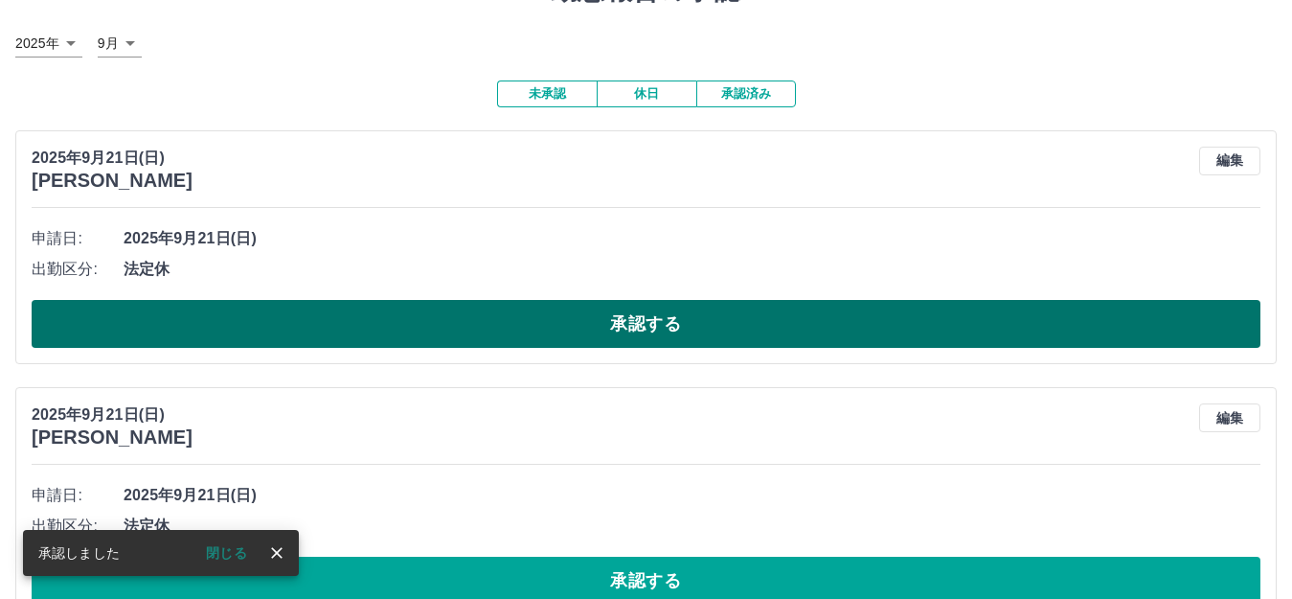
click at [625, 322] on button "承認する" at bounding box center [646, 324] width 1229 height 48
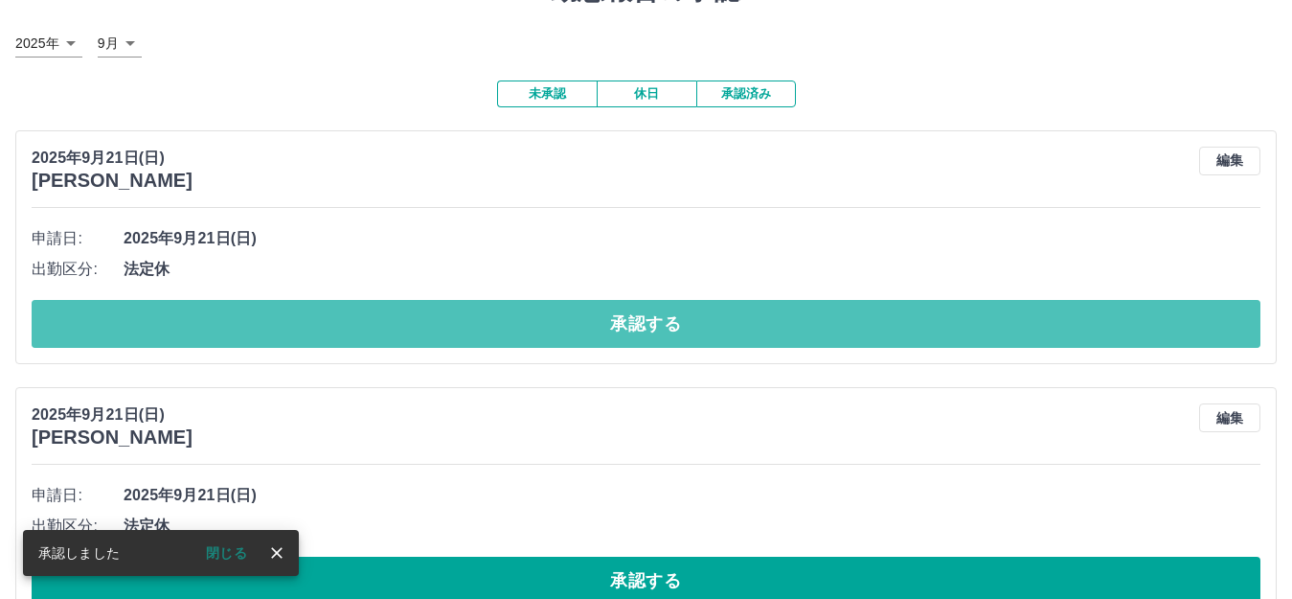
click at [625, 322] on button "承認する" at bounding box center [646, 324] width 1229 height 48
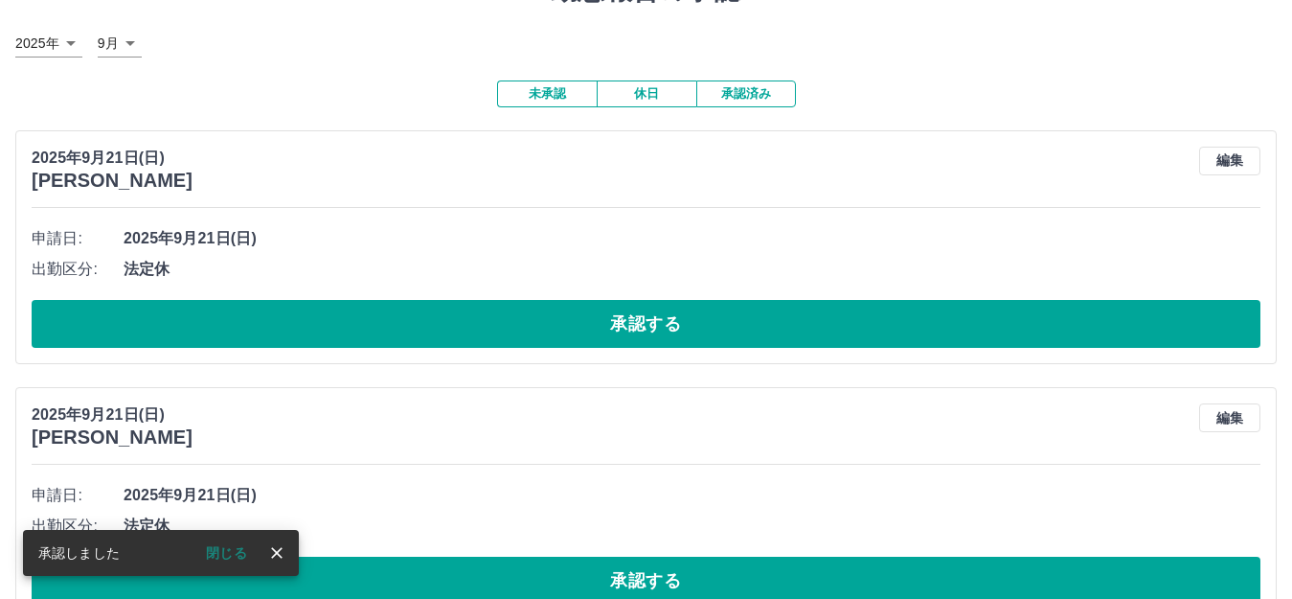
click at [625, 323] on button "承認する" at bounding box center [646, 324] width 1229 height 48
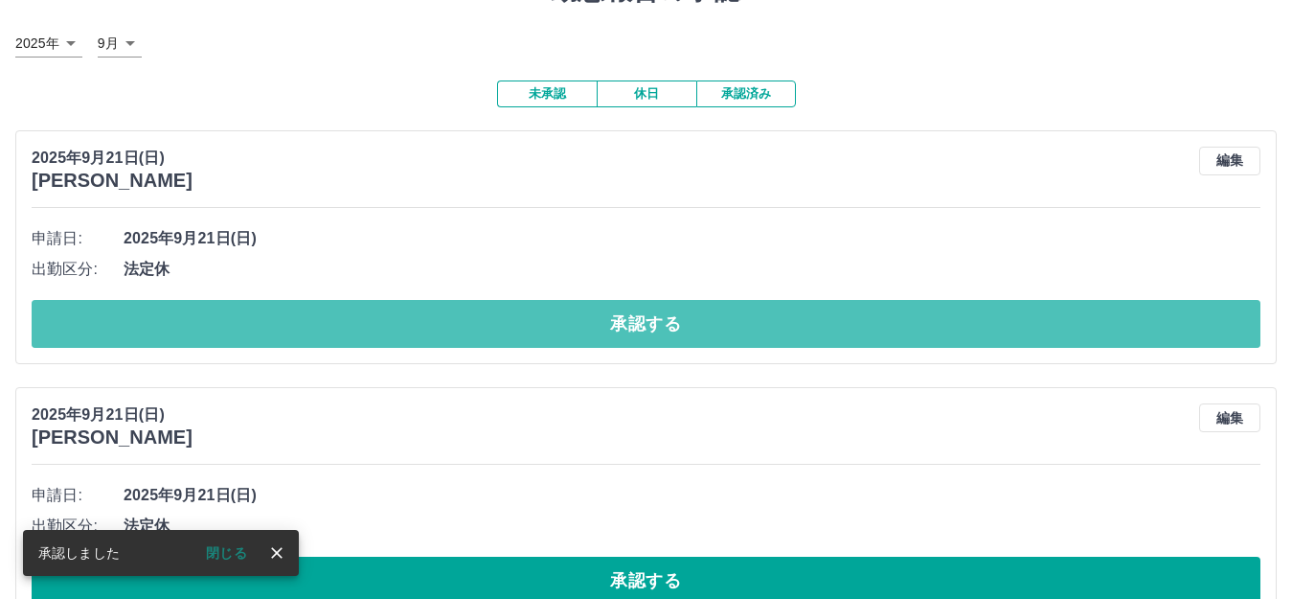
click at [625, 323] on button "承認する" at bounding box center [646, 324] width 1229 height 48
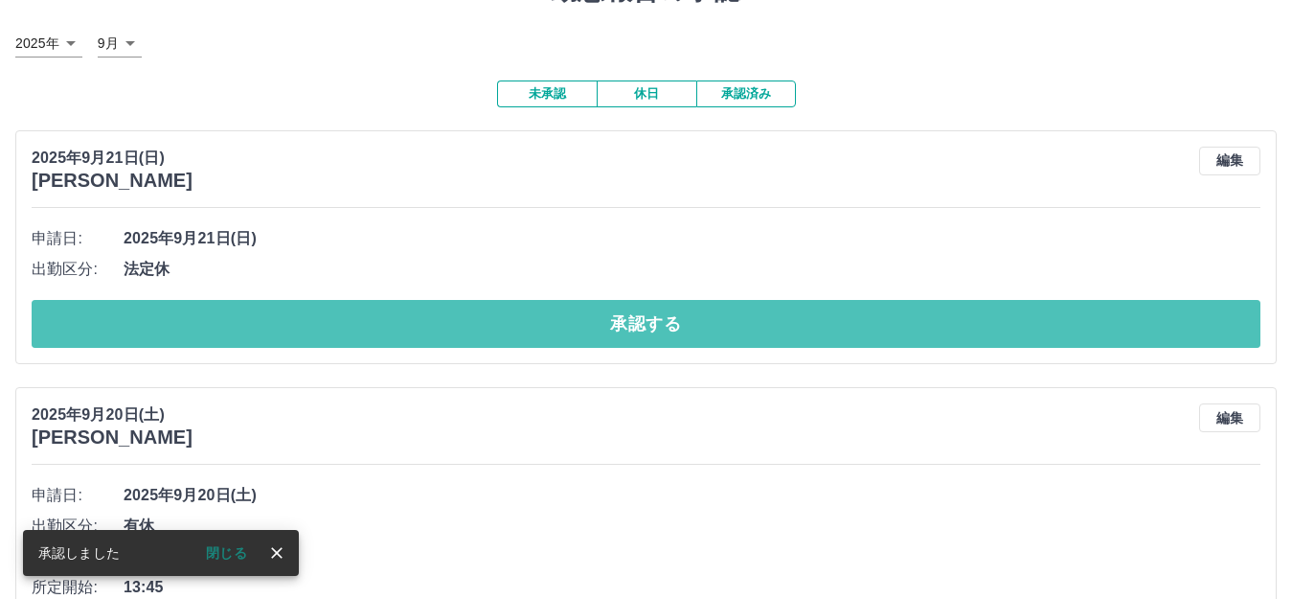
click at [625, 323] on button "承認する" at bounding box center [646, 324] width 1229 height 48
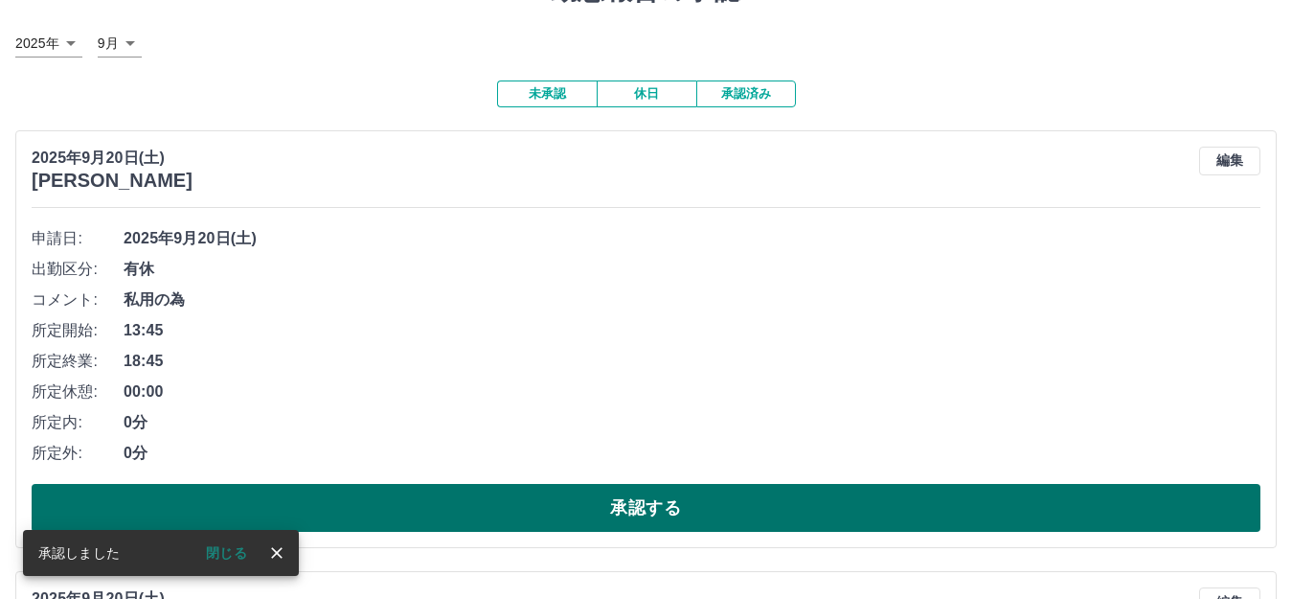
click at [699, 517] on button "承認する" at bounding box center [646, 508] width 1229 height 48
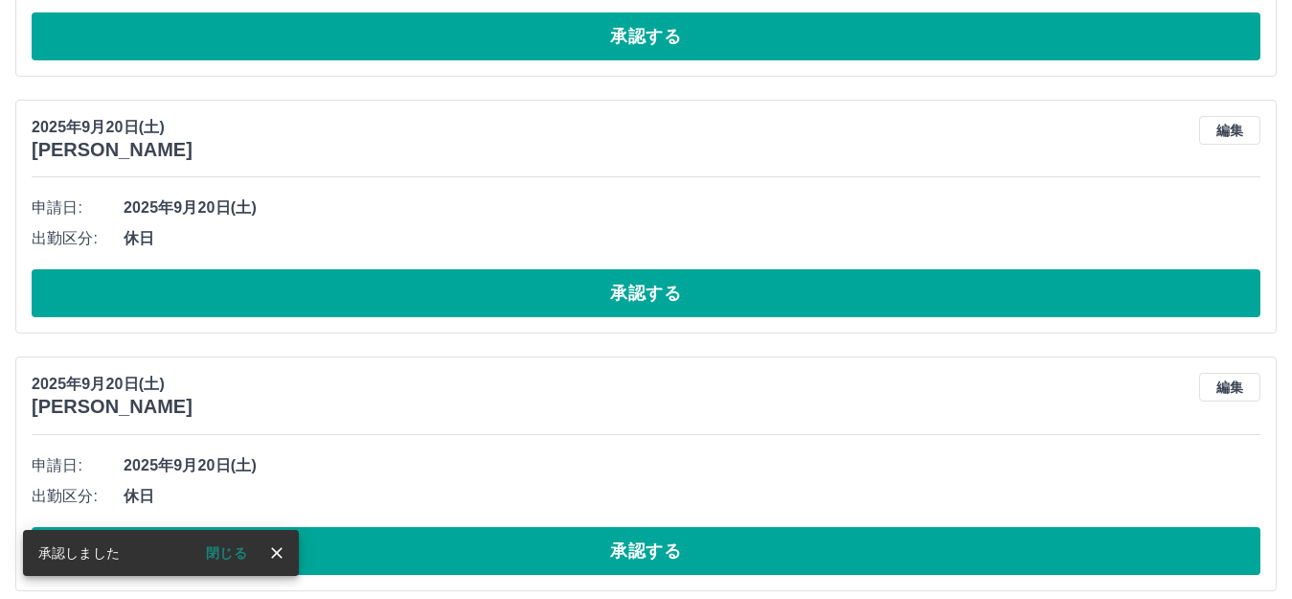
scroll to position [0, 0]
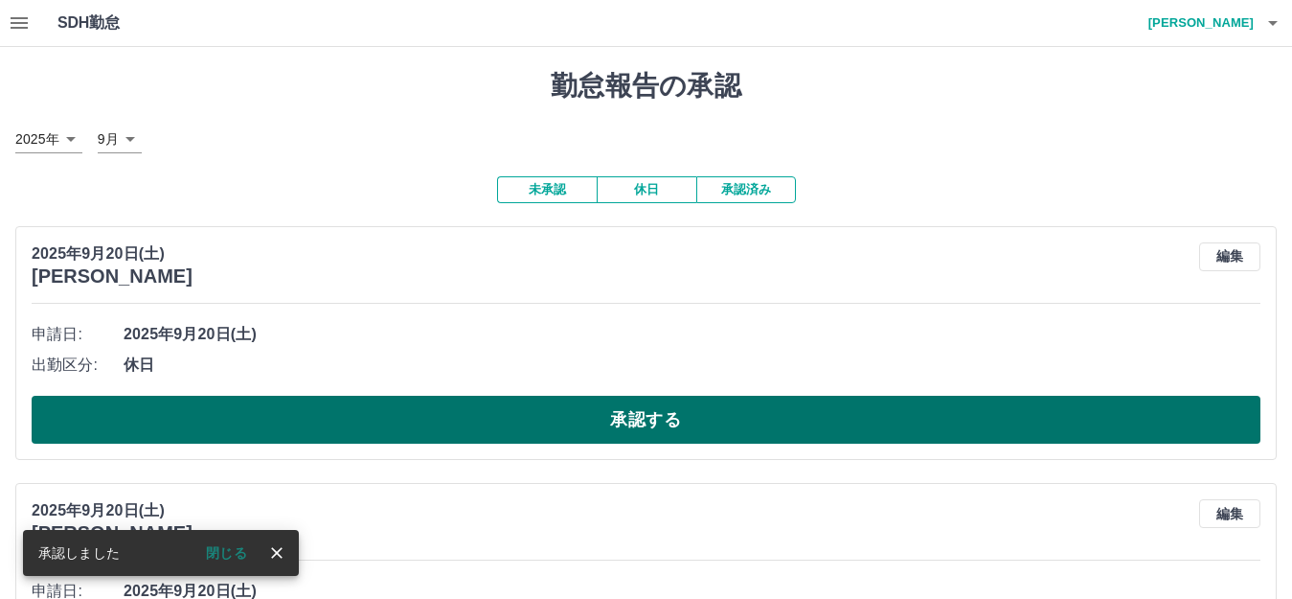
click at [689, 423] on button "承認する" at bounding box center [646, 420] width 1229 height 48
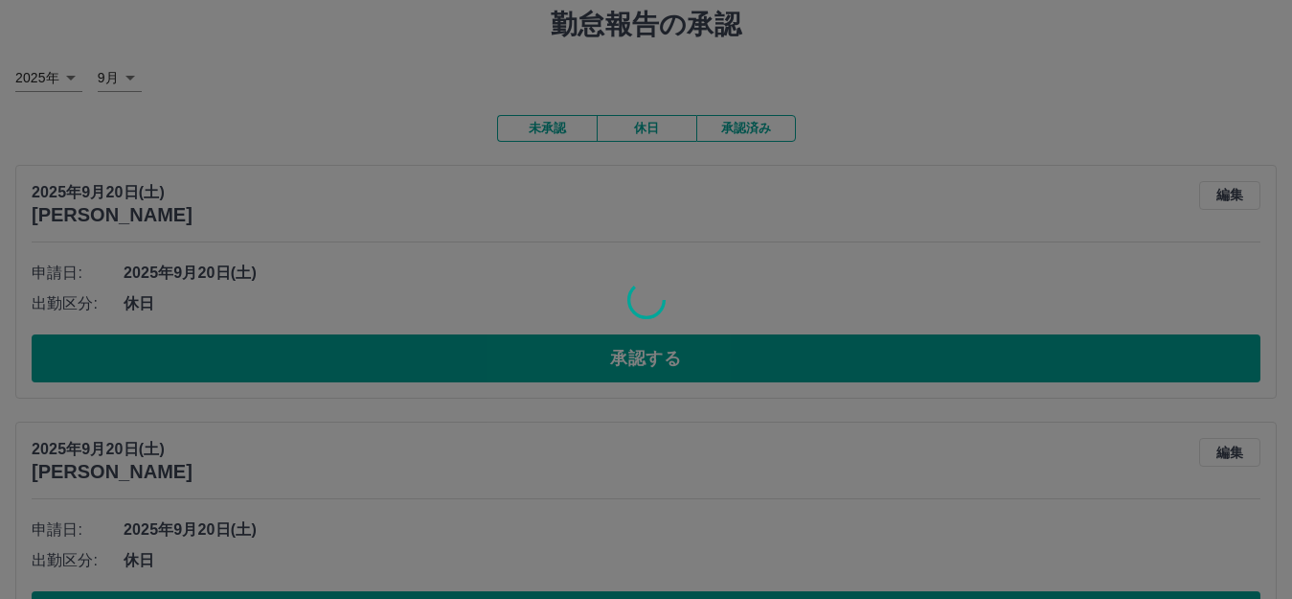
scroll to position [96, 0]
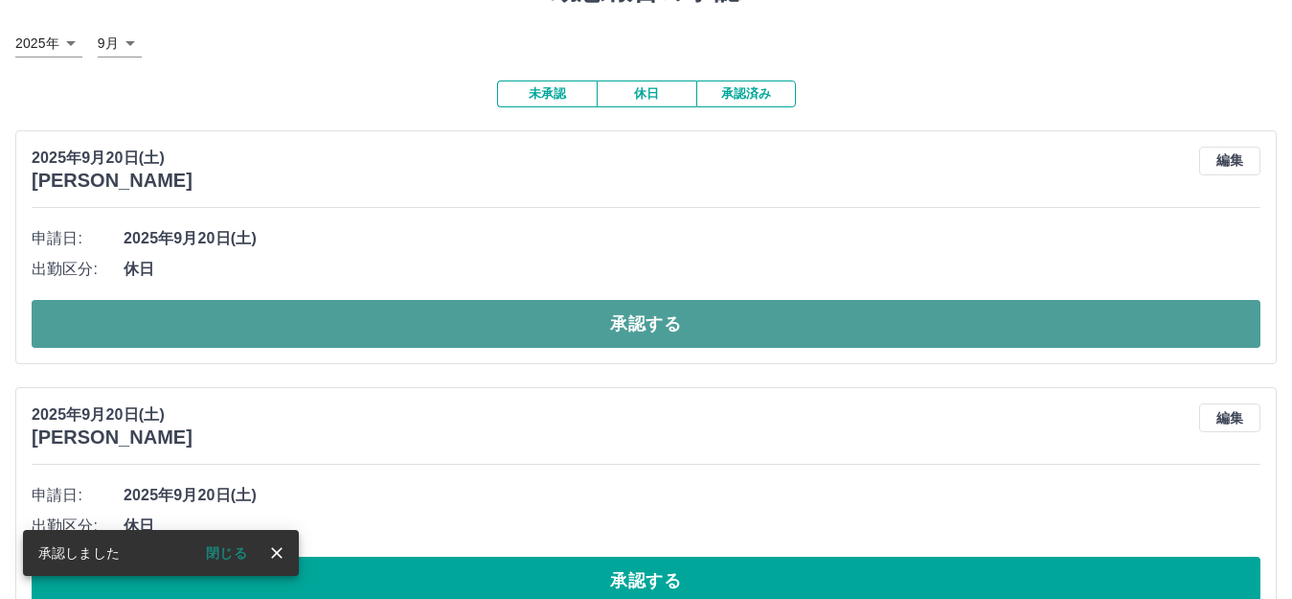
click at [670, 334] on button "承認する" at bounding box center [646, 324] width 1229 height 48
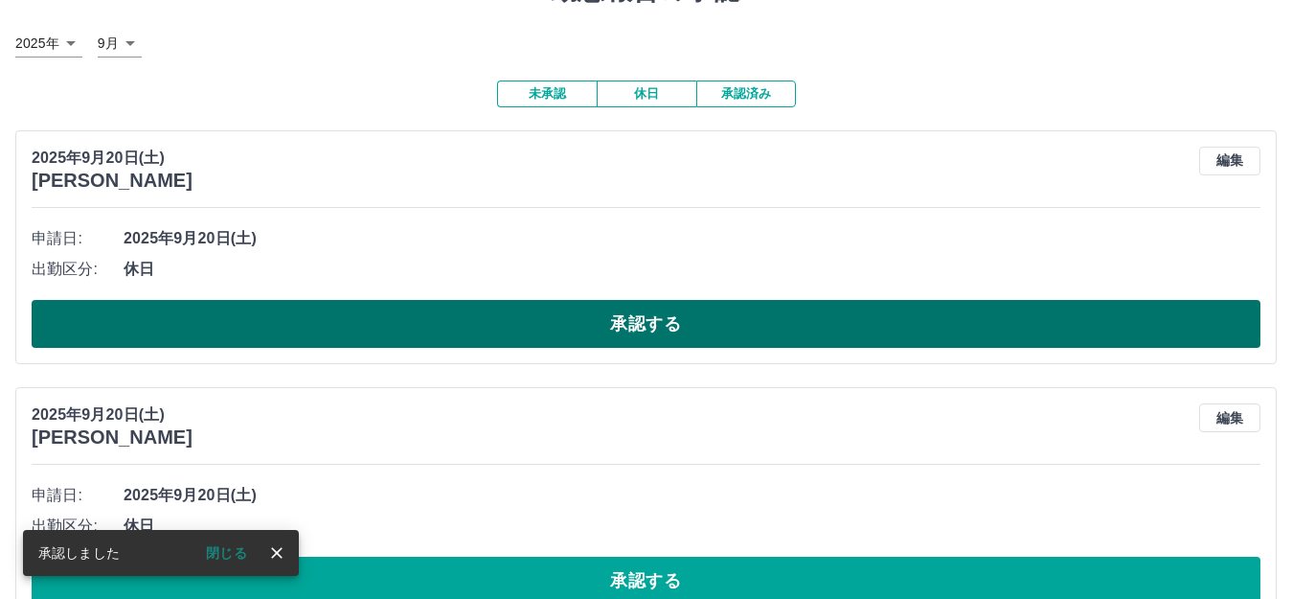
click at [670, 329] on button "承認する" at bounding box center [646, 324] width 1229 height 48
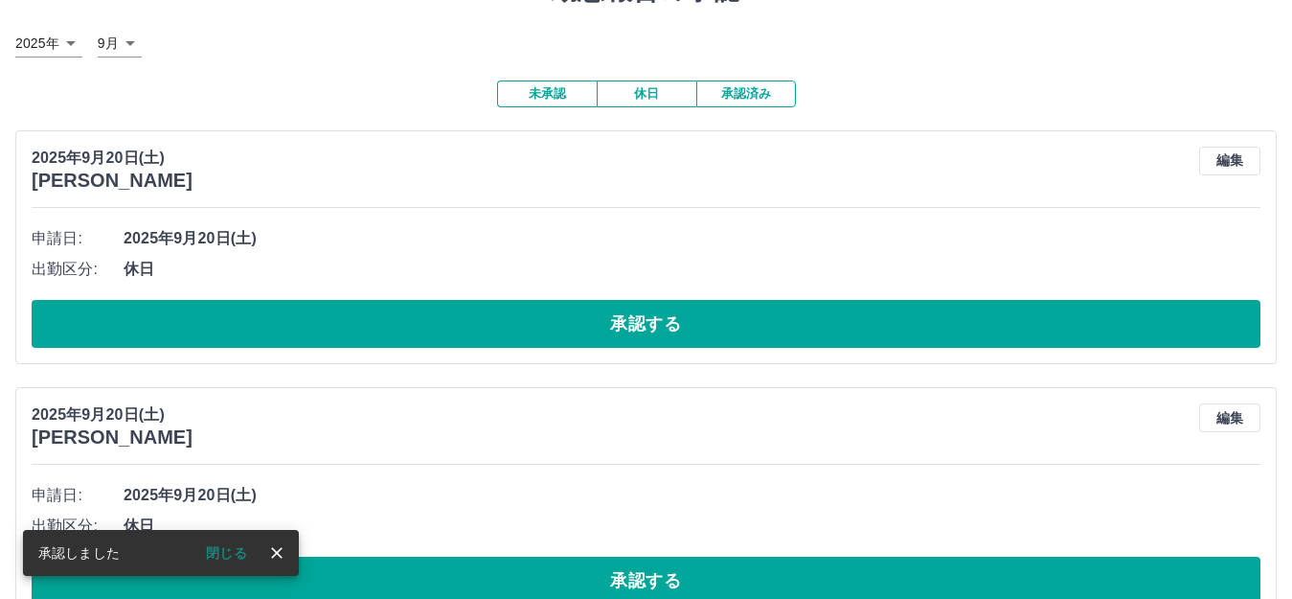
click at [670, 329] on button "承認する" at bounding box center [646, 324] width 1229 height 48
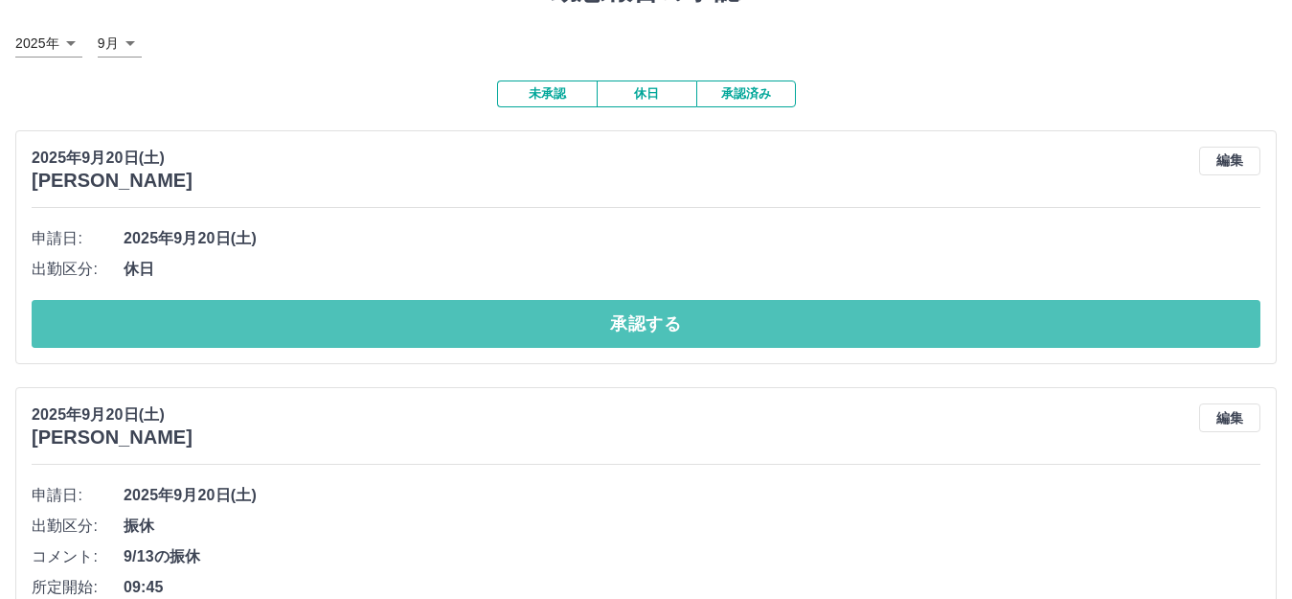
click at [670, 329] on button "承認する" at bounding box center [646, 324] width 1229 height 48
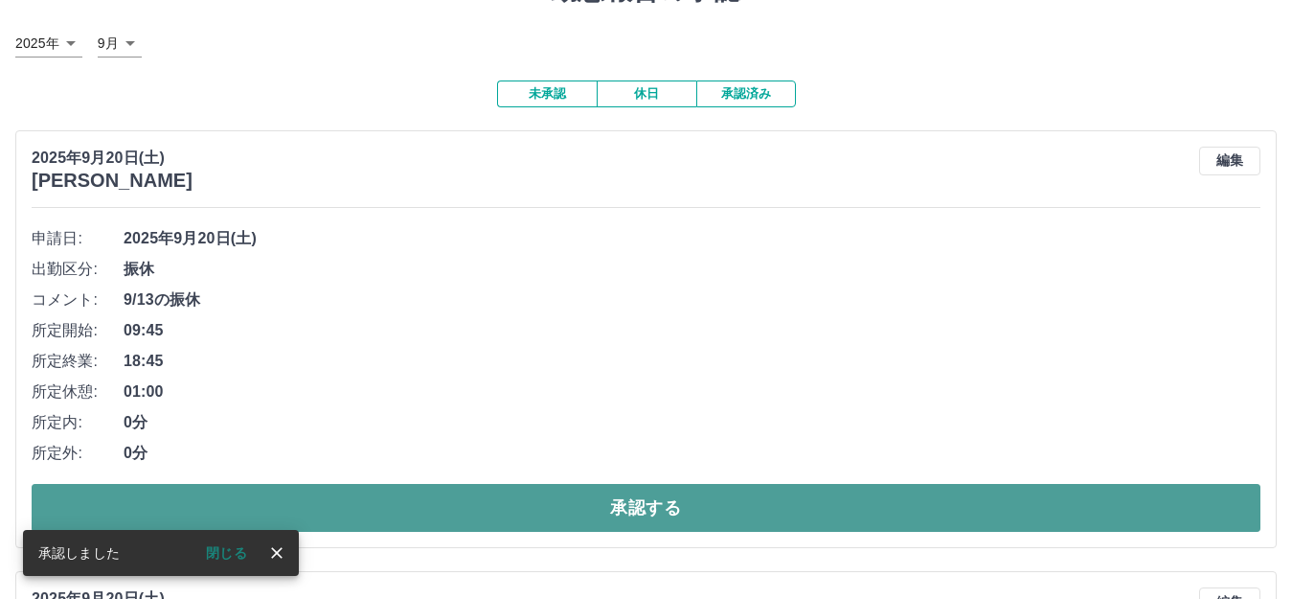
click at [616, 511] on button "承認する" at bounding box center [646, 508] width 1229 height 48
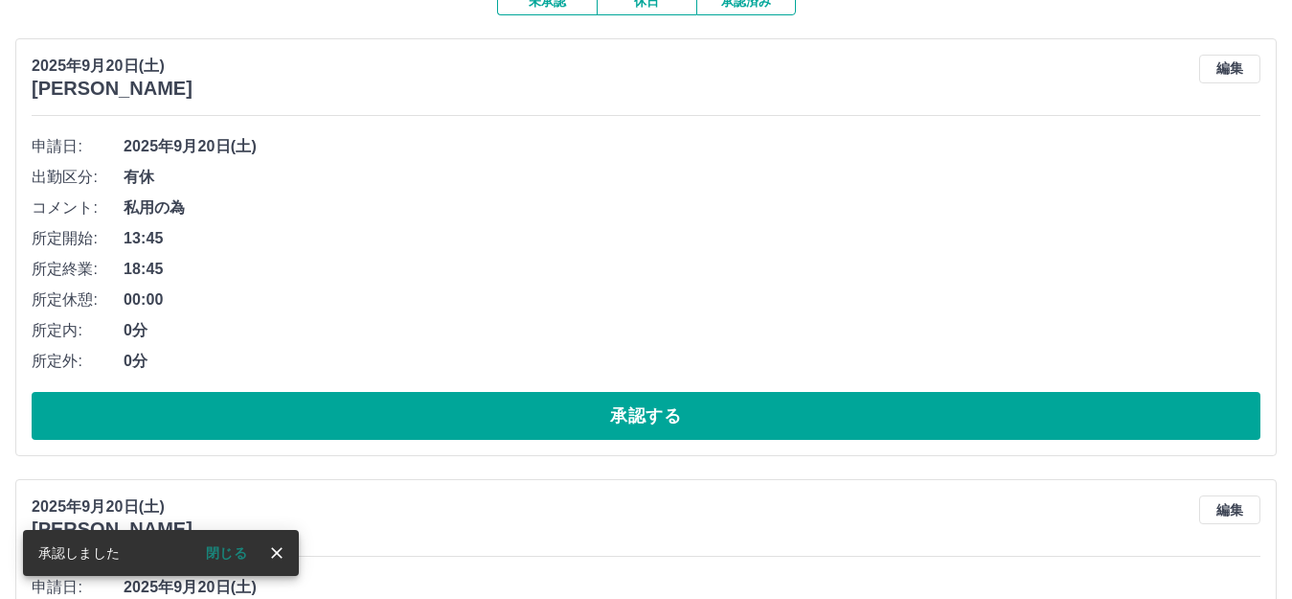
scroll to position [192, 0]
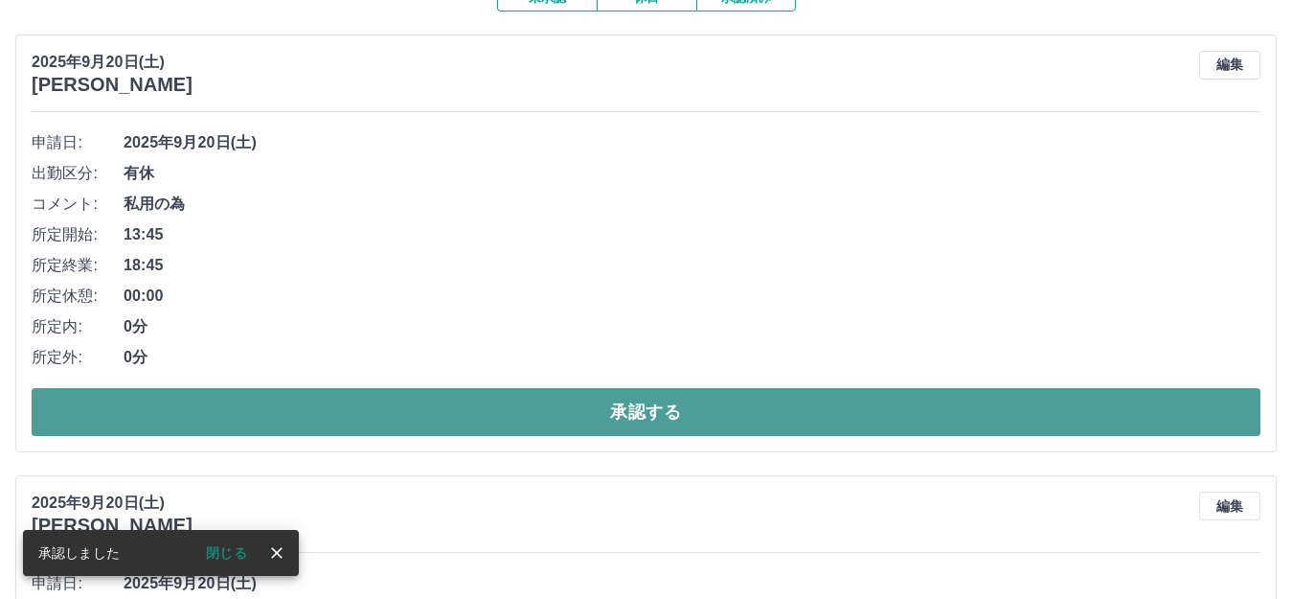
click at [630, 409] on button "承認する" at bounding box center [646, 412] width 1229 height 48
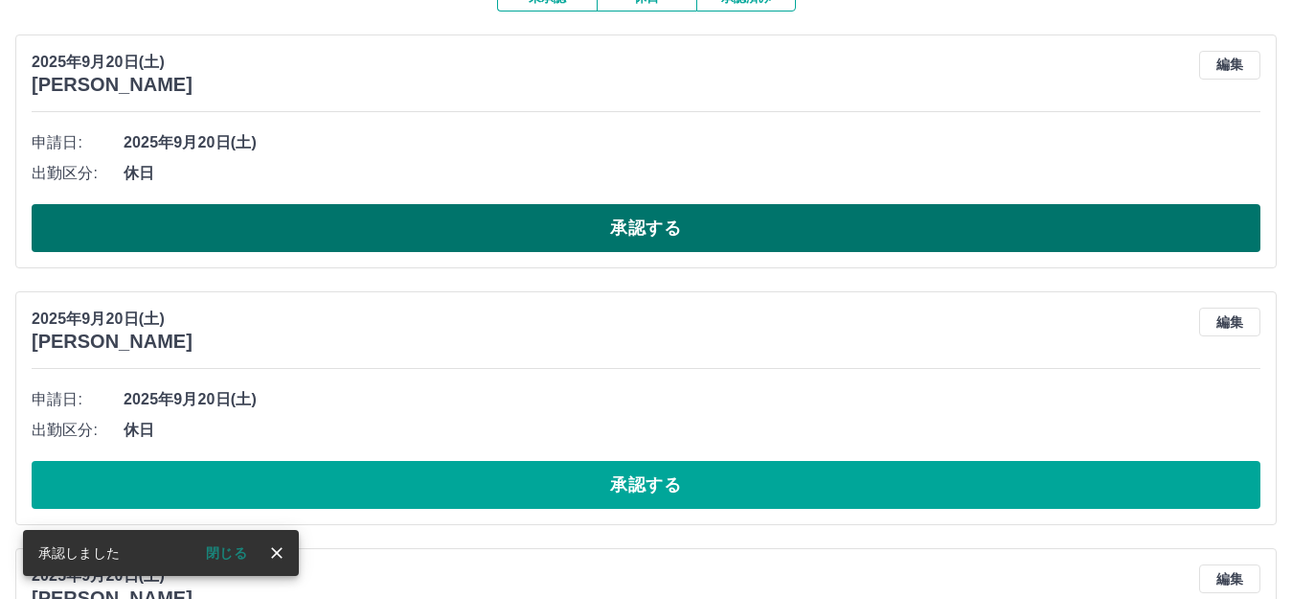
click at [602, 223] on button "承認する" at bounding box center [646, 228] width 1229 height 48
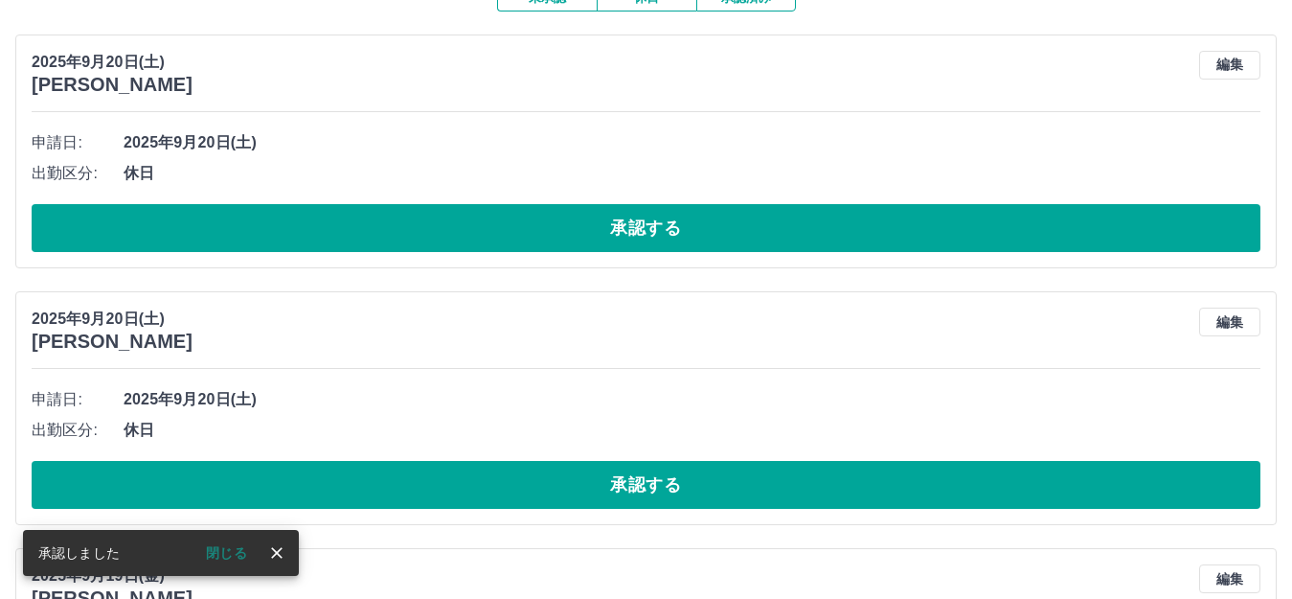
click at [602, 223] on button "承認する" at bounding box center [646, 228] width 1229 height 48
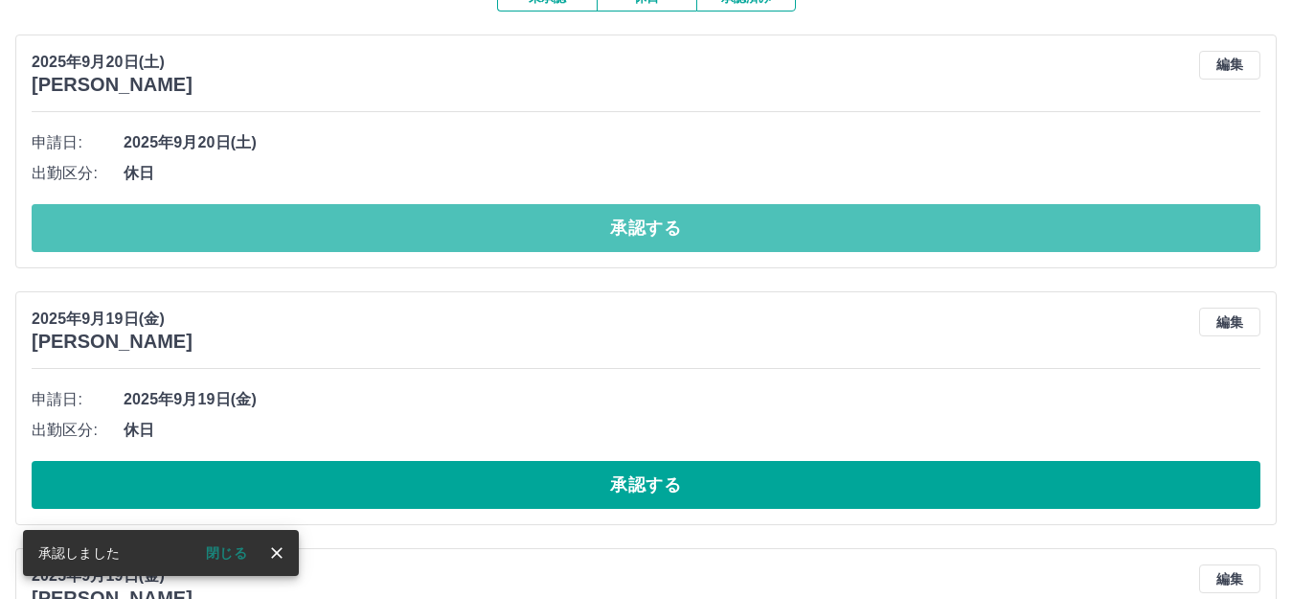
click at [602, 223] on button "承認する" at bounding box center [646, 228] width 1229 height 48
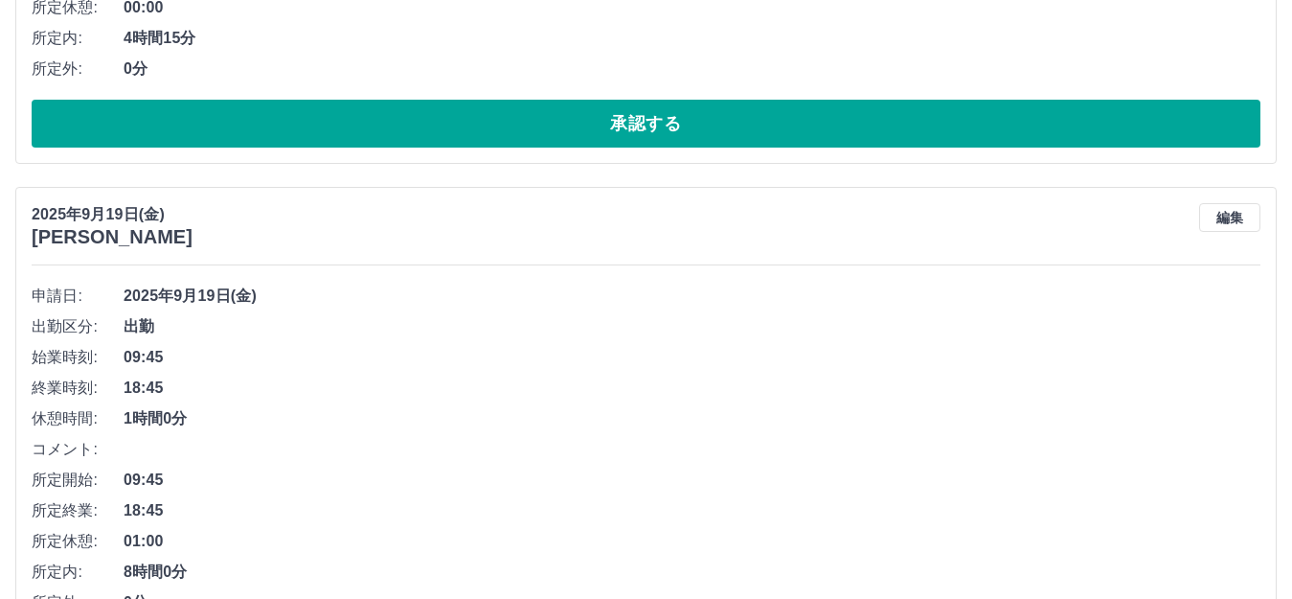
scroll to position [958, 0]
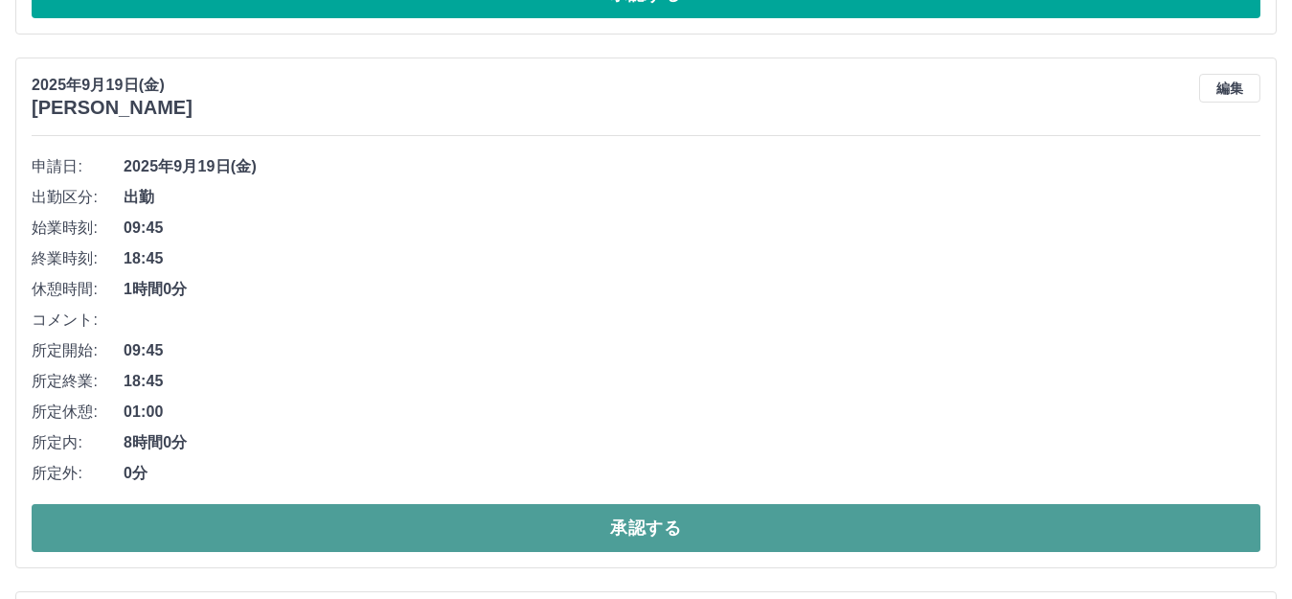
click at [829, 515] on button "承認する" at bounding box center [646, 528] width 1229 height 48
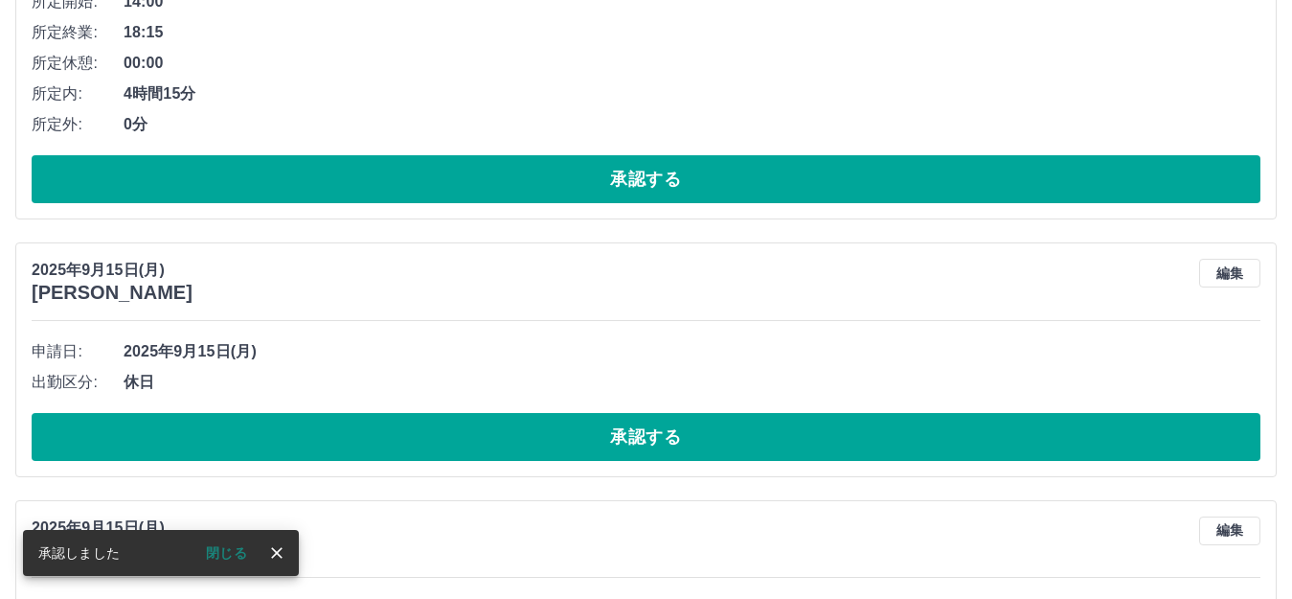
scroll to position [807, 0]
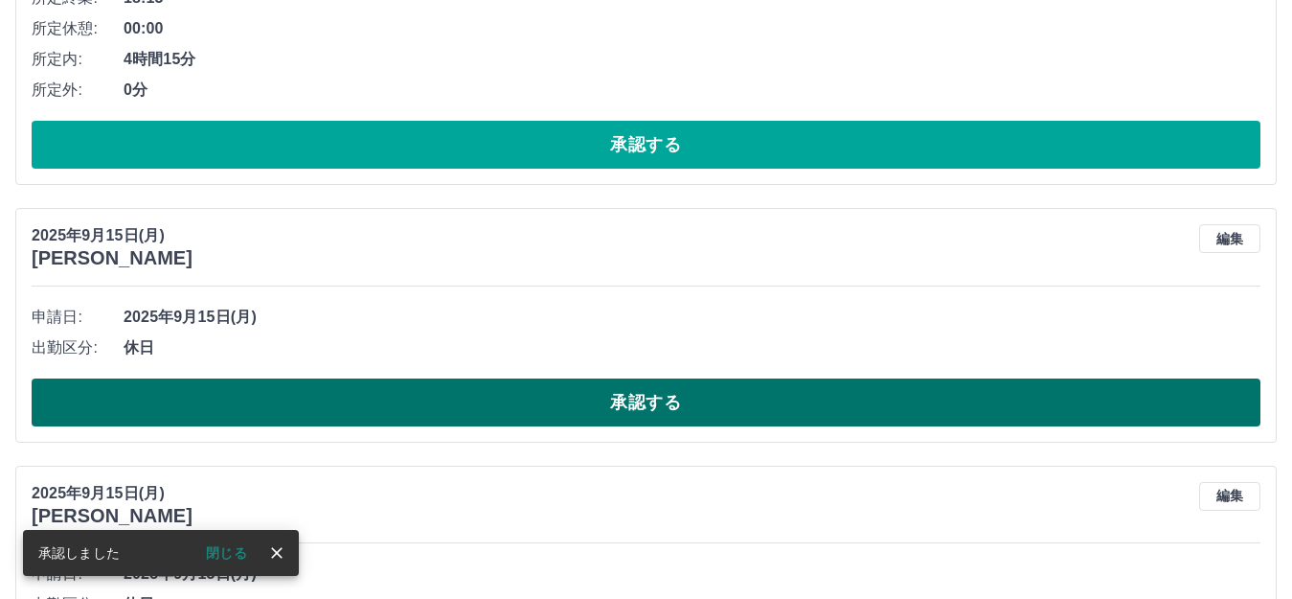
click at [769, 419] on button "承認する" at bounding box center [646, 402] width 1229 height 48
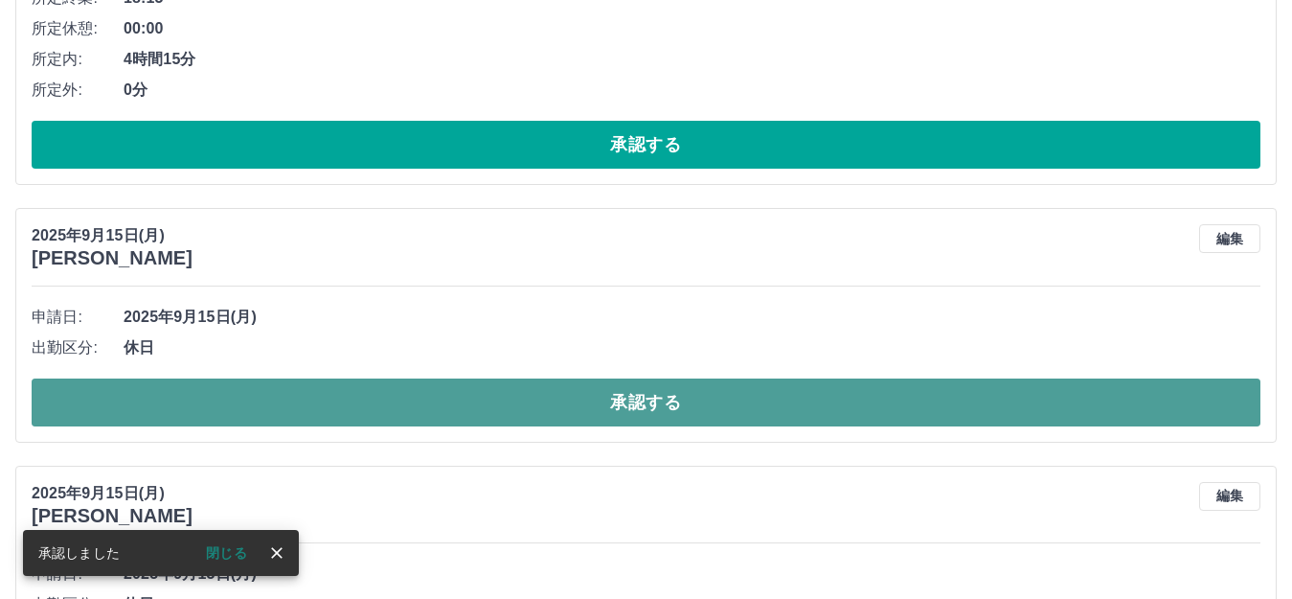
click at [733, 397] on button "承認する" at bounding box center [646, 402] width 1229 height 48
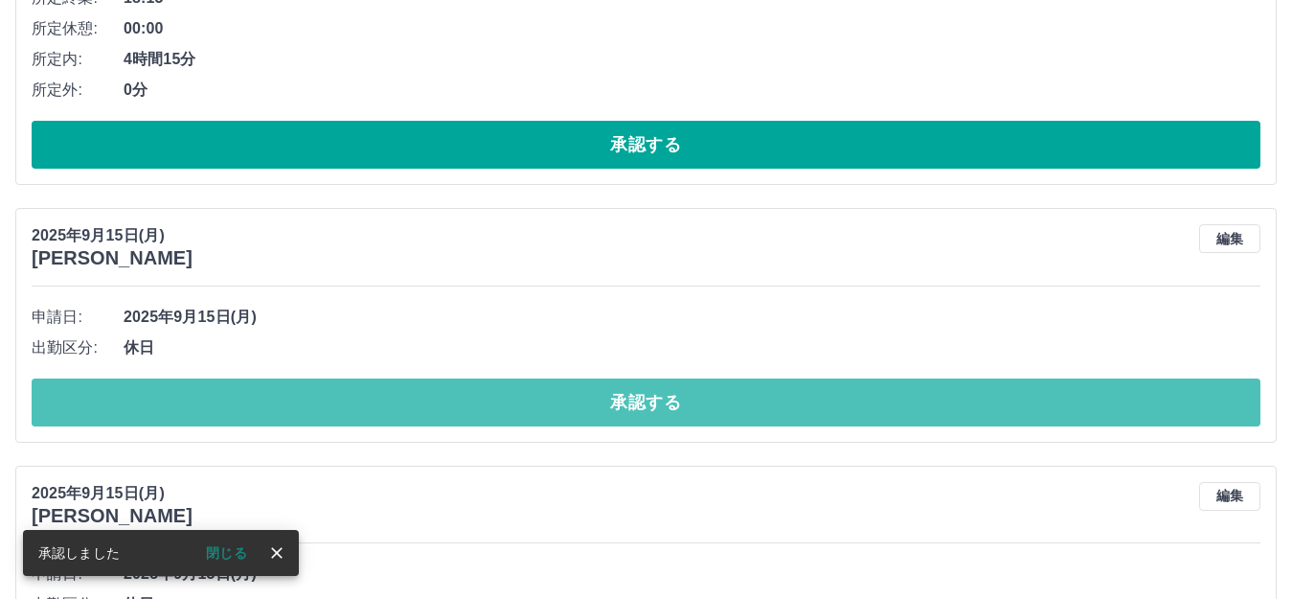
click at [733, 397] on button "承認する" at bounding box center [646, 402] width 1229 height 48
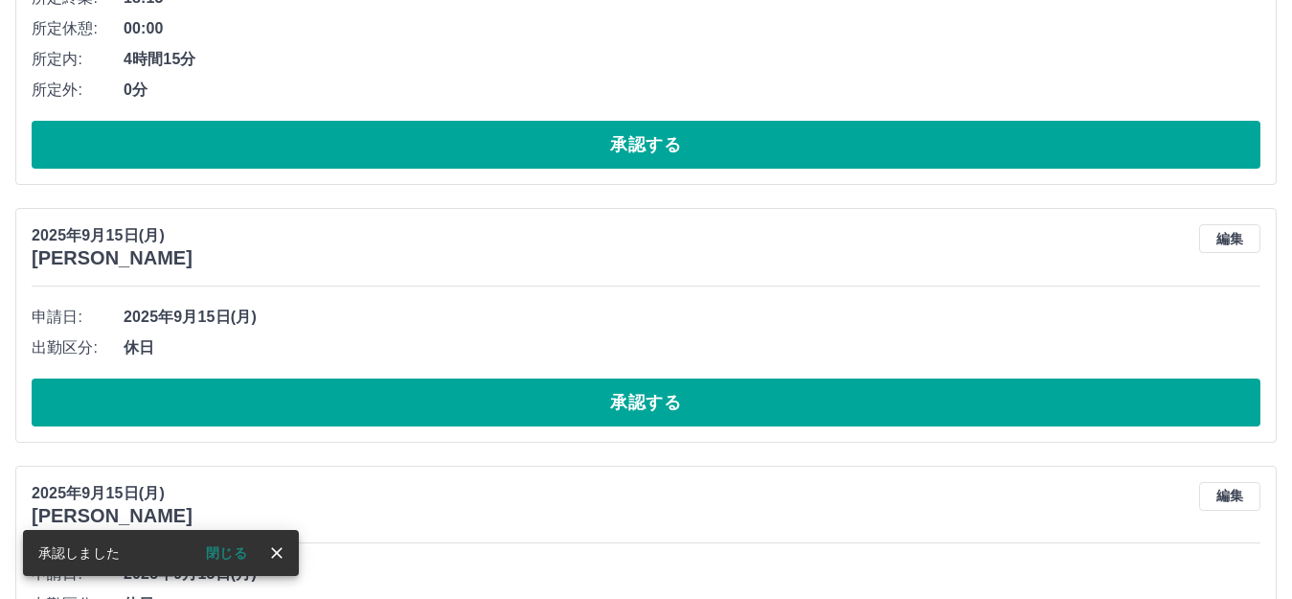
click at [733, 397] on button "承認する" at bounding box center [646, 402] width 1229 height 48
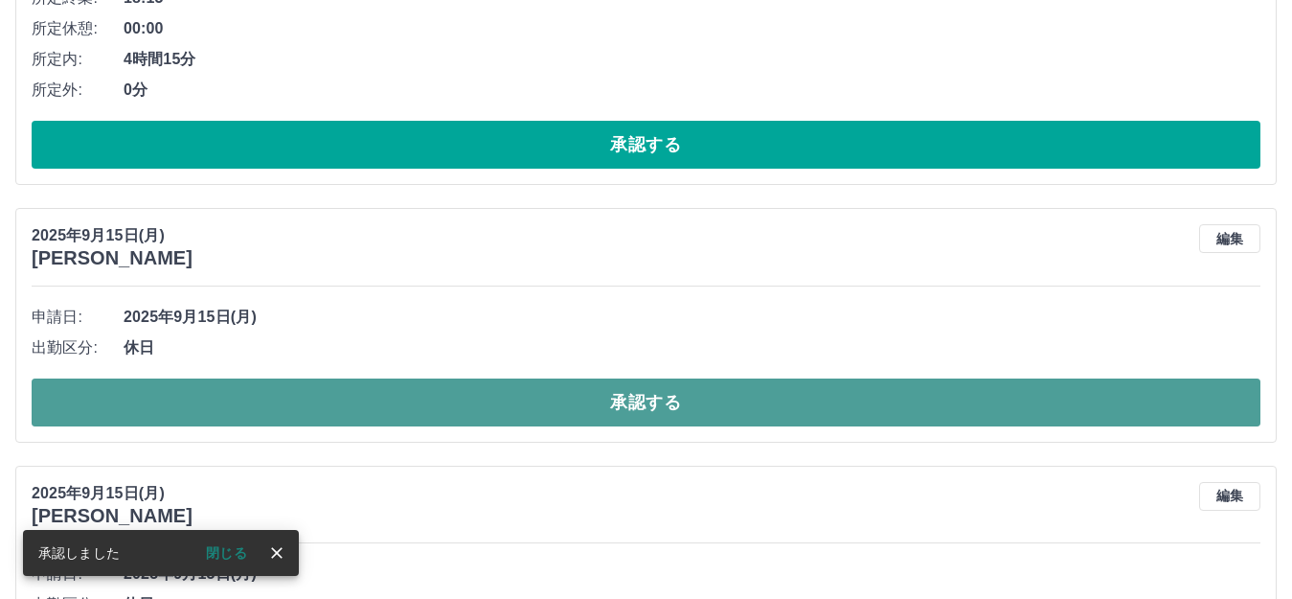
click at [733, 398] on button "承認する" at bounding box center [646, 402] width 1229 height 48
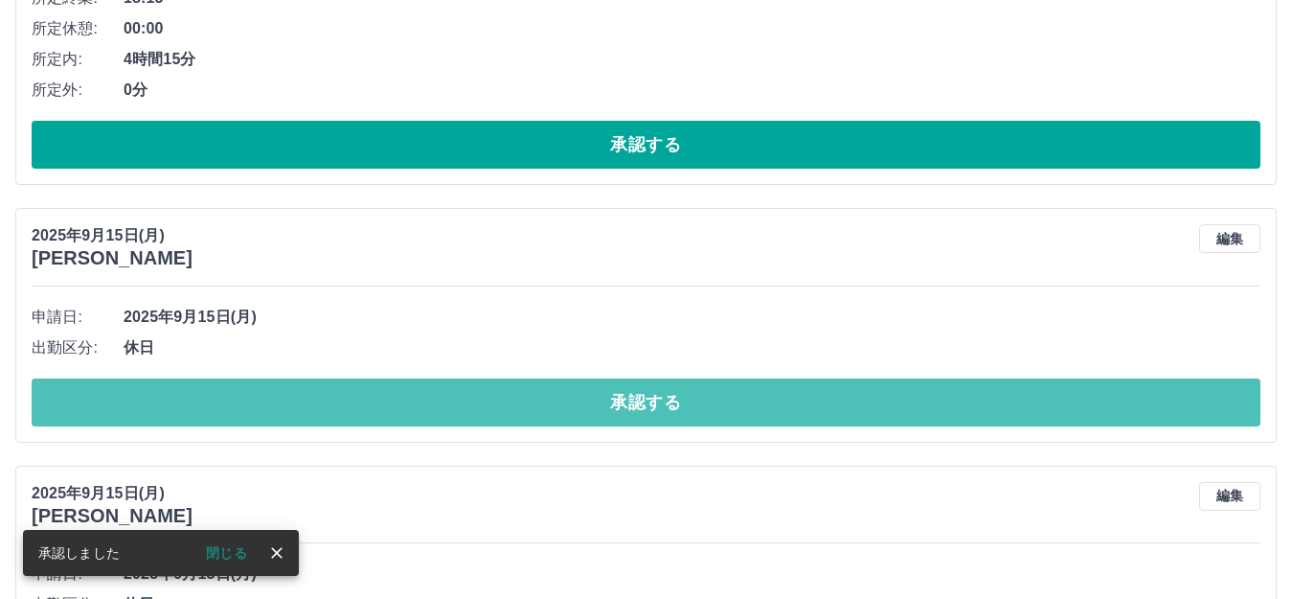
click at [733, 398] on button "承認する" at bounding box center [646, 402] width 1229 height 48
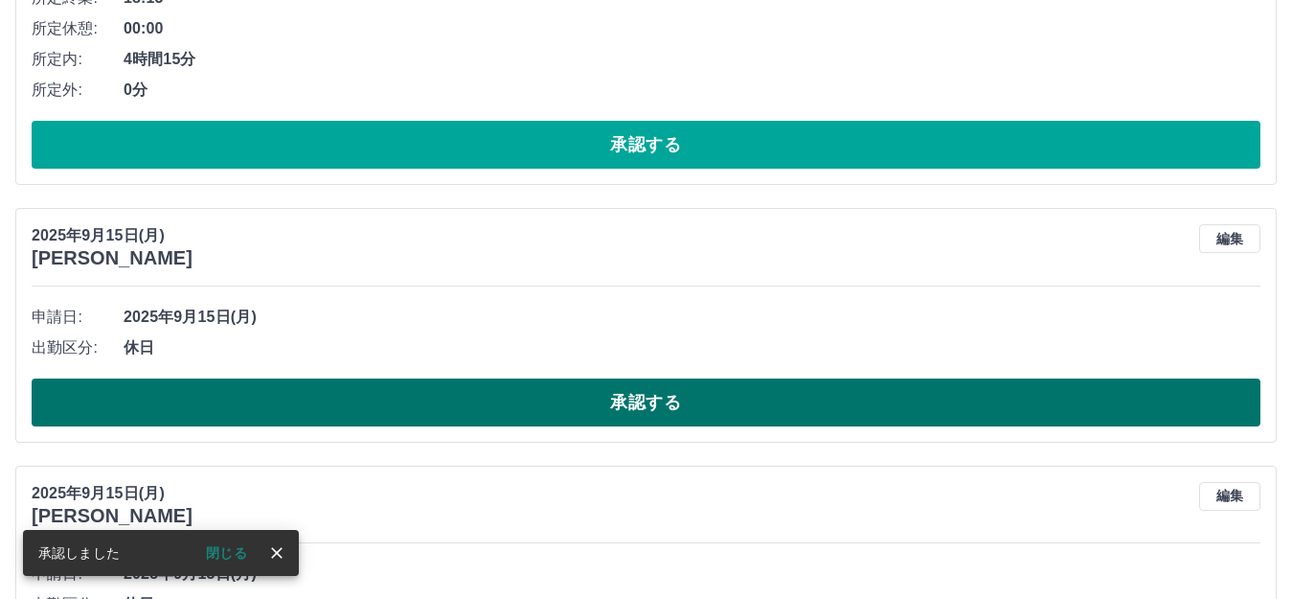
click at [738, 398] on button "承認する" at bounding box center [646, 402] width 1229 height 48
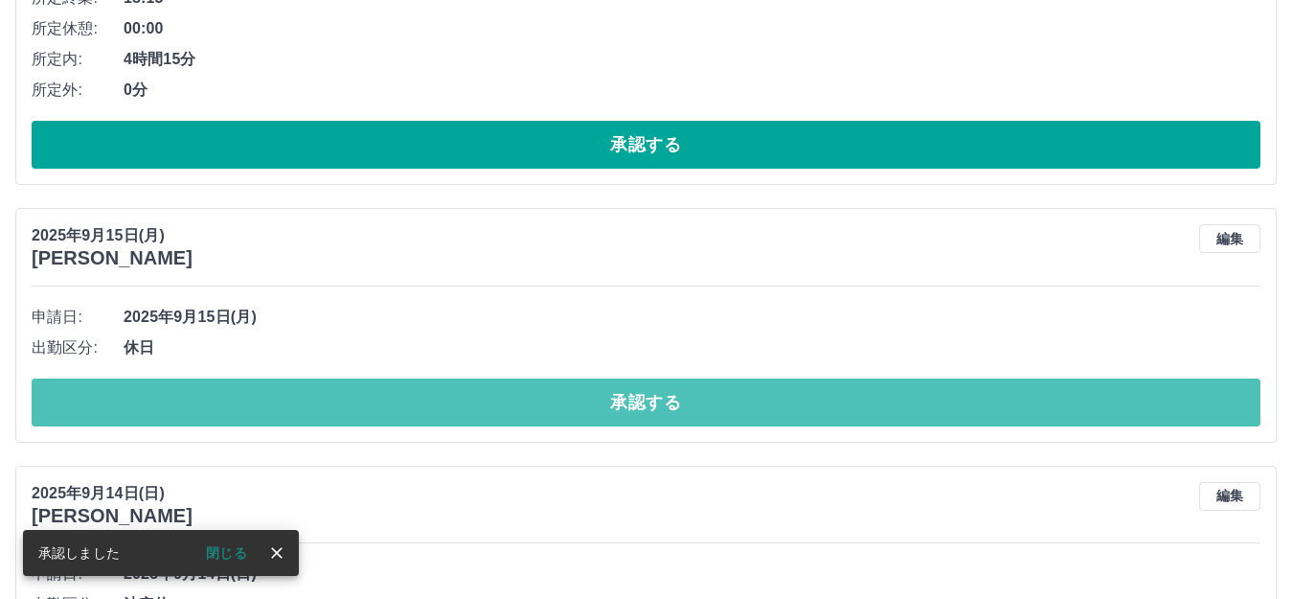
click at [738, 398] on button "承認する" at bounding box center [646, 402] width 1229 height 48
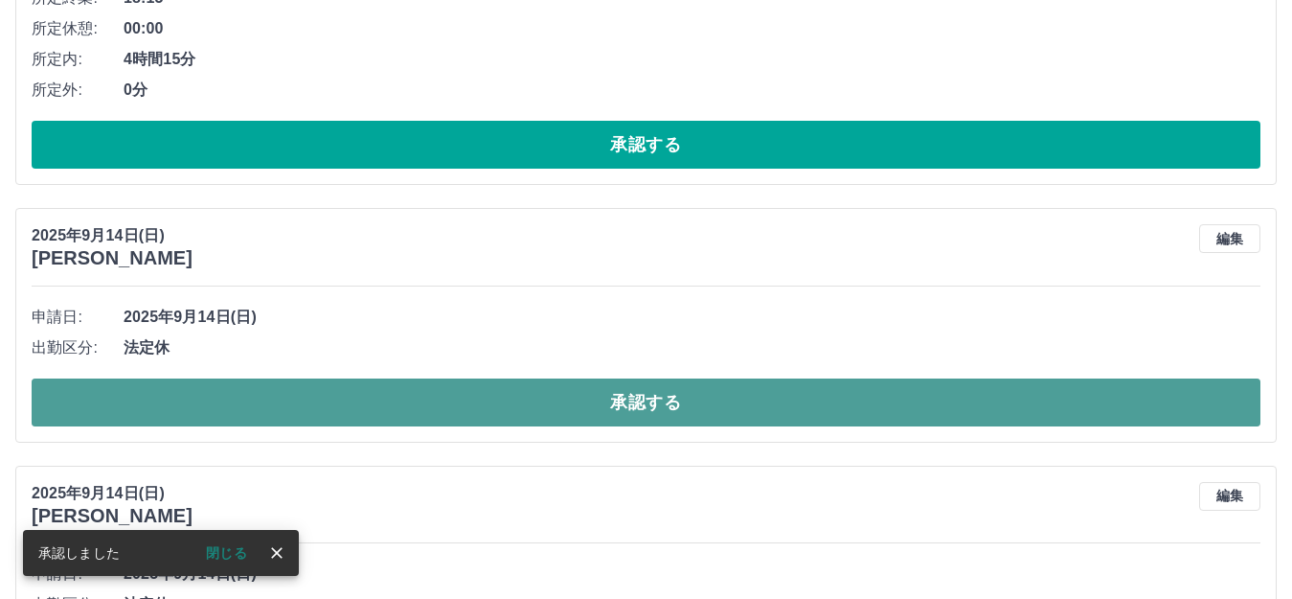
click at [688, 413] on button "承認する" at bounding box center [646, 402] width 1229 height 48
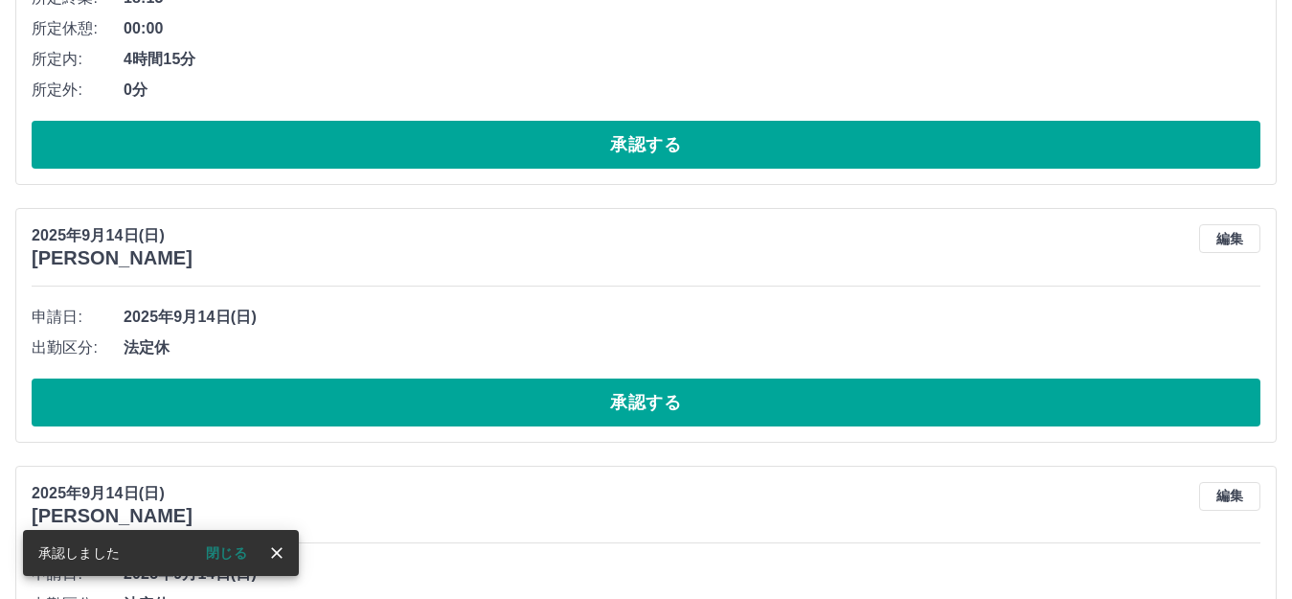
click at [688, 413] on button "承認する" at bounding box center [646, 402] width 1229 height 48
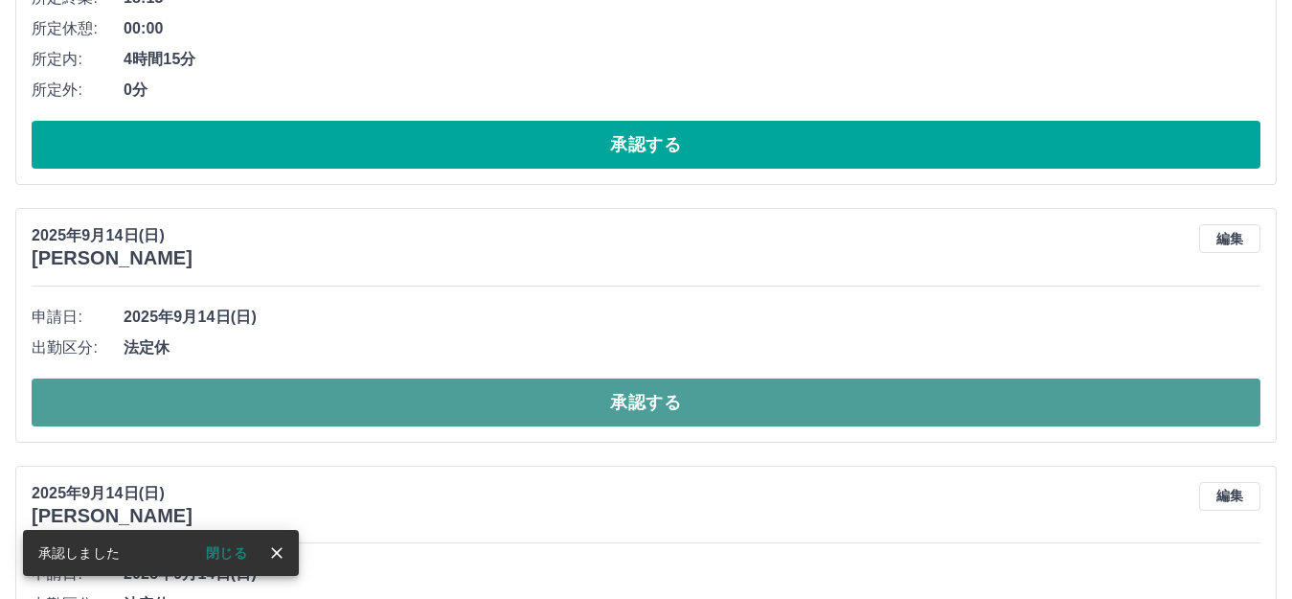
click at [686, 411] on button "承認する" at bounding box center [646, 402] width 1229 height 48
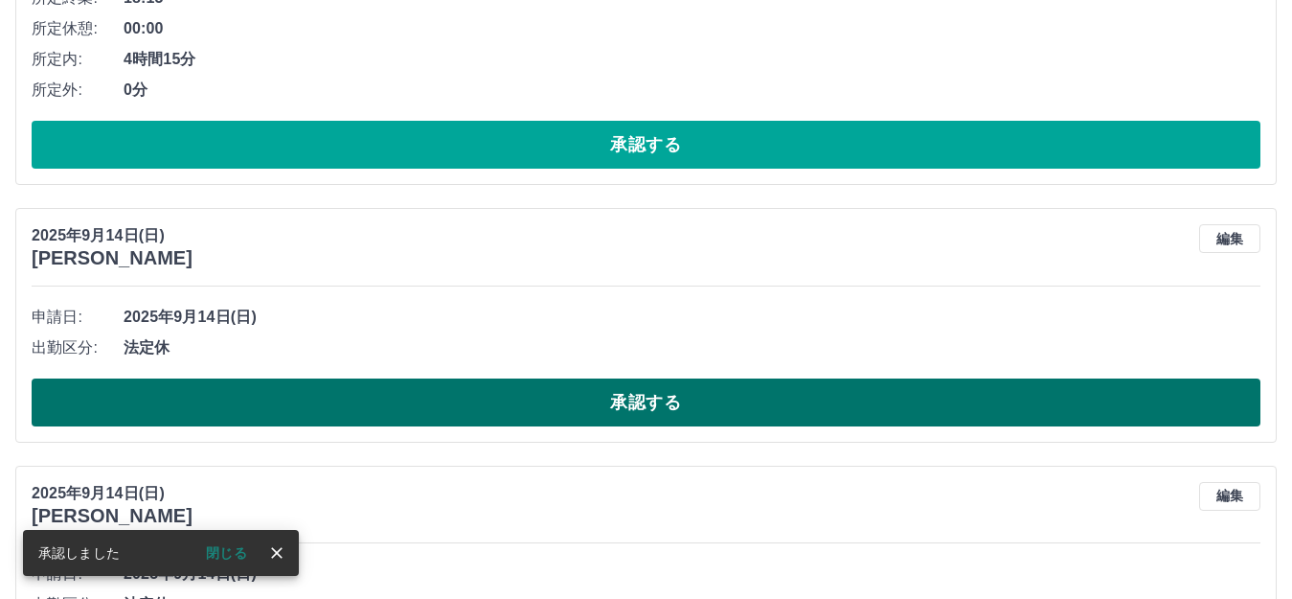
click at [684, 400] on button "承認する" at bounding box center [646, 402] width 1229 height 48
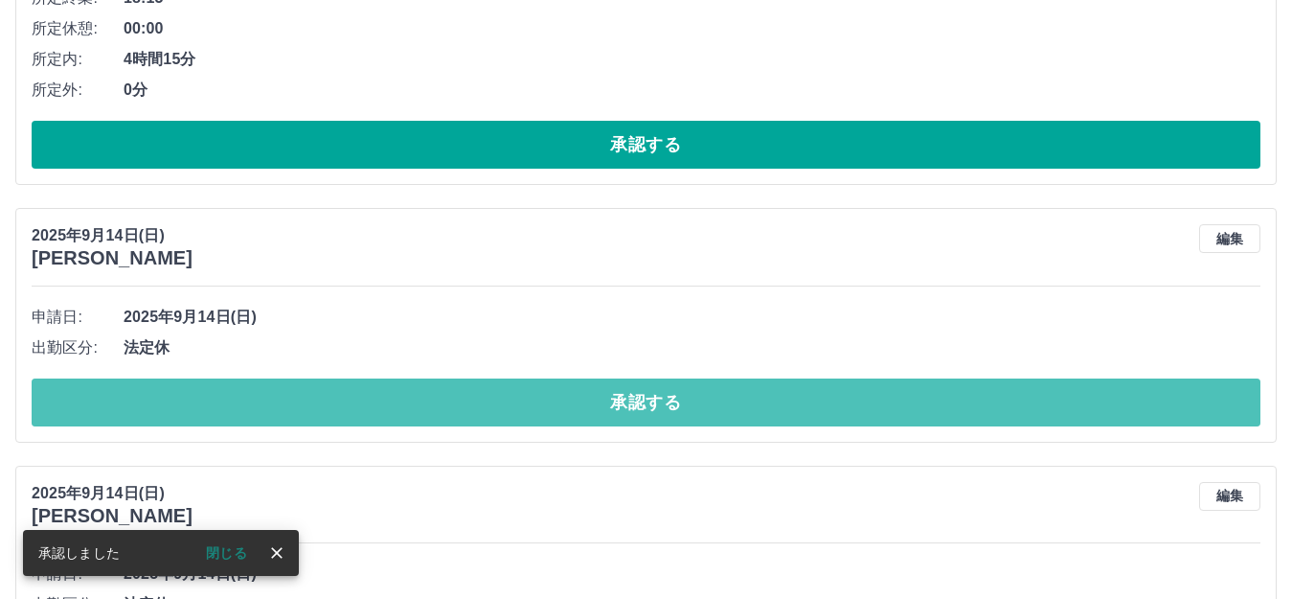
click at [684, 400] on button "承認する" at bounding box center [646, 402] width 1229 height 48
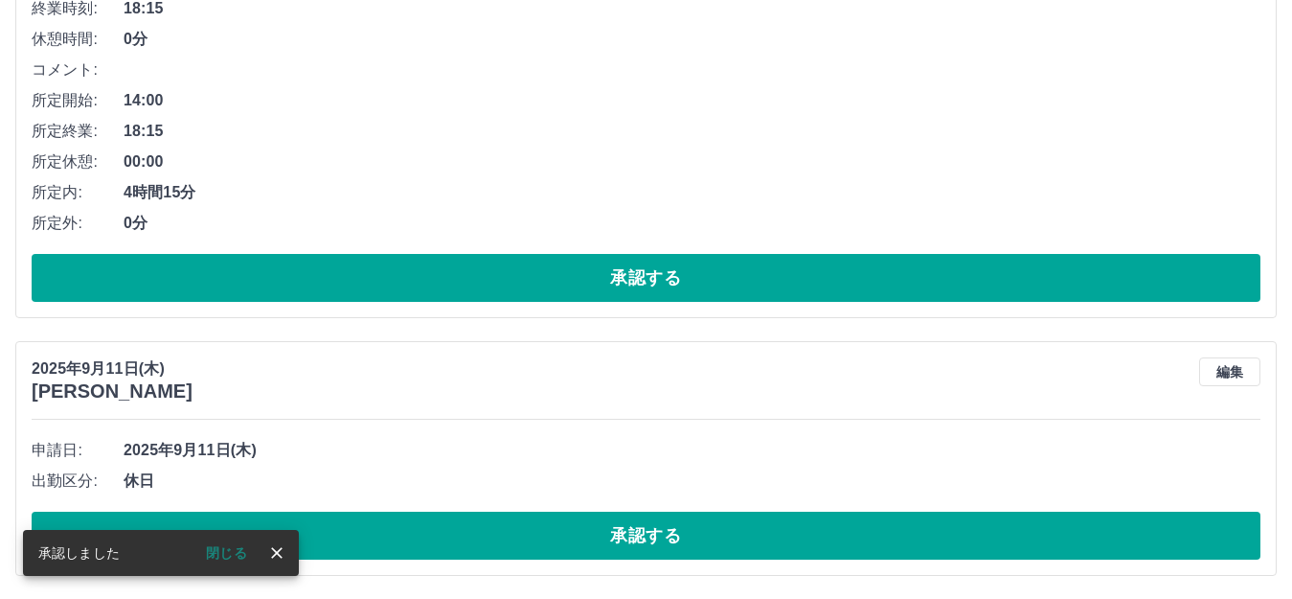
scroll to position [676, 0]
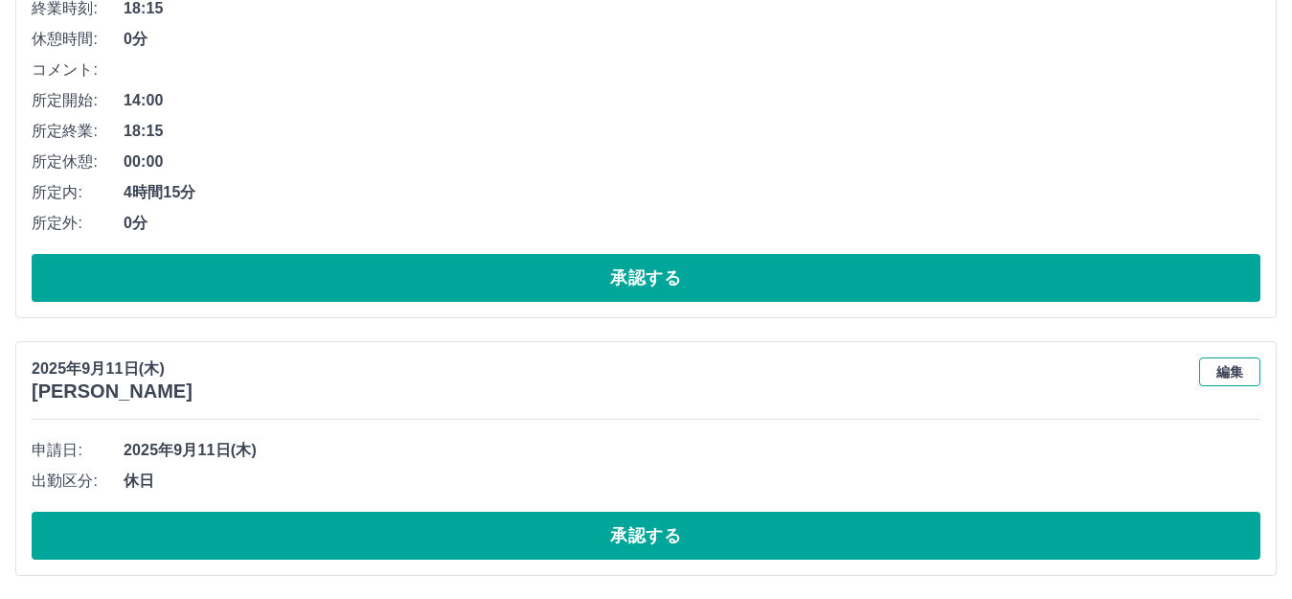
click at [1234, 366] on button "編集" at bounding box center [1229, 371] width 61 height 29
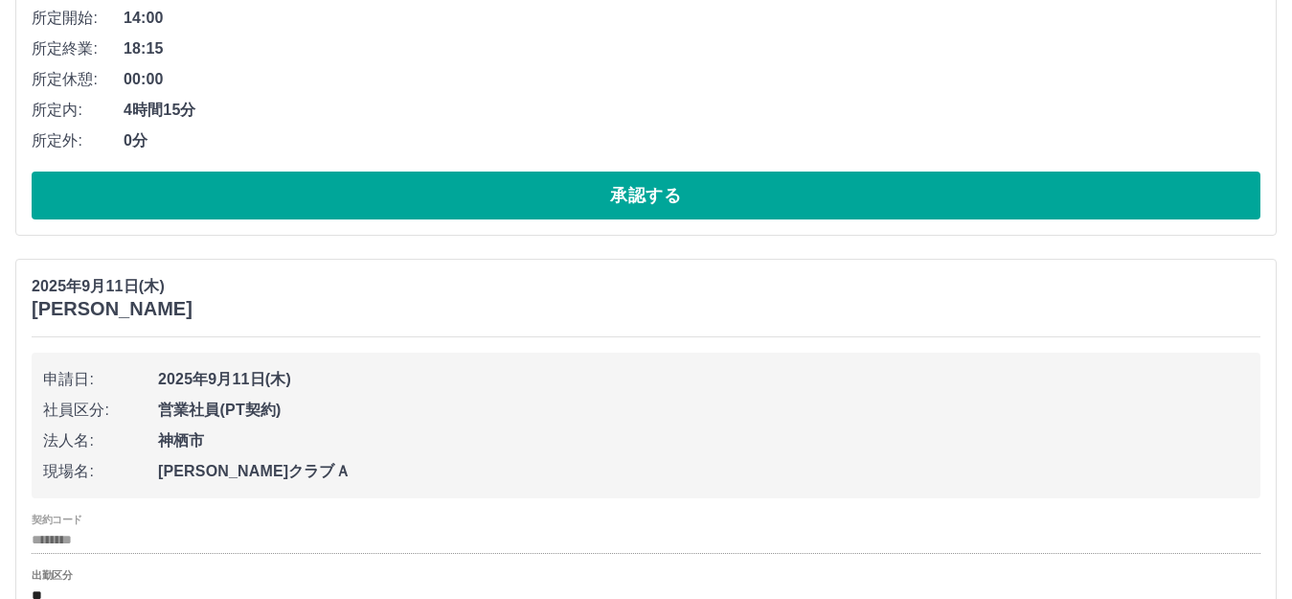
scroll to position [868, 0]
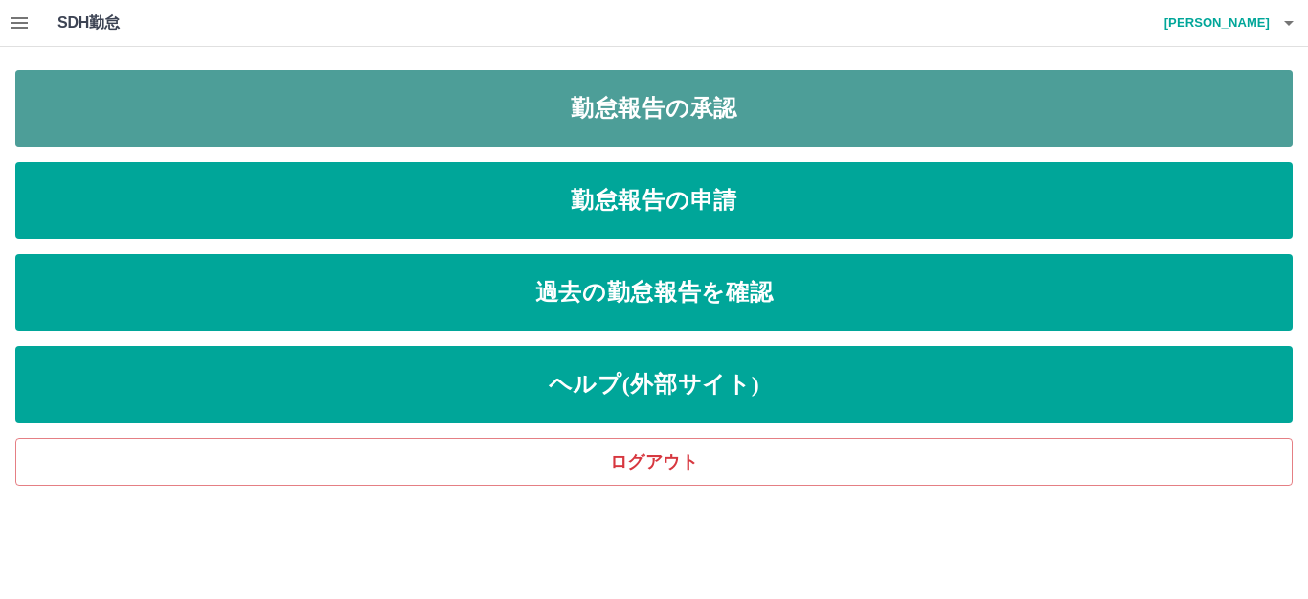
click at [426, 102] on link "勤怠報告の承認" at bounding box center [654, 108] width 1278 height 77
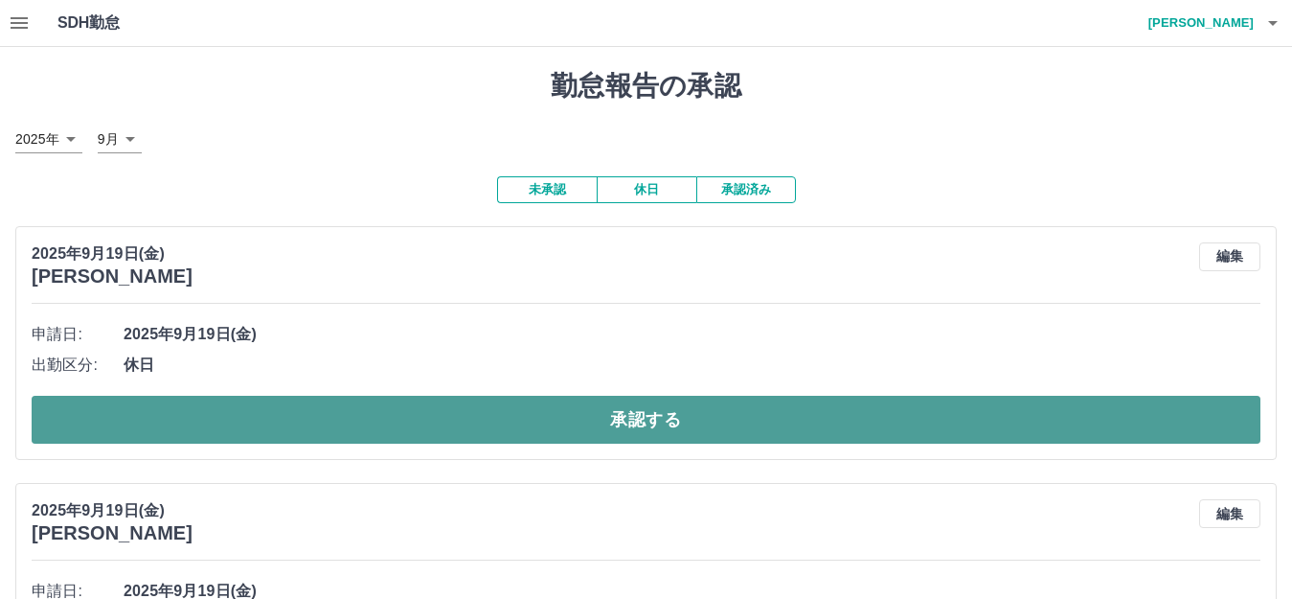
click at [590, 419] on button "承認する" at bounding box center [646, 420] width 1229 height 48
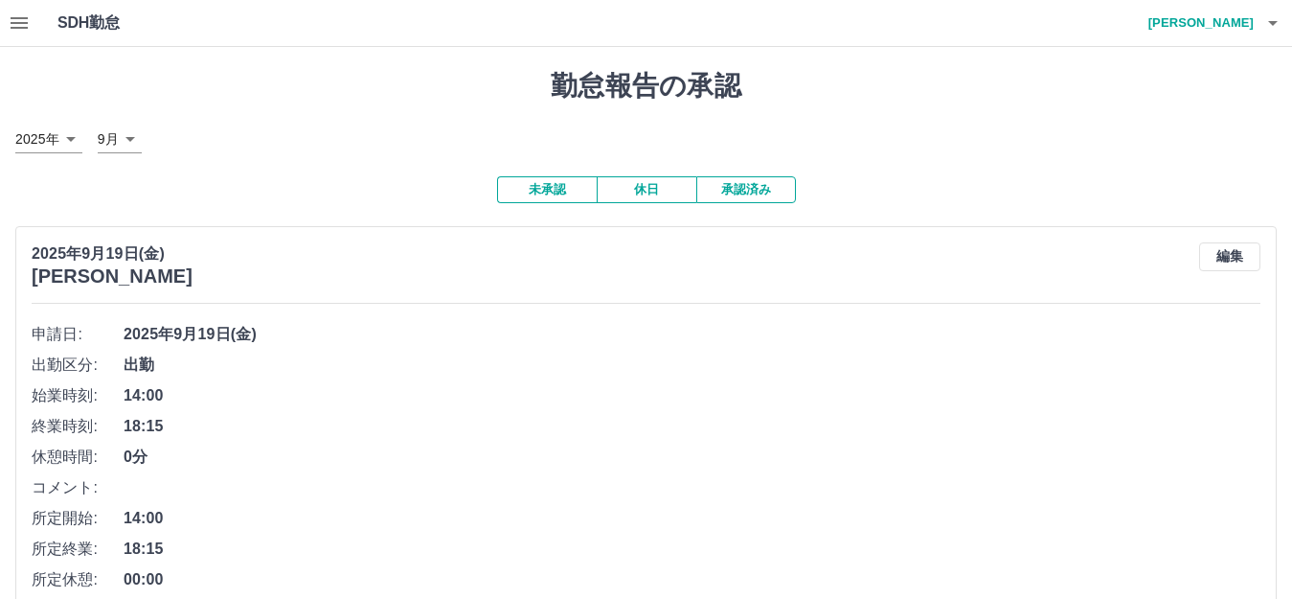
click at [20, 20] on icon "button" at bounding box center [19, 22] width 23 height 23
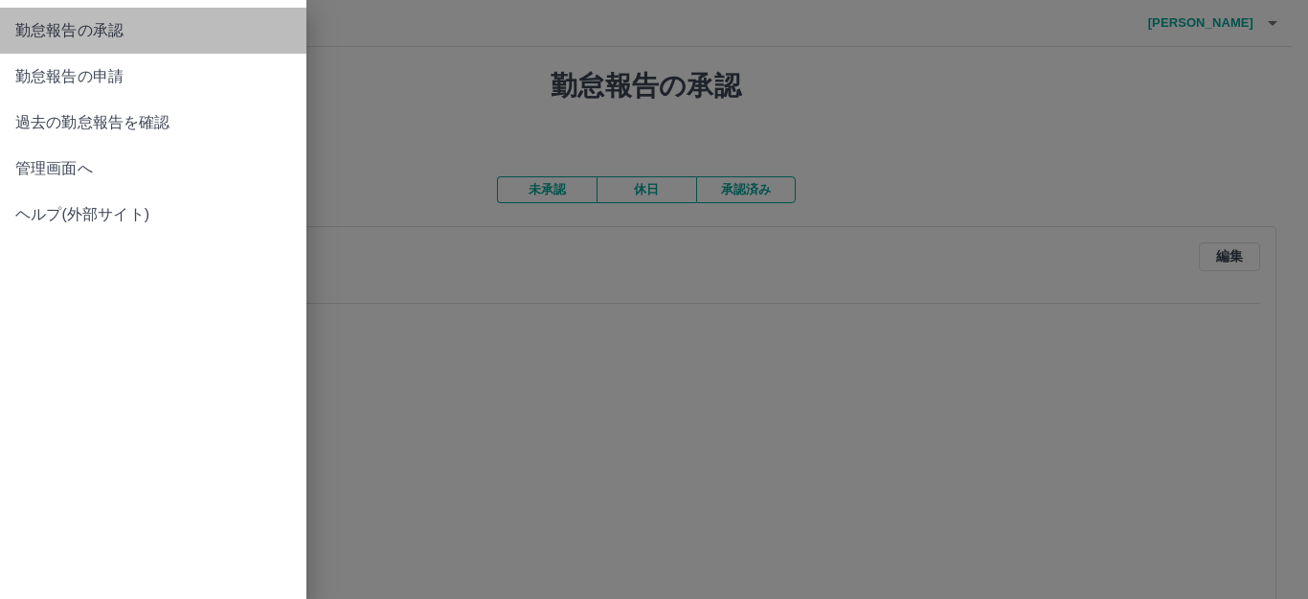
click at [102, 23] on span "勤怠報告の承認" at bounding box center [153, 30] width 276 height 23
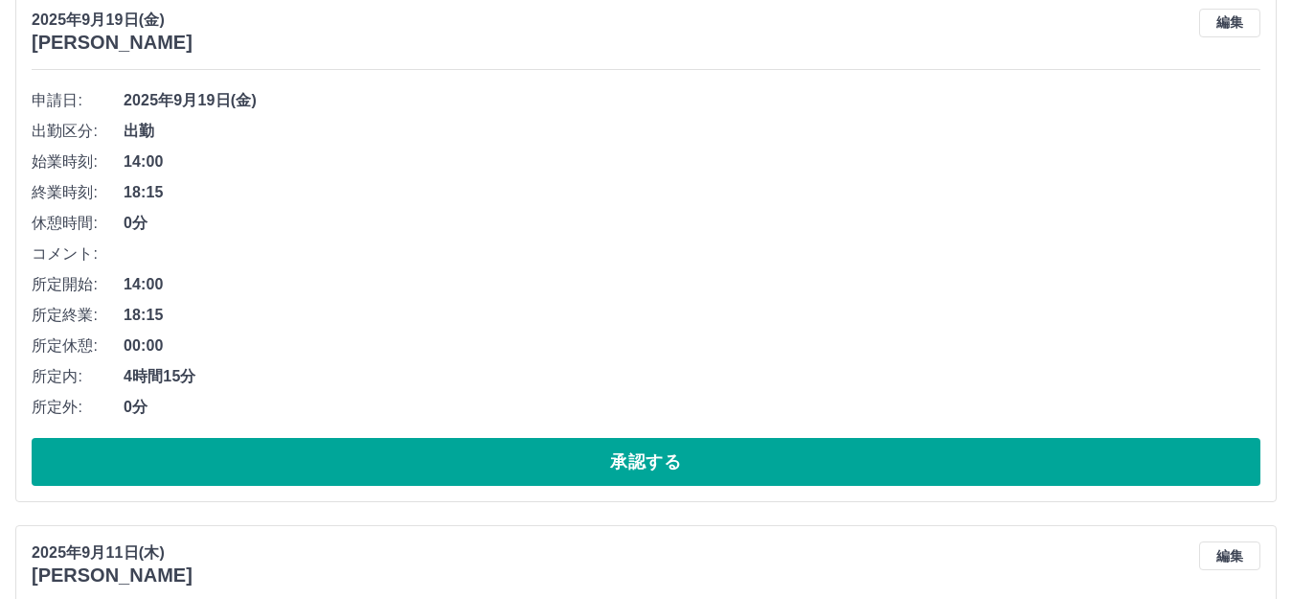
scroll to position [419, 0]
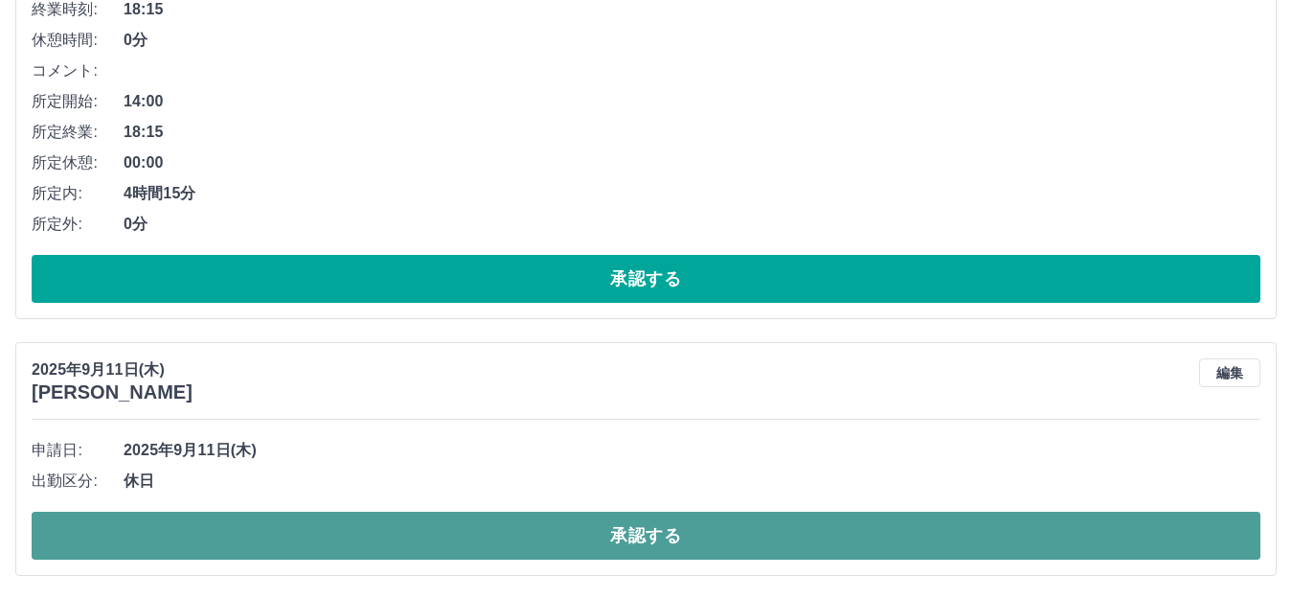
click at [515, 540] on button "承認する" at bounding box center [646, 535] width 1229 height 48
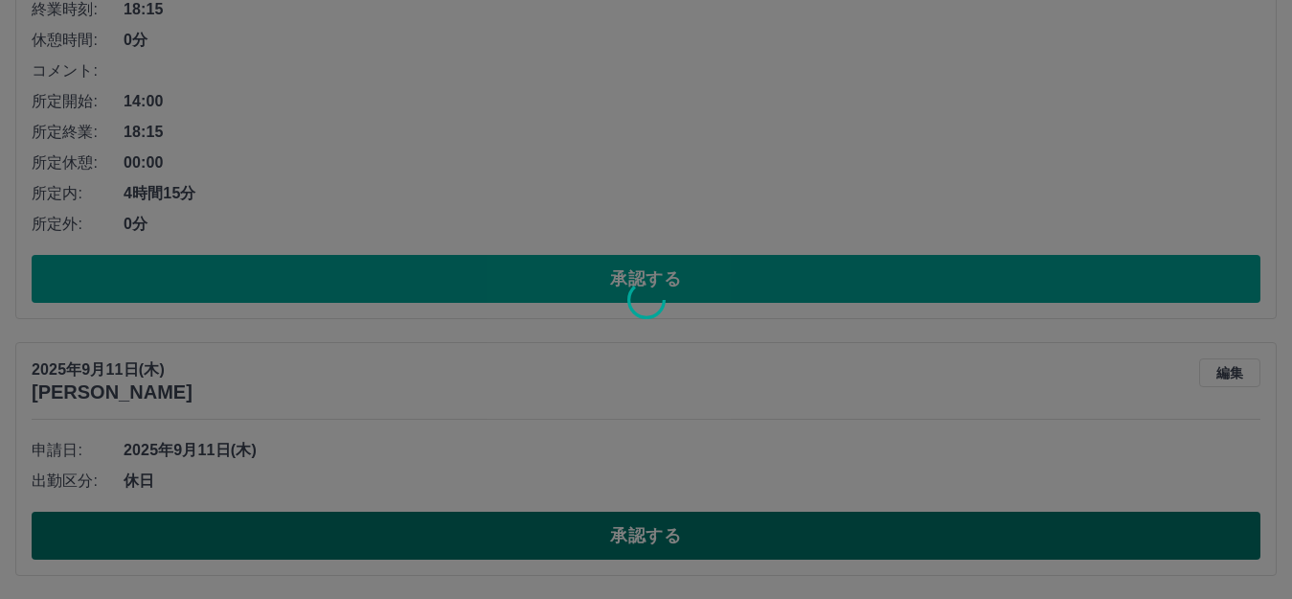
click at [515, 540] on div at bounding box center [646, 299] width 1292 height 599
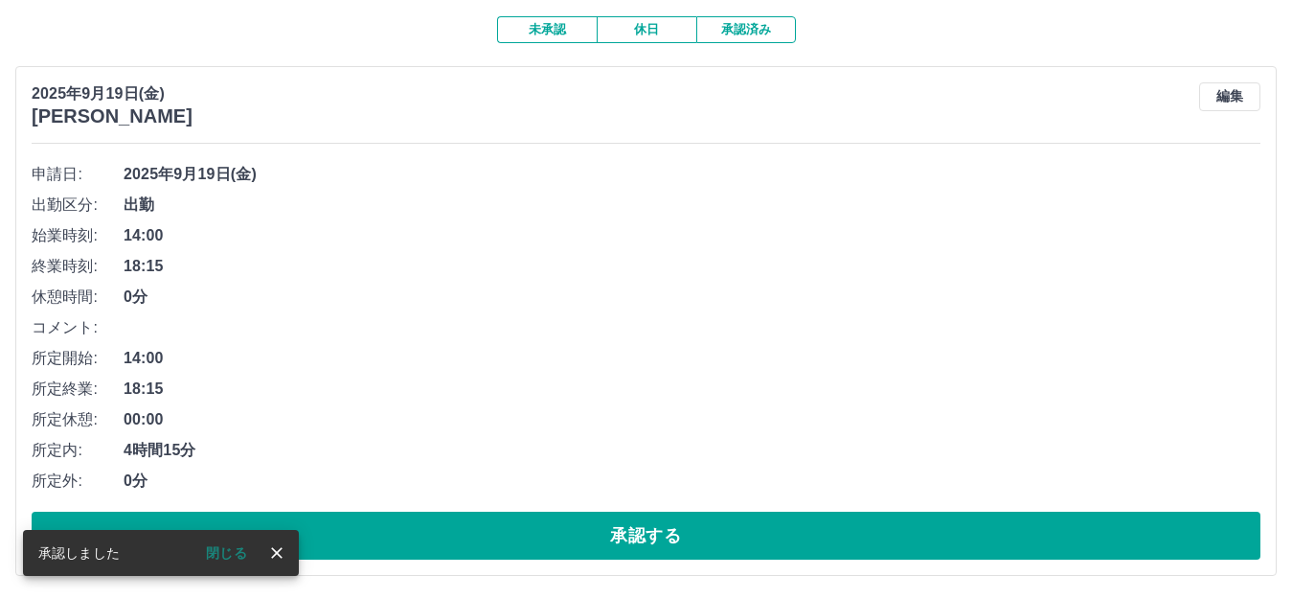
scroll to position [162, 0]
